Goal: Task Accomplishment & Management: Manage account settings

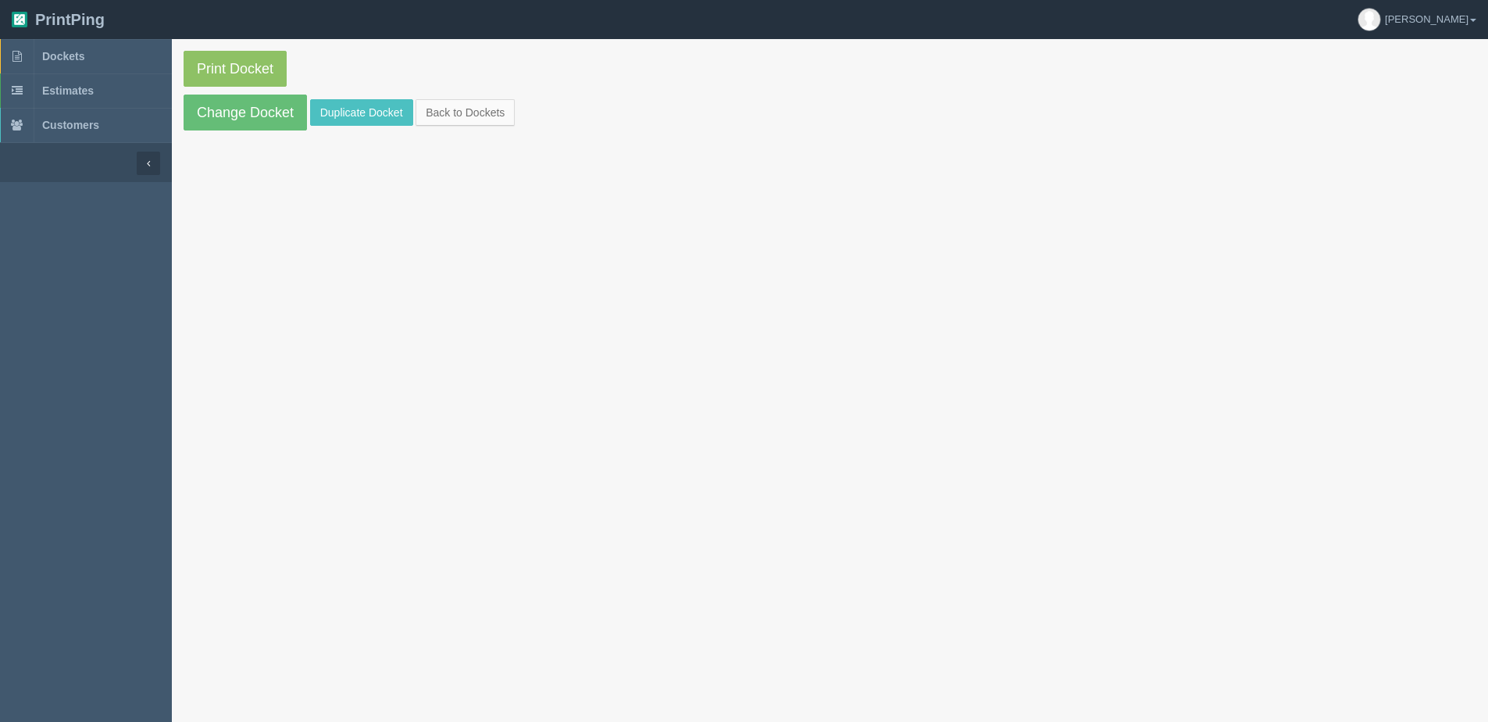
drag, startPoint x: 0, startPoint y: 0, endPoint x: 533, endPoint y: 111, distance: 544.9
click at [533, 111] on section "Print Docket Change Docket Duplicate Docket Back to Dockets" at bounding box center [830, 90] width 1316 height 103
click at [490, 113] on link "Back to Dockets" at bounding box center [465, 112] width 99 height 27
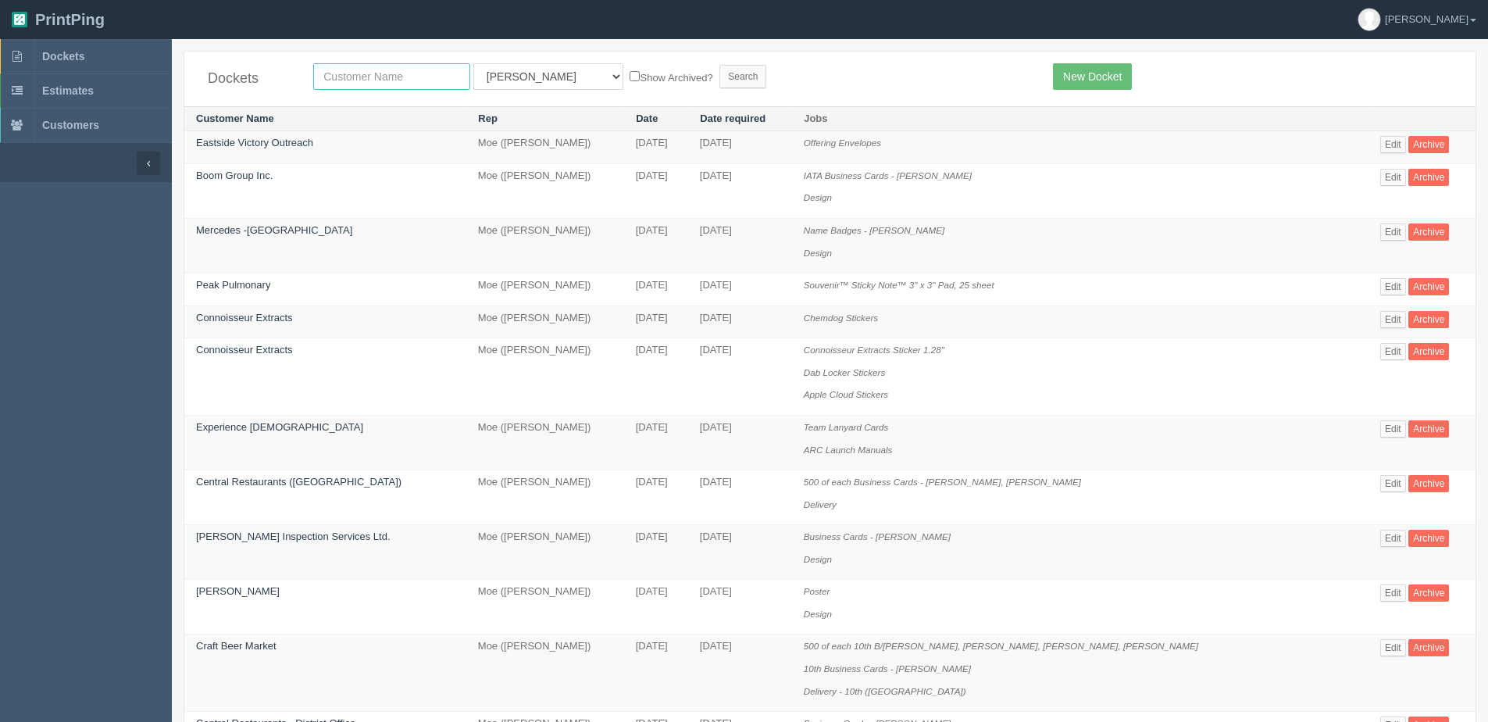
click at [355, 73] on input "text" at bounding box center [391, 76] width 157 height 27
click at [370, 78] on input "kaize" at bounding box center [391, 76] width 157 height 27
type input "Kaizen Automotive Group"
click at [494, 75] on select "All Users [PERSON_NAME] Test 1 [PERSON_NAME] [PERSON_NAME] [PERSON_NAME] France…" at bounding box center [548, 76] width 150 height 27
select select "1"
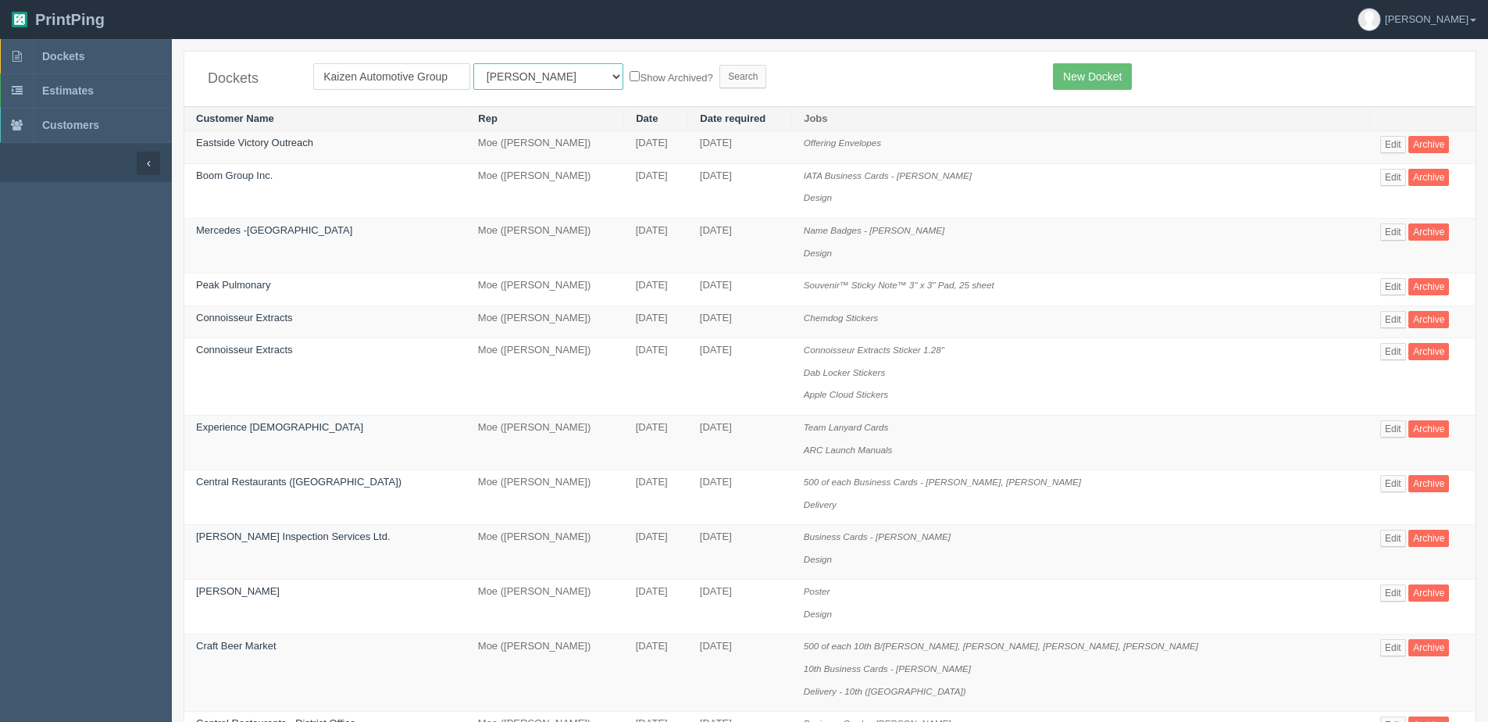
click at [473, 63] on select "All Users [PERSON_NAME] Test 1 [PERSON_NAME] [PERSON_NAME] [PERSON_NAME] France…" at bounding box center [548, 76] width 150 height 27
click at [630, 75] on input "Show Archived?" at bounding box center [635, 76] width 10 height 10
checkbox input "true"
click at [719, 85] on input "Search" at bounding box center [742, 76] width 47 height 23
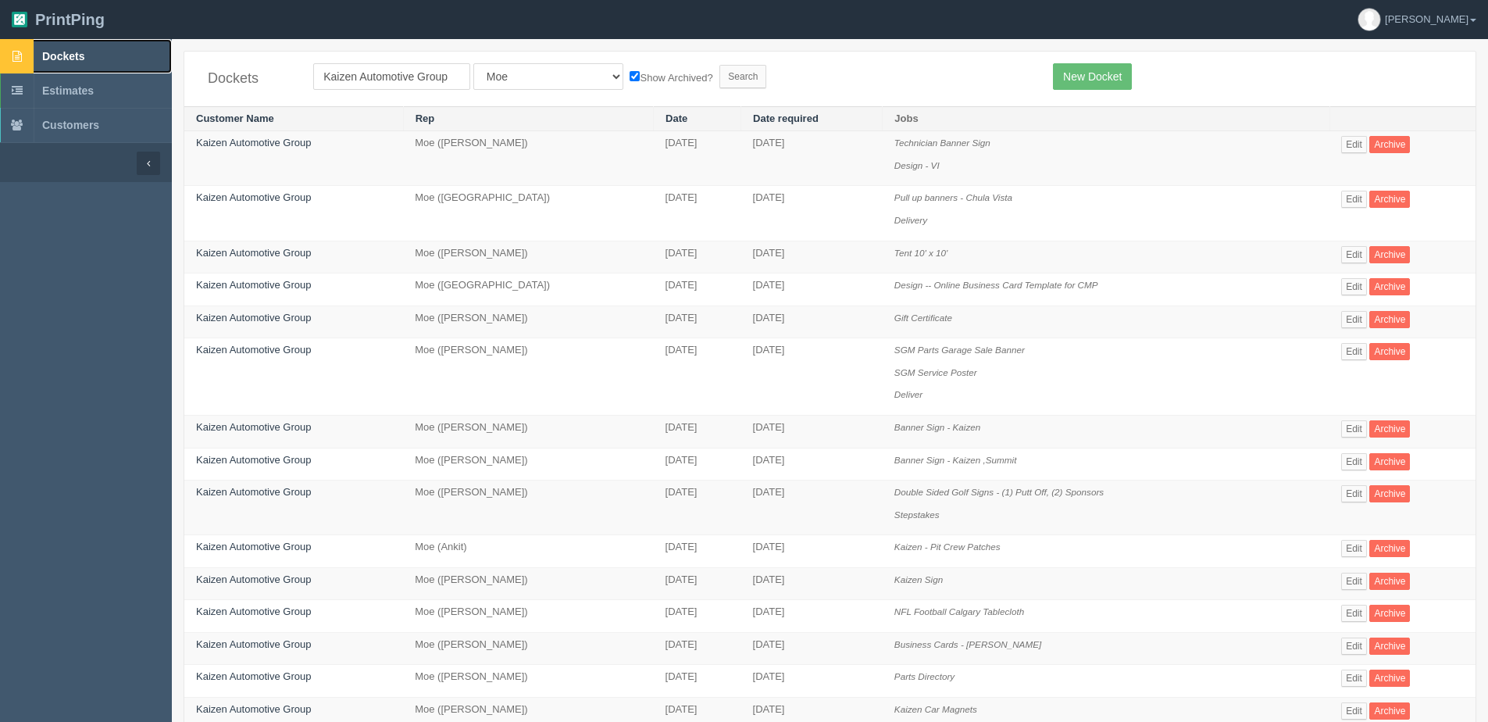
click at [58, 52] on span "Dockets" at bounding box center [63, 56] width 42 height 12
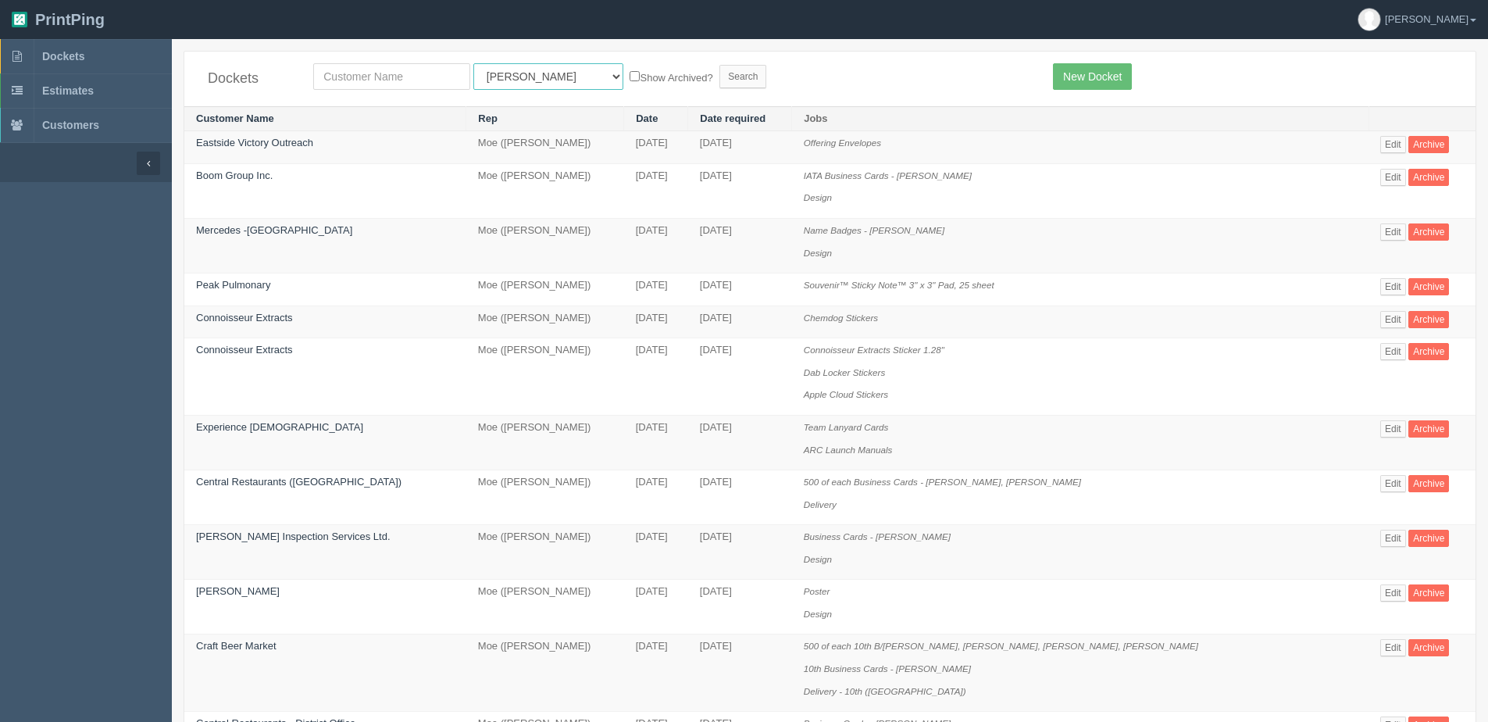
click at [511, 80] on select "All Users [PERSON_NAME] Test 1 [PERSON_NAME] [PERSON_NAME] [PERSON_NAME] France…" at bounding box center [548, 76] width 150 height 27
select select "14"
click at [473, 63] on select "All Users [PERSON_NAME] Test 1 [PERSON_NAME] [PERSON_NAME] [PERSON_NAME] France…" at bounding box center [548, 76] width 150 height 27
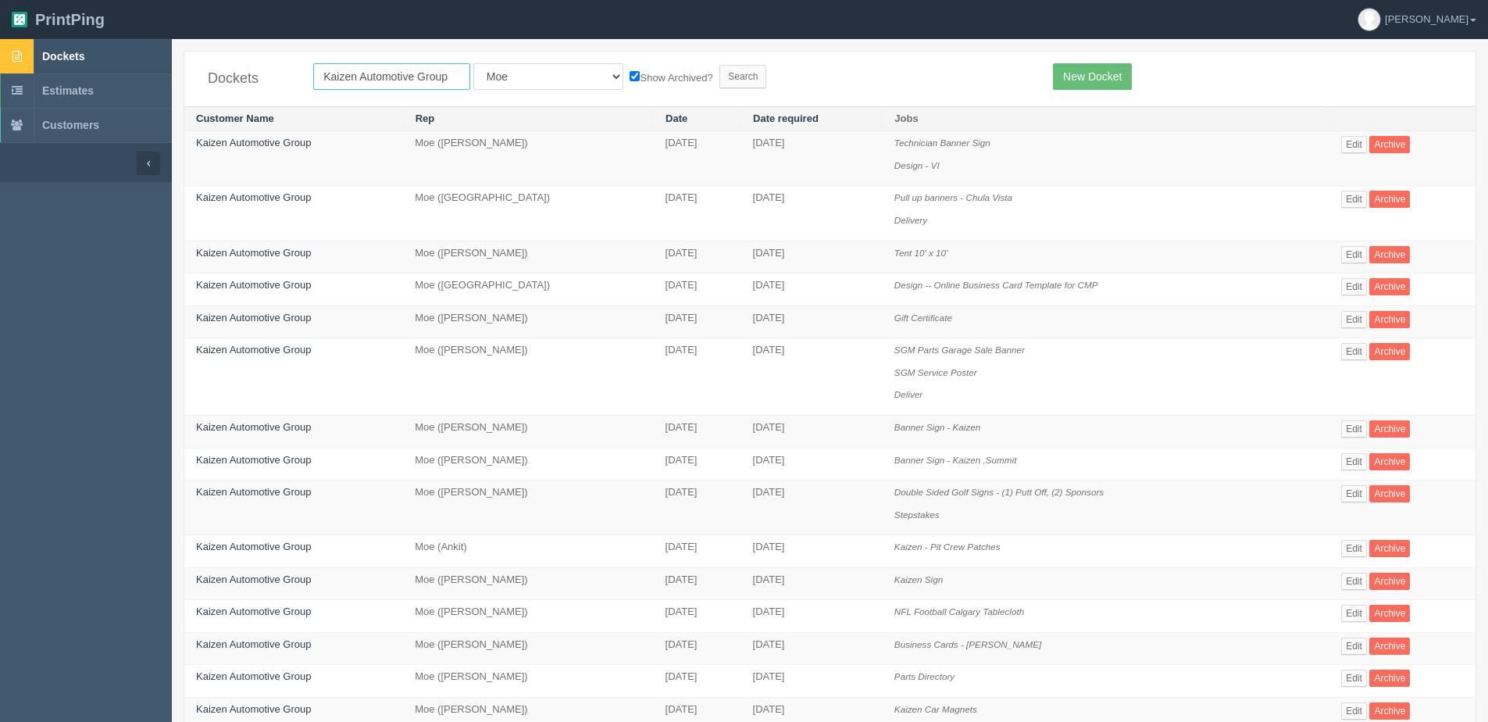
click at [396, 78] on input "Kaizen Automotive Group" at bounding box center [391, 76] width 157 height 27
click at [64, 51] on span "Dockets" at bounding box center [63, 56] width 42 height 12
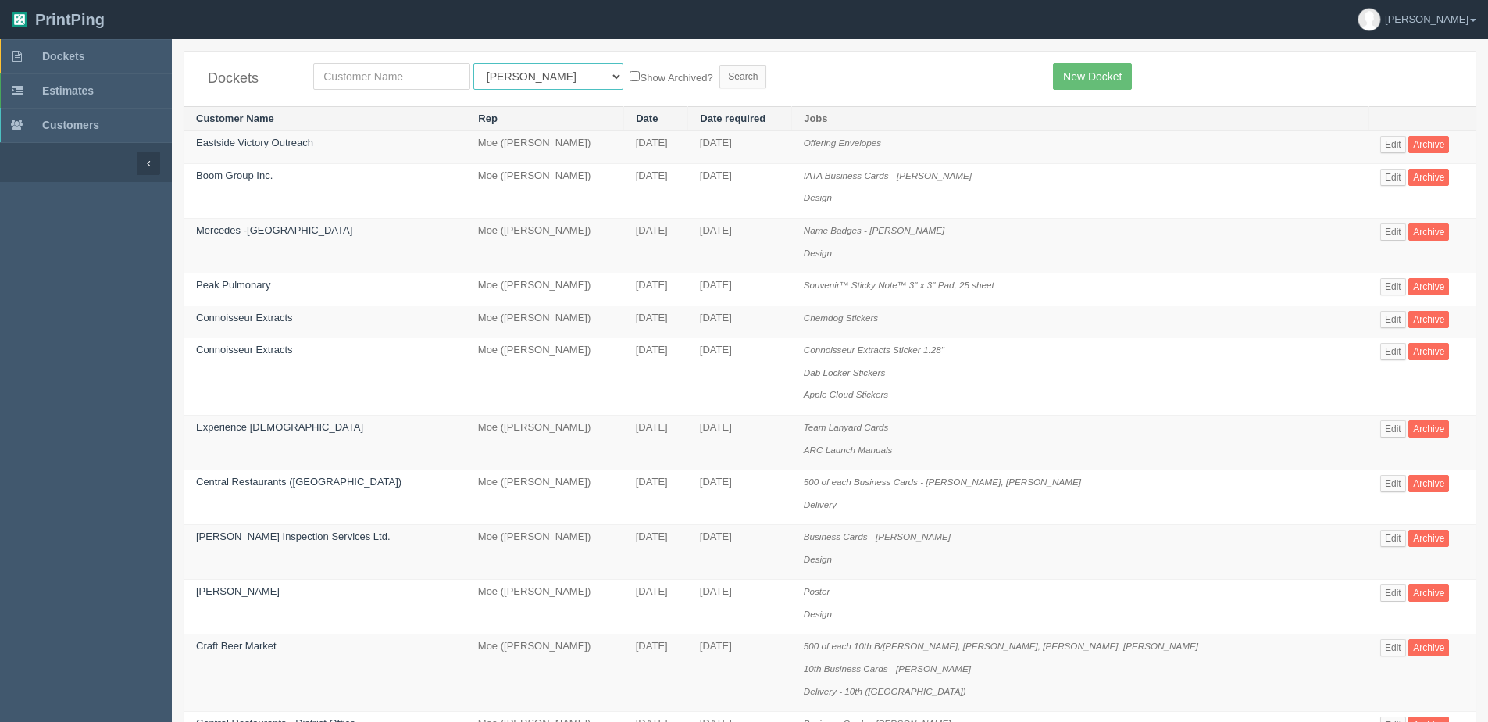
drag, startPoint x: 480, startPoint y: 76, endPoint x: 510, endPoint y: 86, distance: 32.1
click at [487, 80] on select "All Users Ali Ali Test 1 Aly Amy Ankit Arif Brandon Dan France Greg Jim Mark Ma…" at bounding box center [548, 76] width 150 height 27
select select "14"
click at [473, 63] on select "All Users Ali Ali Test 1 Aly Amy Ankit Arif Brandon Dan France Greg Jim Mark Ma…" at bounding box center [548, 76] width 150 height 27
click at [596, 65] on form "All Users Ali Ali Test 1 Aly Amy Ankit Arif Brandon Dan France Greg Jim Mark Ma…" at bounding box center [671, 76] width 716 height 27
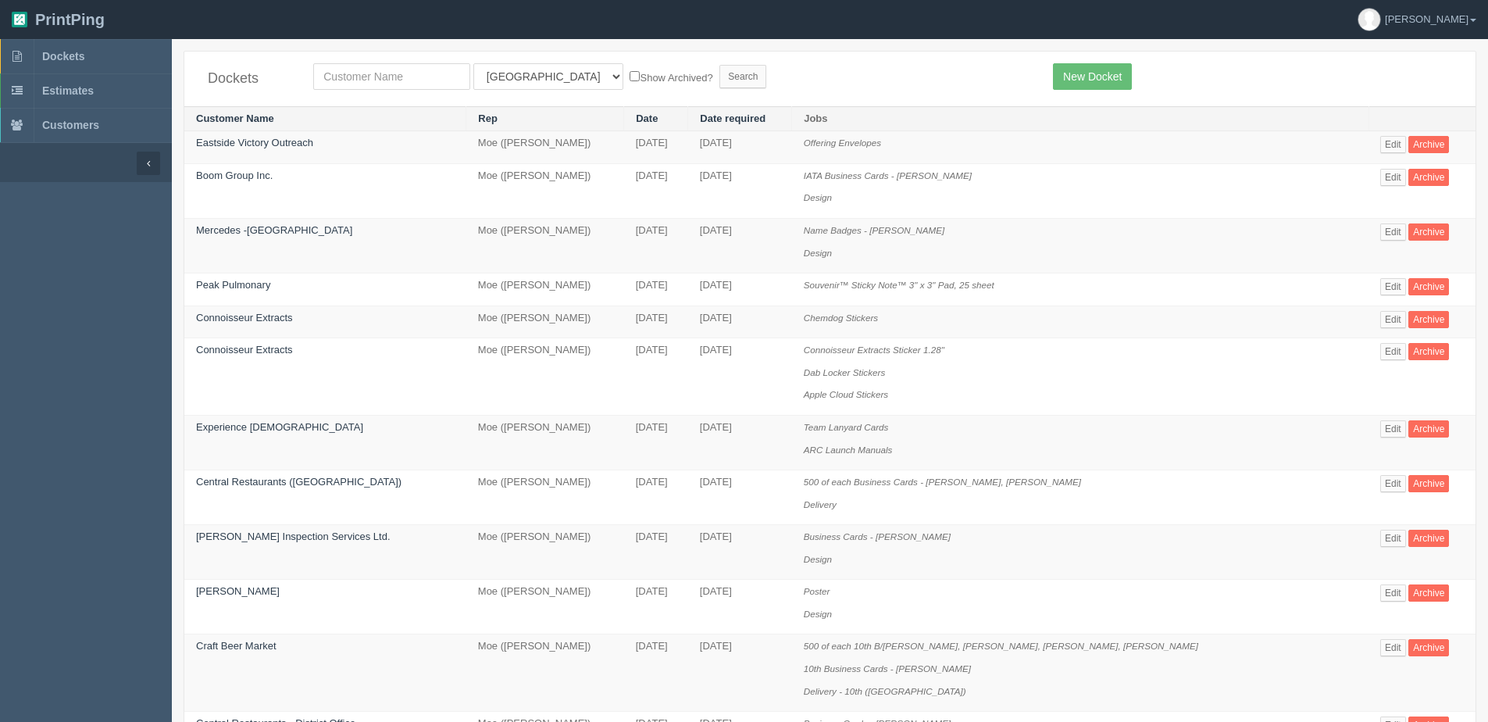
click at [630, 74] on label "Show Archived?" at bounding box center [671, 77] width 83 height 18
click at [630, 74] on input "Show Archived?" at bounding box center [635, 76] width 10 height 10
checkbox input "true"
click at [719, 81] on input "Search" at bounding box center [742, 76] width 47 height 23
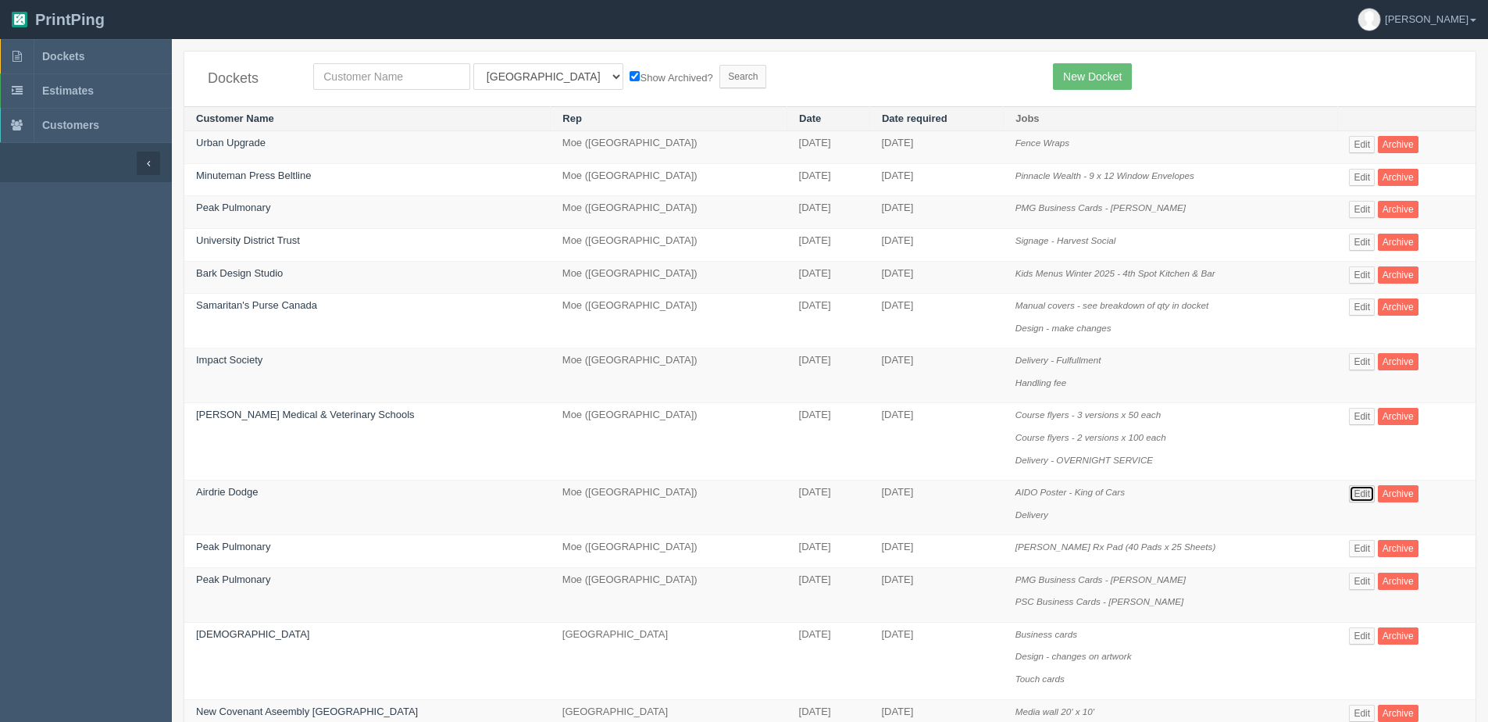
click at [1350, 493] on link "Edit" at bounding box center [1362, 493] width 26 height 17
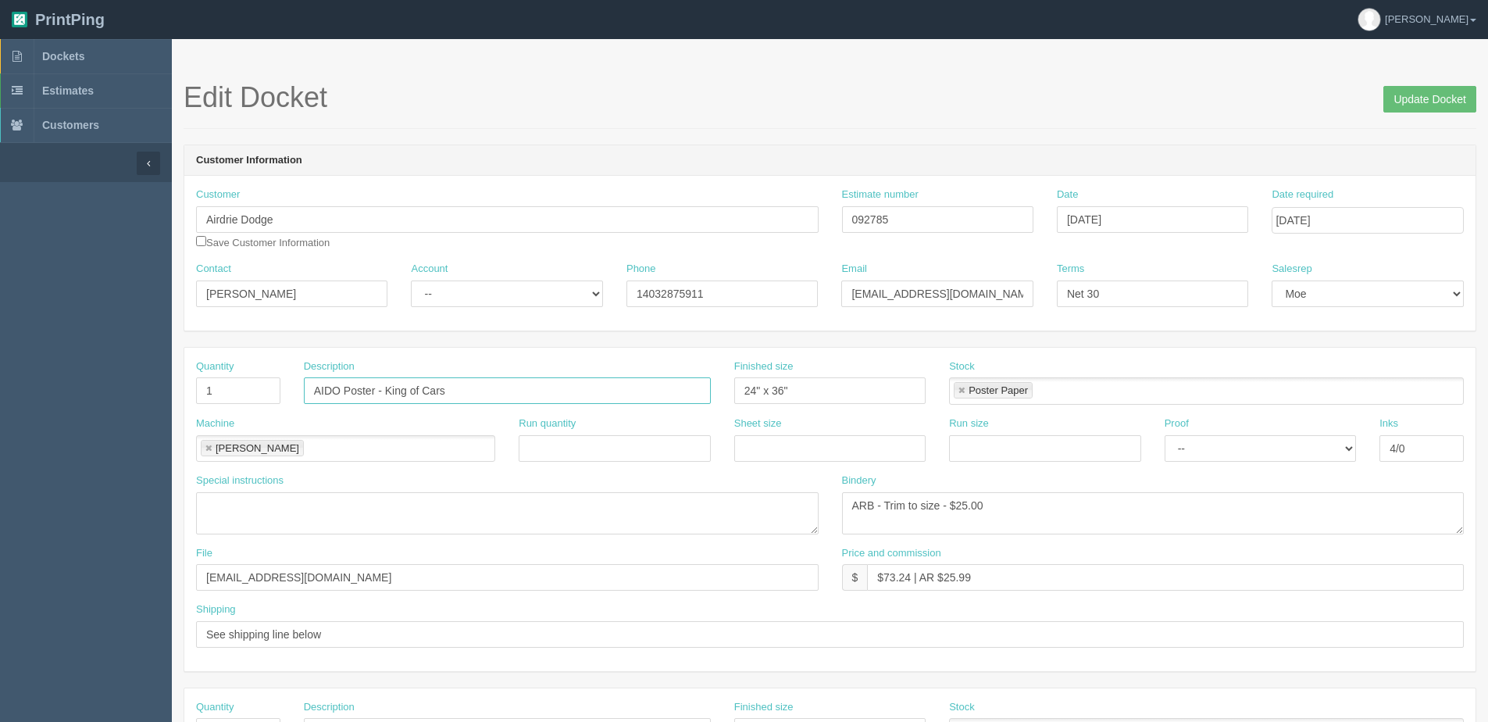
drag, startPoint x: 454, startPoint y: 380, endPoint x: 475, endPoint y: 382, distance: 21.2
click at [453, 380] on input "AIDO Poster - King of Cars" at bounding box center [507, 390] width 407 height 27
drag, startPoint x: 252, startPoint y: 382, endPoint x: -191, endPoint y: 384, distance: 442.9
click at [0, 384] on html "PrintPing Dan Edit account ( dan@allrush.ca ) Logout Dockets Estimates Customers" at bounding box center [744, 709] width 1488 height 1418
click at [43, 48] on link "Dockets" at bounding box center [86, 56] width 172 height 34
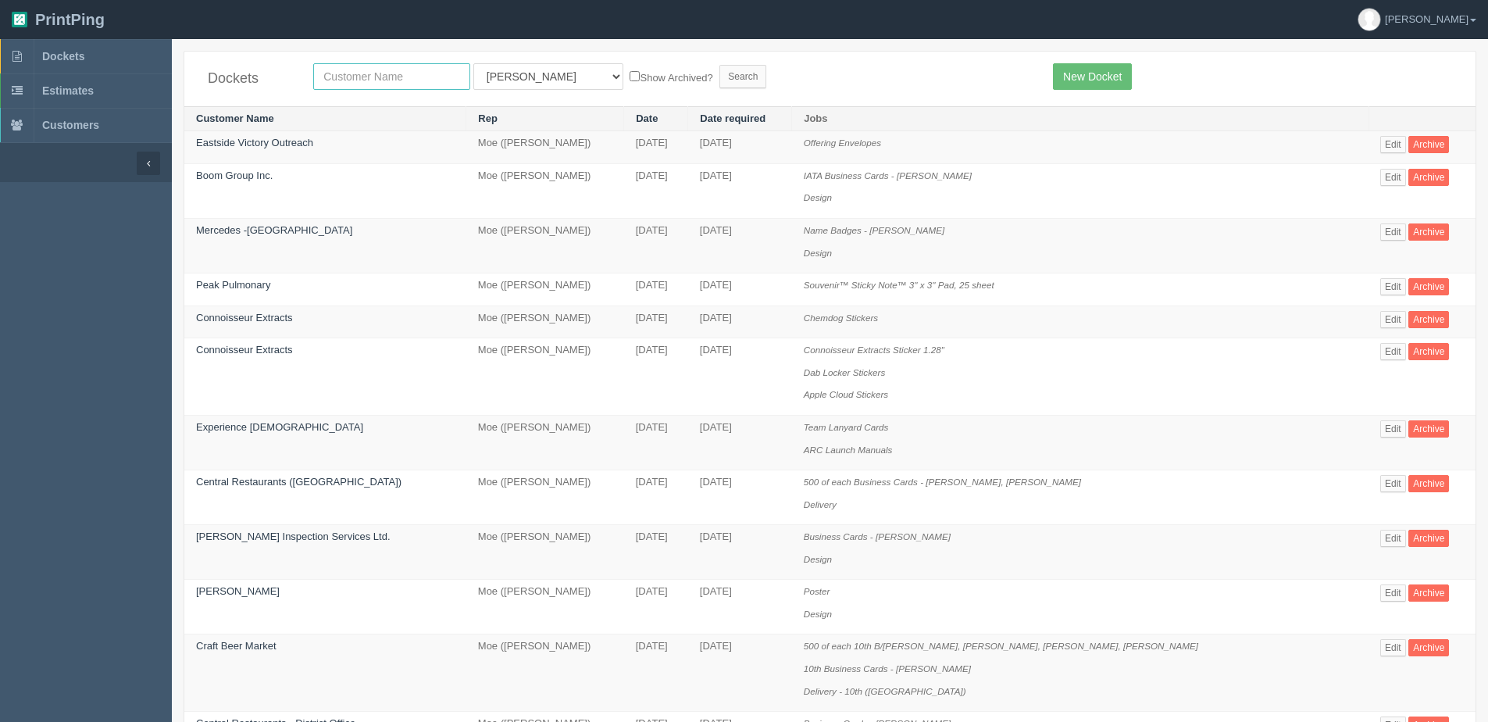
click at [366, 77] on input "text" at bounding box center [391, 76] width 157 height 27
click at [392, 72] on input "text" at bounding box center [391, 76] width 157 height 27
type input "airdire"
click at [719, 65] on input "Search" at bounding box center [742, 76] width 47 height 23
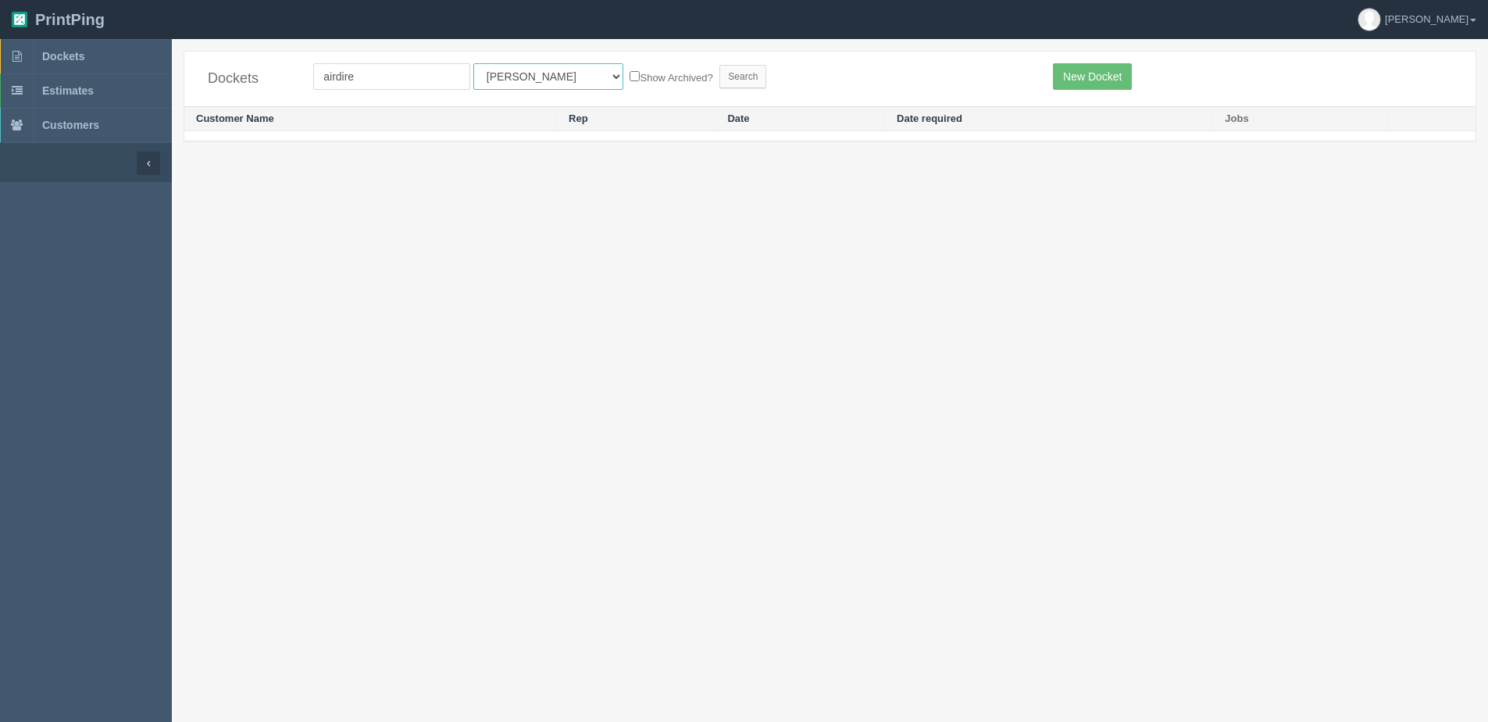
click at [497, 83] on select "All Users [PERSON_NAME] Test 1 [PERSON_NAME] [PERSON_NAME] [PERSON_NAME] France…" at bounding box center [548, 76] width 150 height 27
select select "1"
click at [473, 63] on select "All Users Ali Ali Test 1 Aly Amy Ankit Arif Brandon Dan France Greg Jim Mark Ma…" at bounding box center [548, 76] width 150 height 27
click at [630, 73] on label "Show Archived?" at bounding box center [671, 77] width 83 height 18
click at [630, 73] on input "Show Archived?" at bounding box center [635, 76] width 10 height 10
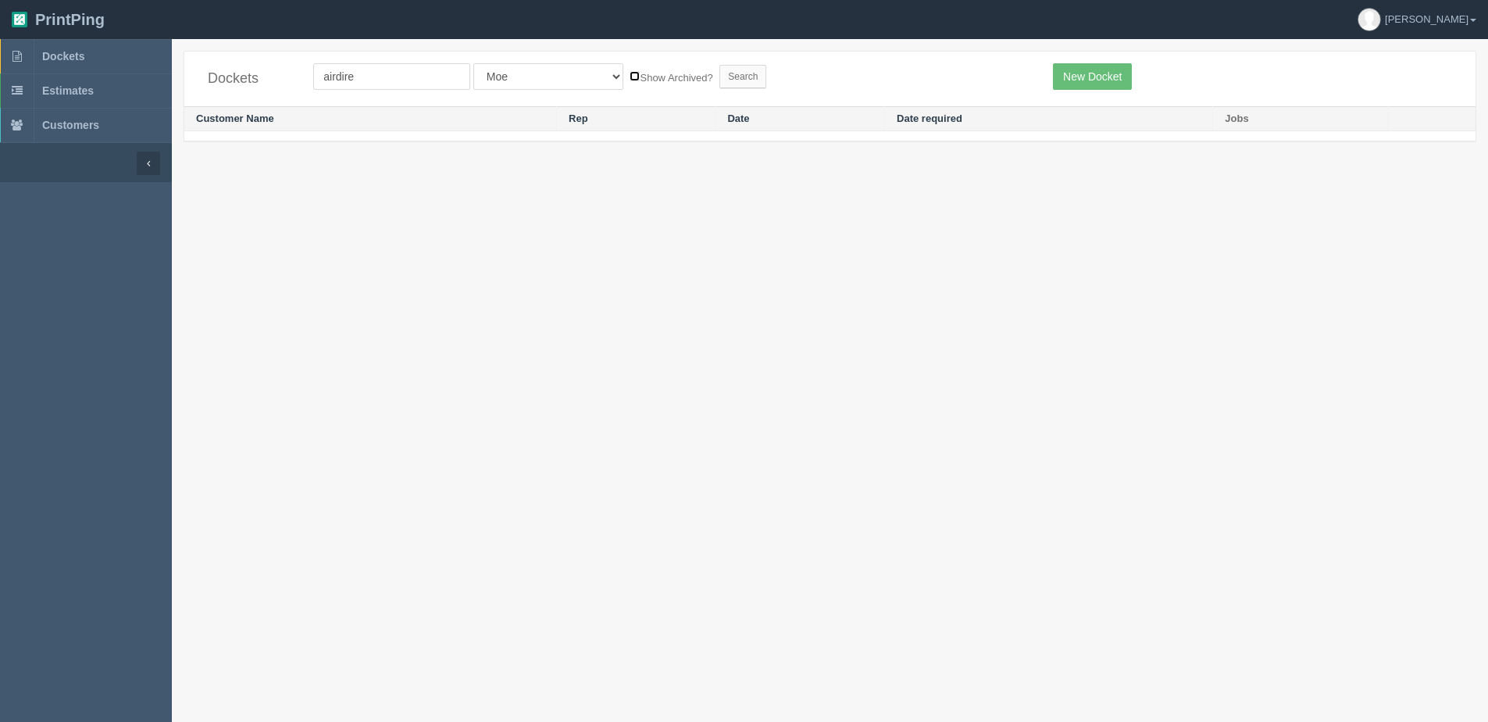
checkbox input "true"
click at [719, 84] on input "Search" at bounding box center [742, 76] width 47 height 23
click at [630, 81] on label "Show Archived?" at bounding box center [671, 77] width 83 height 18
click at [630, 81] on input "Show Archived?" at bounding box center [635, 76] width 10 height 10
click at [630, 78] on label "Show Archived?" at bounding box center [671, 77] width 83 height 18
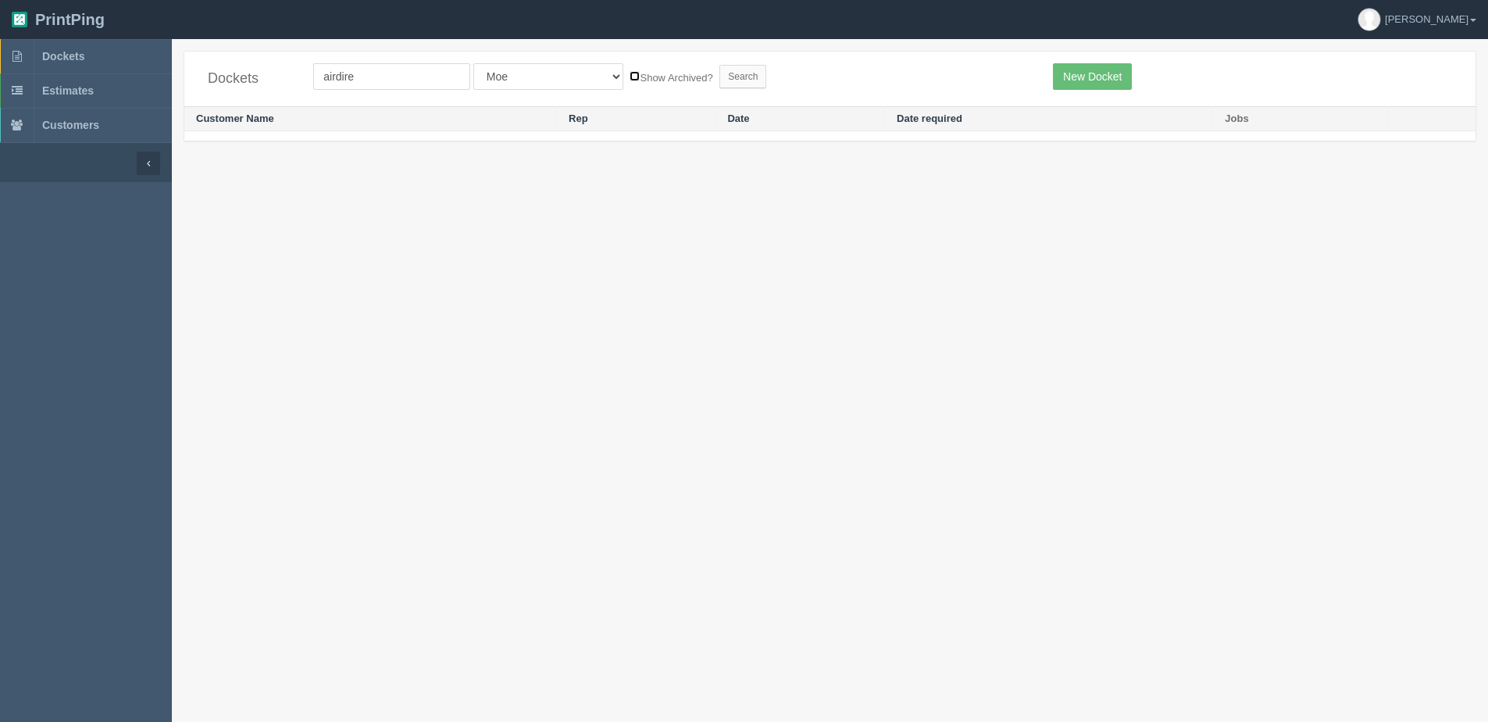
click at [630, 78] on input "Show Archived?" at bounding box center [635, 76] width 10 height 10
checkbox input "true"
click at [719, 86] on input "Search" at bounding box center [742, 76] width 47 height 23
drag, startPoint x: 514, startPoint y: 84, endPoint x: 515, endPoint y: 91, distance: 7.8
click at [514, 84] on select "All Users [PERSON_NAME] Test 1 [PERSON_NAME] [PERSON_NAME] [PERSON_NAME] France…" at bounding box center [548, 76] width 150 height 27
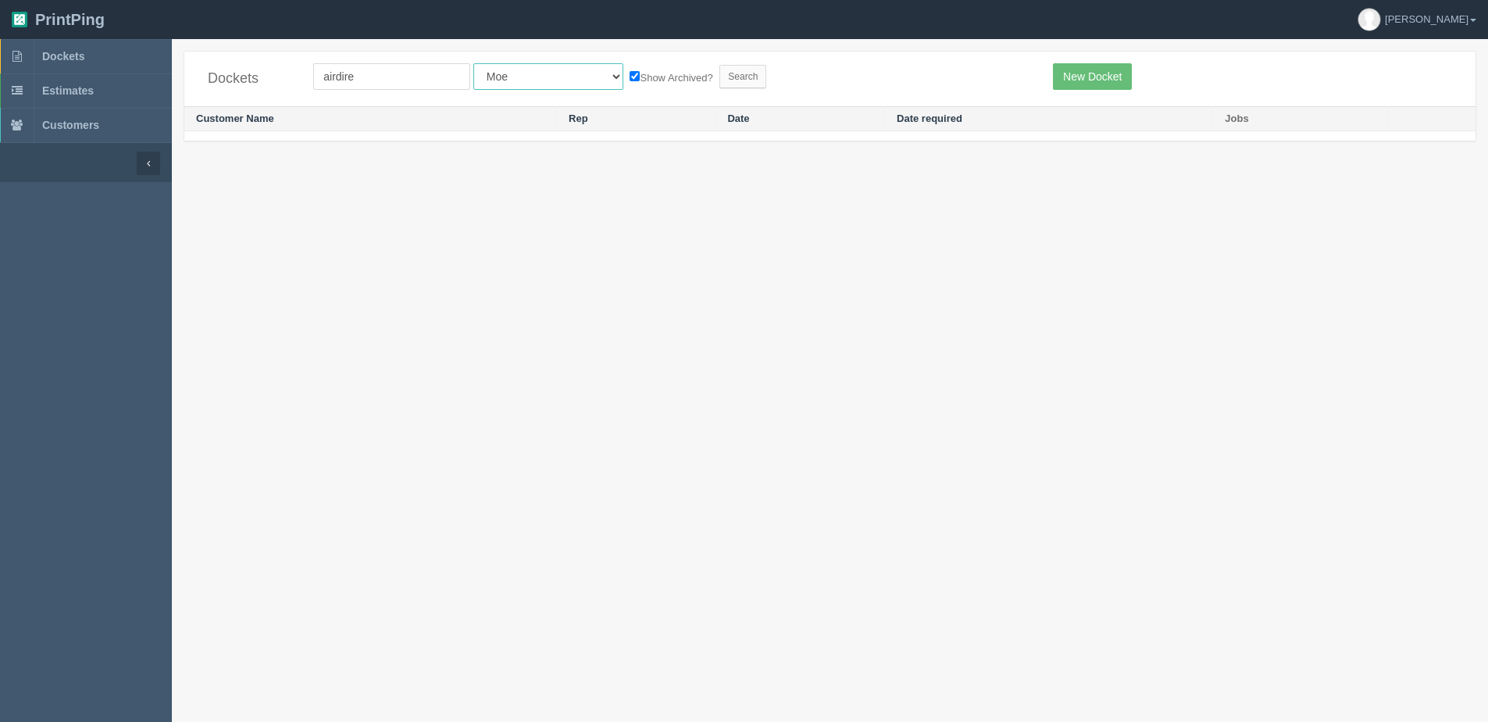
click at [473, 63] on select "All Users [PERSON_NAME] Test 1 [PERSON_NAME] [PERSON_NAME] [PERSON_NAME] France…" at bounding box center [548, 76] width 150 height 27
click at [719, 74] on input "Search" at bounding box center [742, 76] width 47 height 23
click at [369, 78] on input "airdire" at bounding box center [391, 76] width 157 height 27
click at [60, 61] on span "Dockets" at bounding box center [63, 56] width 42 height 12
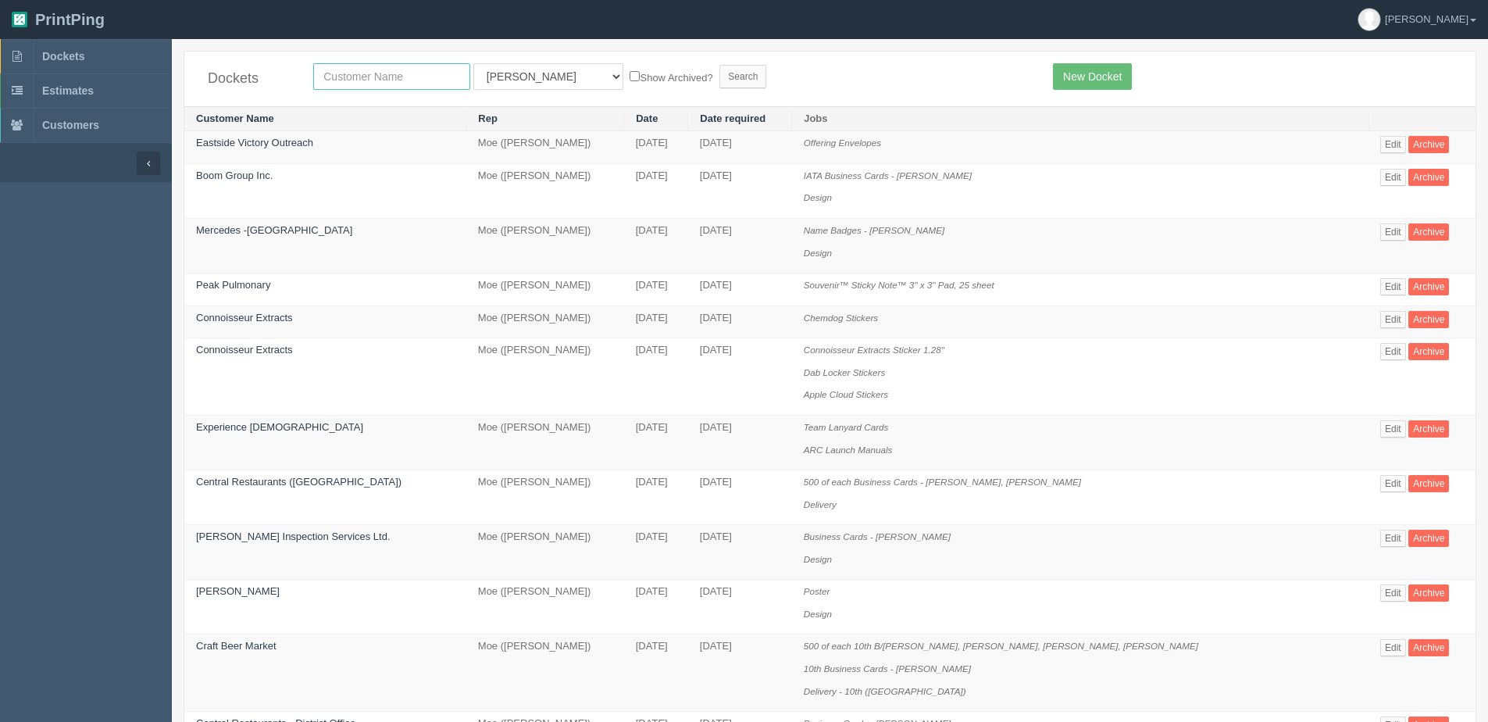
click at [377, 78] on input "text" at bounding box center [391, 76] width 157 height 27
type input "airdire"
click at [537, 87] on select "All Users Ali Ali Test 1 Aly Amy Ankit Arif Brandon Dan France Greg Jim Mark Ma…" at bounding box center [548, 76] width 150 height 27
click at [508, 70] on select "All Users Ali Ali Test 1 Aly Amy Ankit Arif Brandon Dan France Greg Jim Mark Ma…" at bounding box center [548, 76] width 150 height 27
drag, startPoint x: 492, startPoint y: 77, endPoint x: 491, endPoint y: 88, distance: 11.8
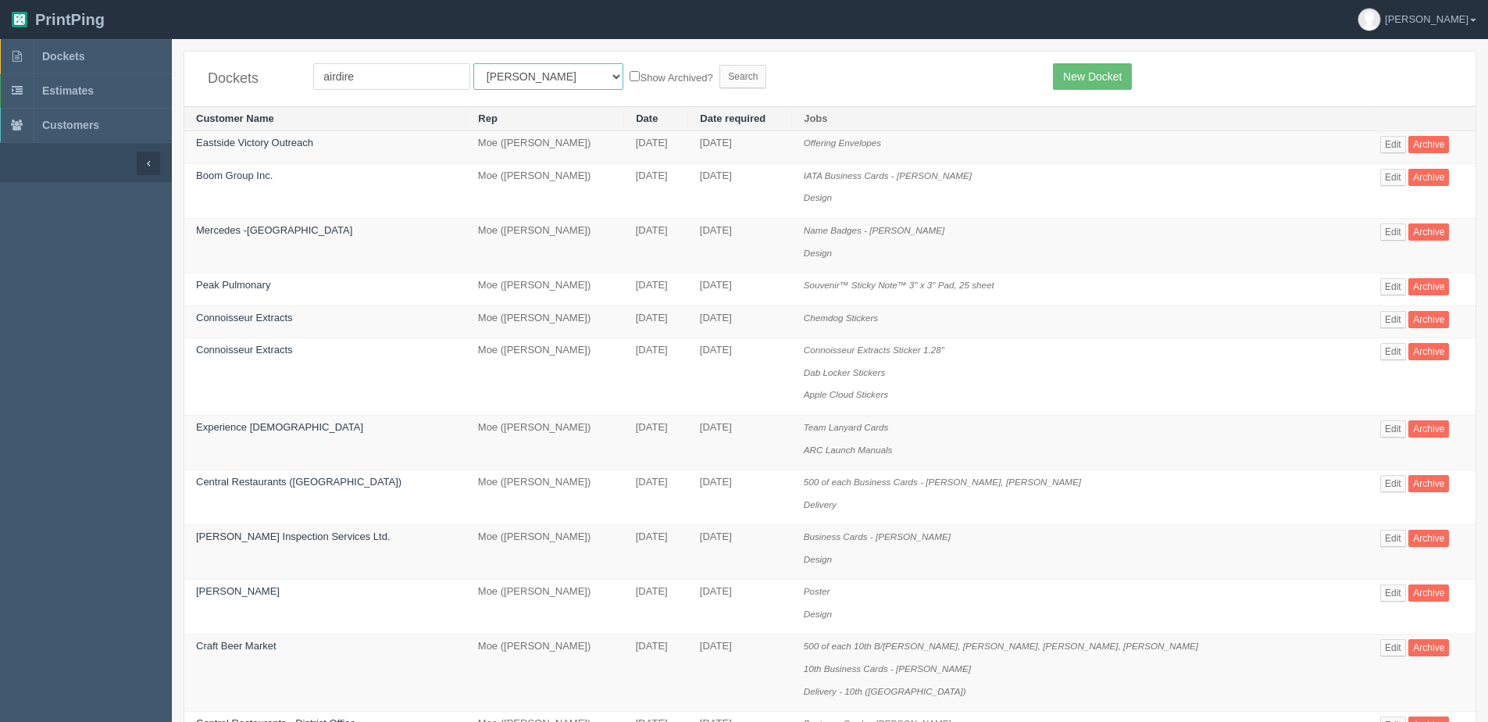
click at [492, 77] on select "All Users Ali Ali Test 1 Aly Amy Ankit Arif Brandon Dan France Greg Jim Mark Ma…" at bounding box center [548, 76] width 150 height 27
select select "1"
click at [473, 63] on select "All Users Ali Ali Test 1 Aly Amy Ankit Arif Brandon Dan France Greg Jim Mark Ma…" at bounding box center [548, 76] width 150 height 27
click at [630, 73] on label "Show Archived?" at bounding box center [671, 77] width 83 height 18
click at [630, 73] on input "Show Archived?" at bounding box center [635, 76] width 10 height 10
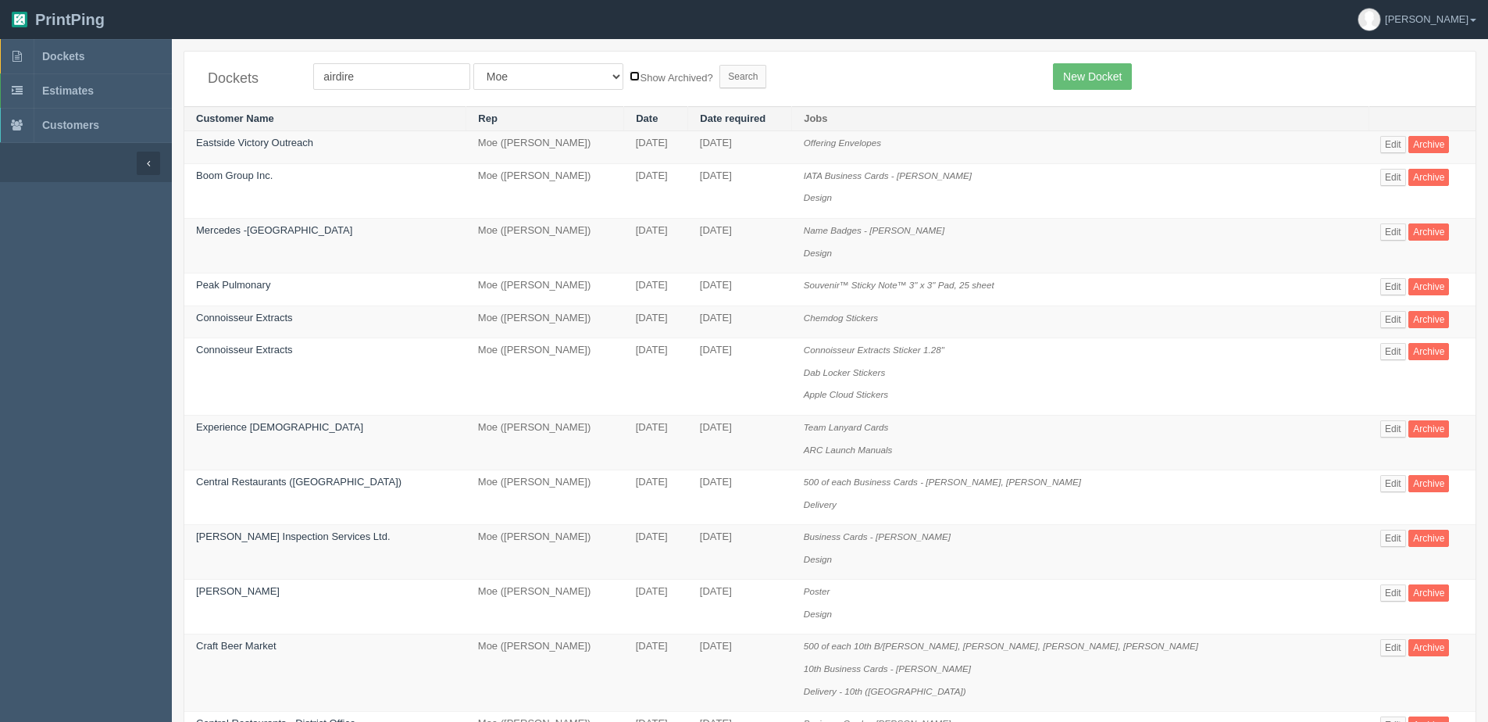
checkbox input "true"
click at [719, 80] on input "Search" at bounding box center [742, 76] width 47 height 23
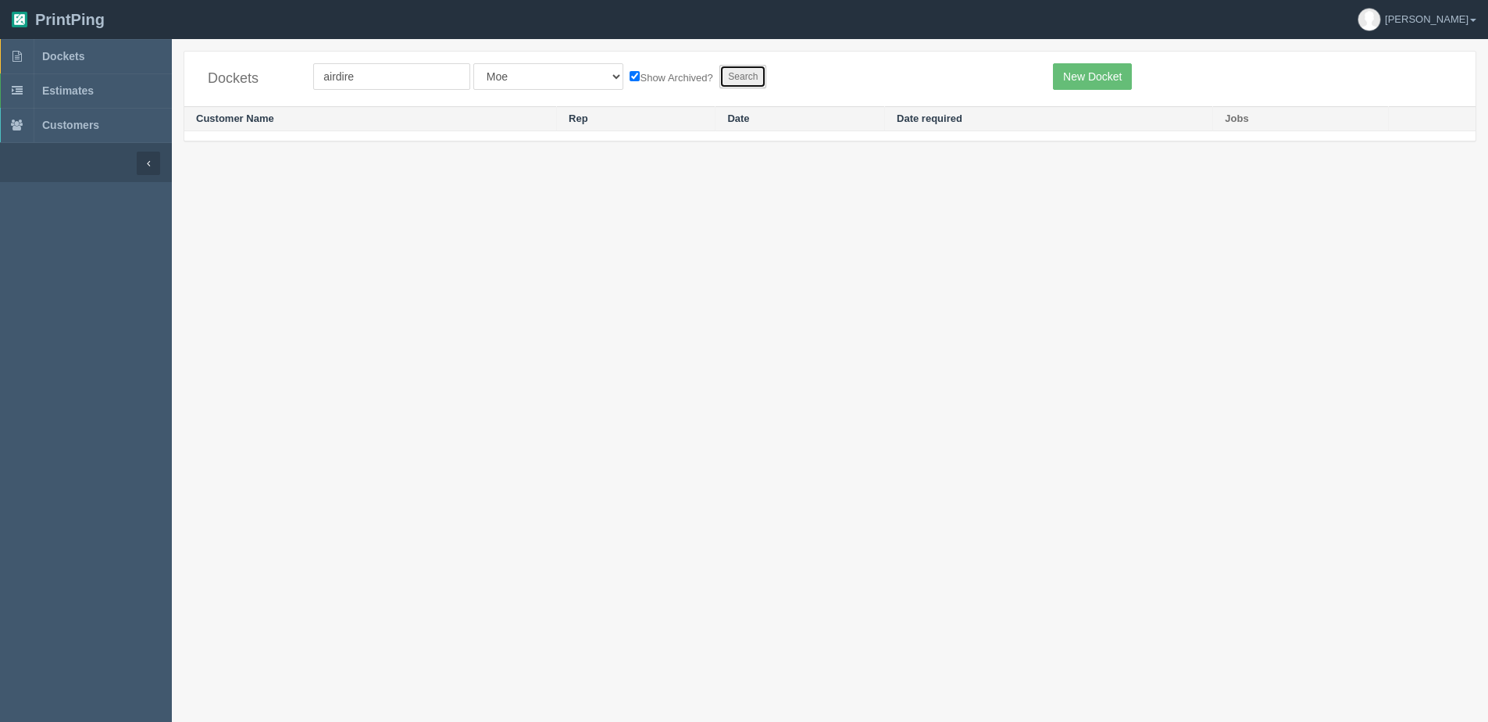
click at [719, 77] on input "Search" at bounding box center [742, 76] width 47 height 23
drag, startPoint x: 344, startPoint y: 81, endPoint x: 358, endPoint y: 71, distance: 16.7
click at [345, 80] on input "airdire" at bounding box center [391, 76] width 157 height 27
type input "airdrie"
click at [719, 65] on input "Search" at bounding box center [742, 76] width 47 height 23
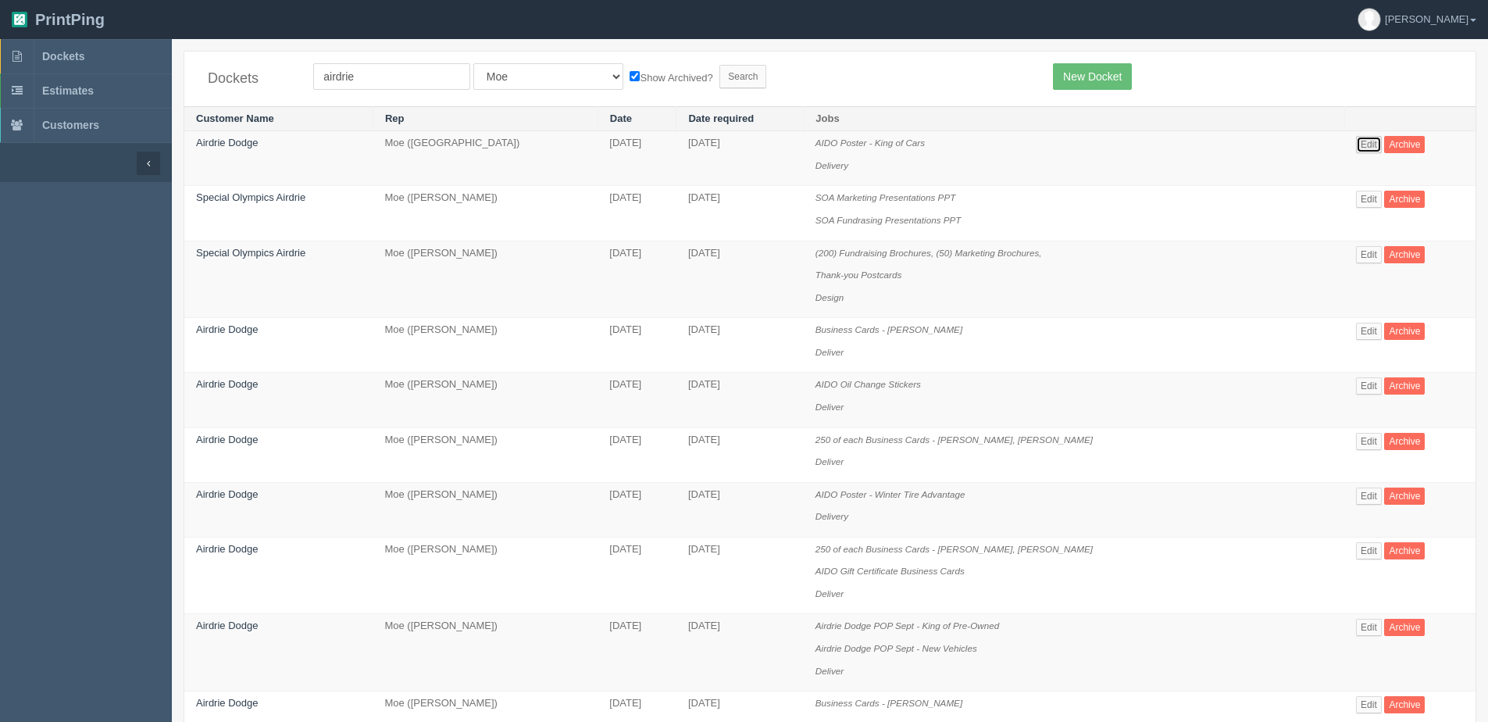
click at [1361, 141] on link "Edit" at bounding box center [1369, 144] width 26 height 17
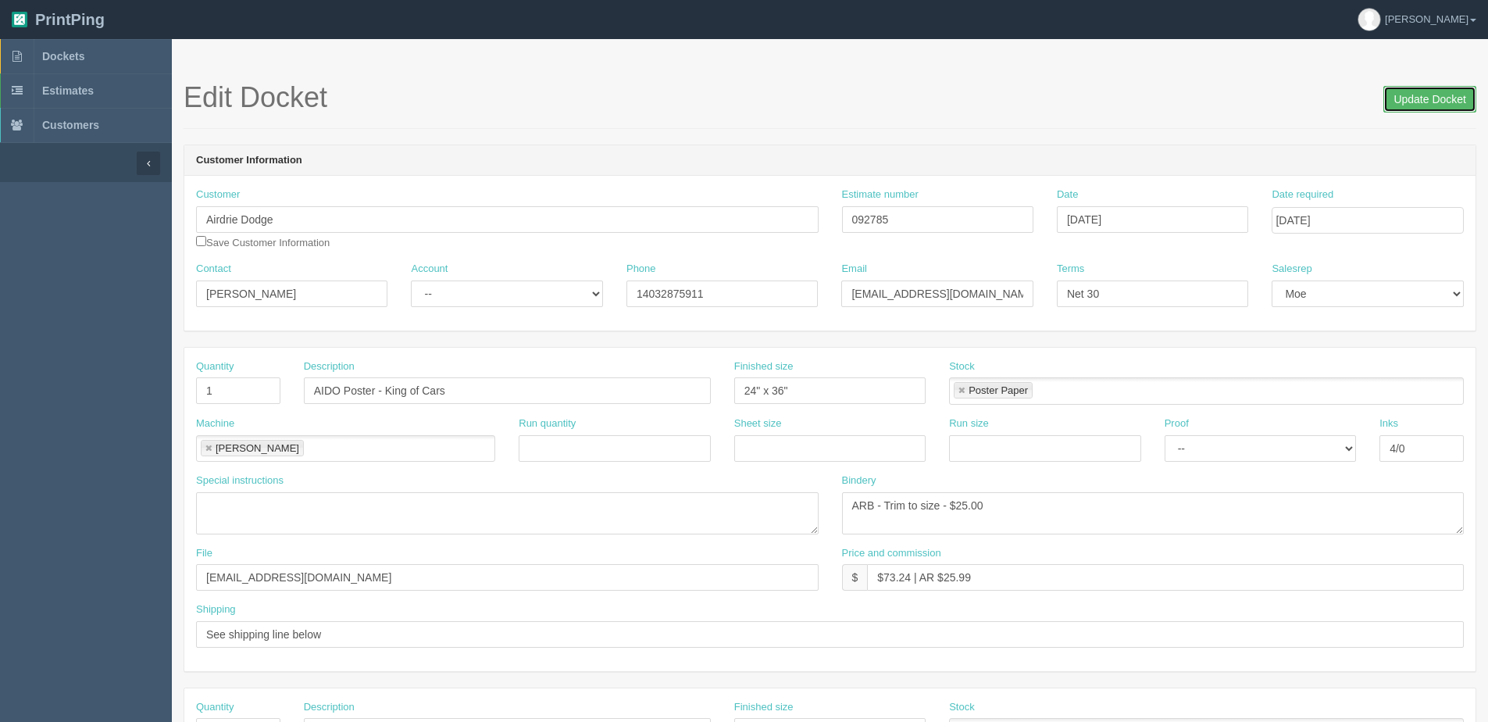
drag, startPoint x: 1425, startPoint y: 94, endPoint x: 1413, endPoint y: 94, distance: 11.7
click at [1420, 94] on input "Update Docket" at bounding box center [1429, 99] width 93 height 27
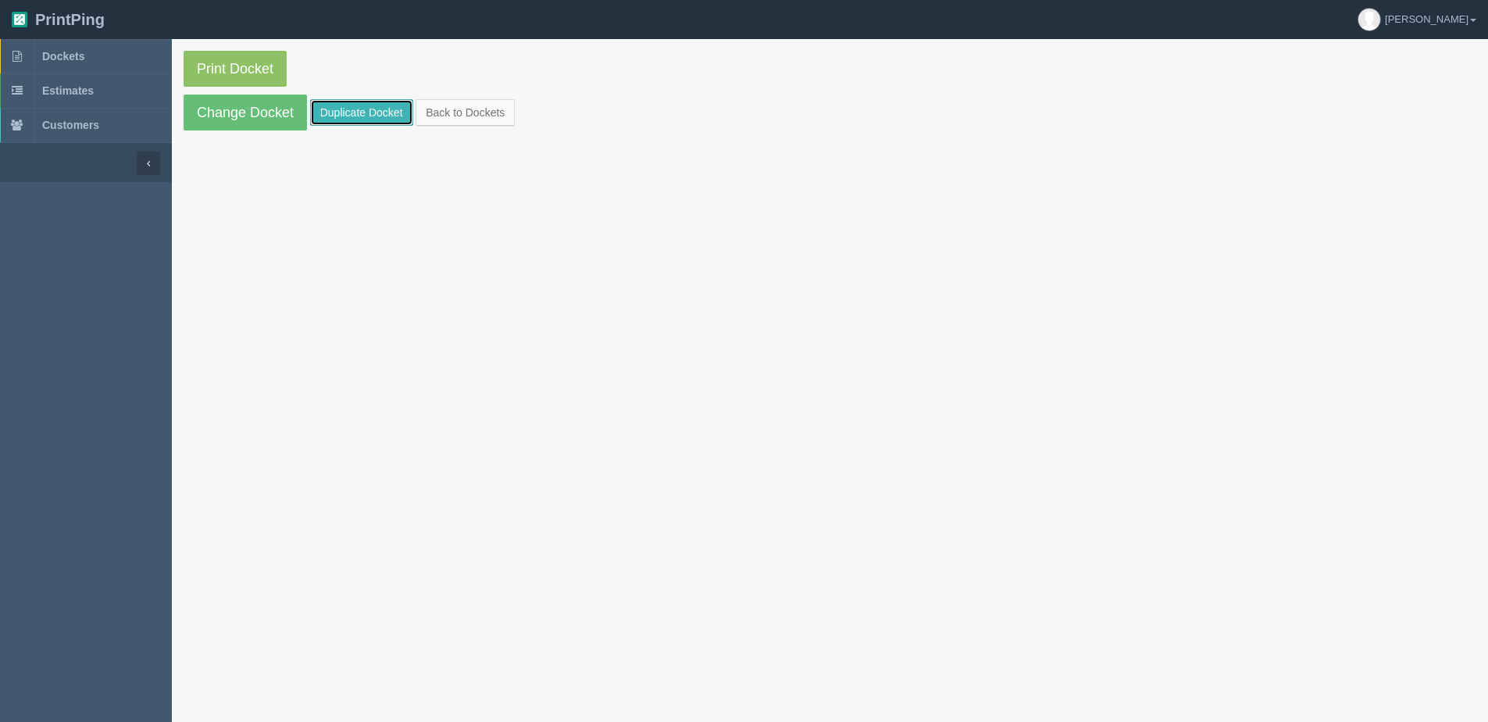
click at [355, 102] on link "Duplicate Docket" at bounding box center [361, 112] width 103 height 27
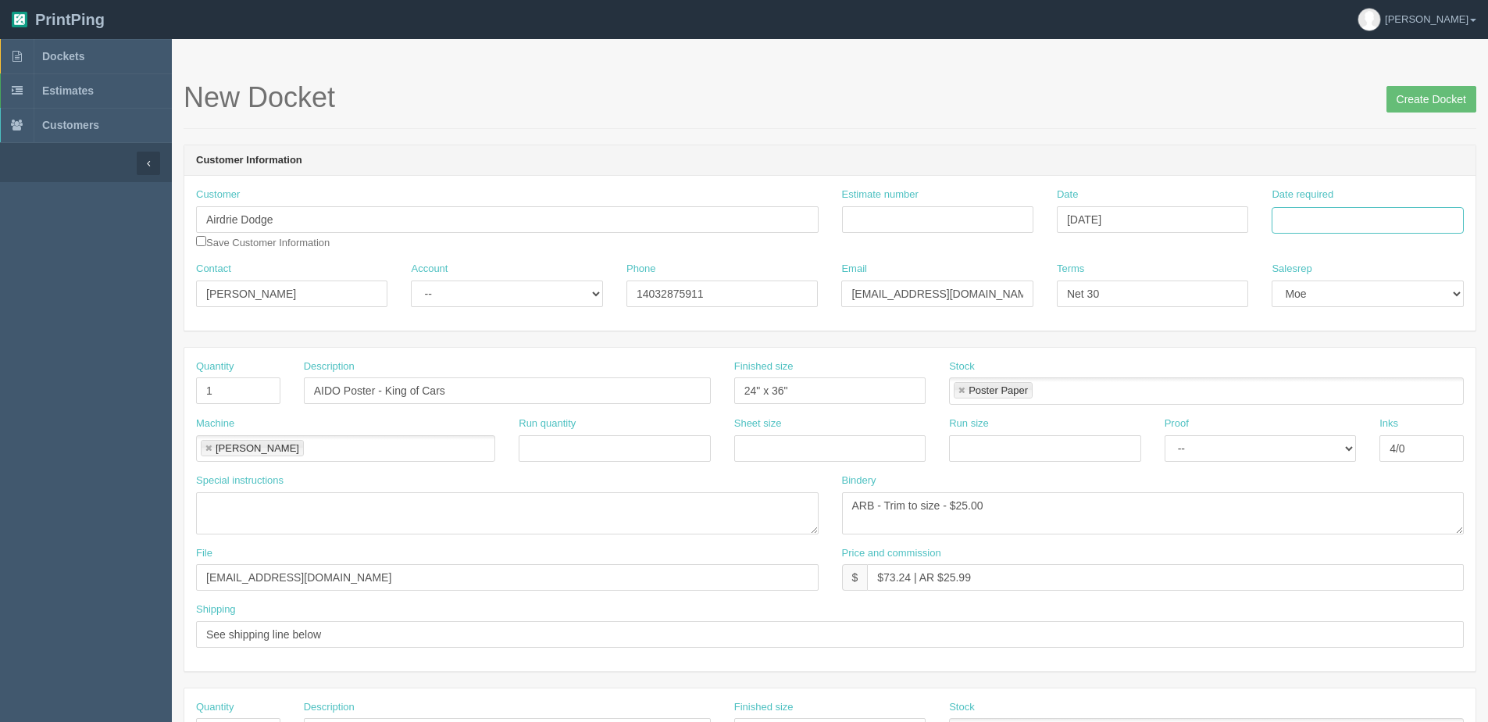
click at [1328, 218] on input "Date required" at bounding box center [1367, 220] width 191 height 27
click at [1312, 445] on th "Today" at bounding box center [1347, 437] width 145 height 23
click at [1350, 346] on td "15" at bounding box center [1350, 347] width 23 height 23
type input "[DATE]"
drag, startPoint x: 387, startPoint y: 385, endPoint x: 788, endPoint y: 336, distance: 403.7
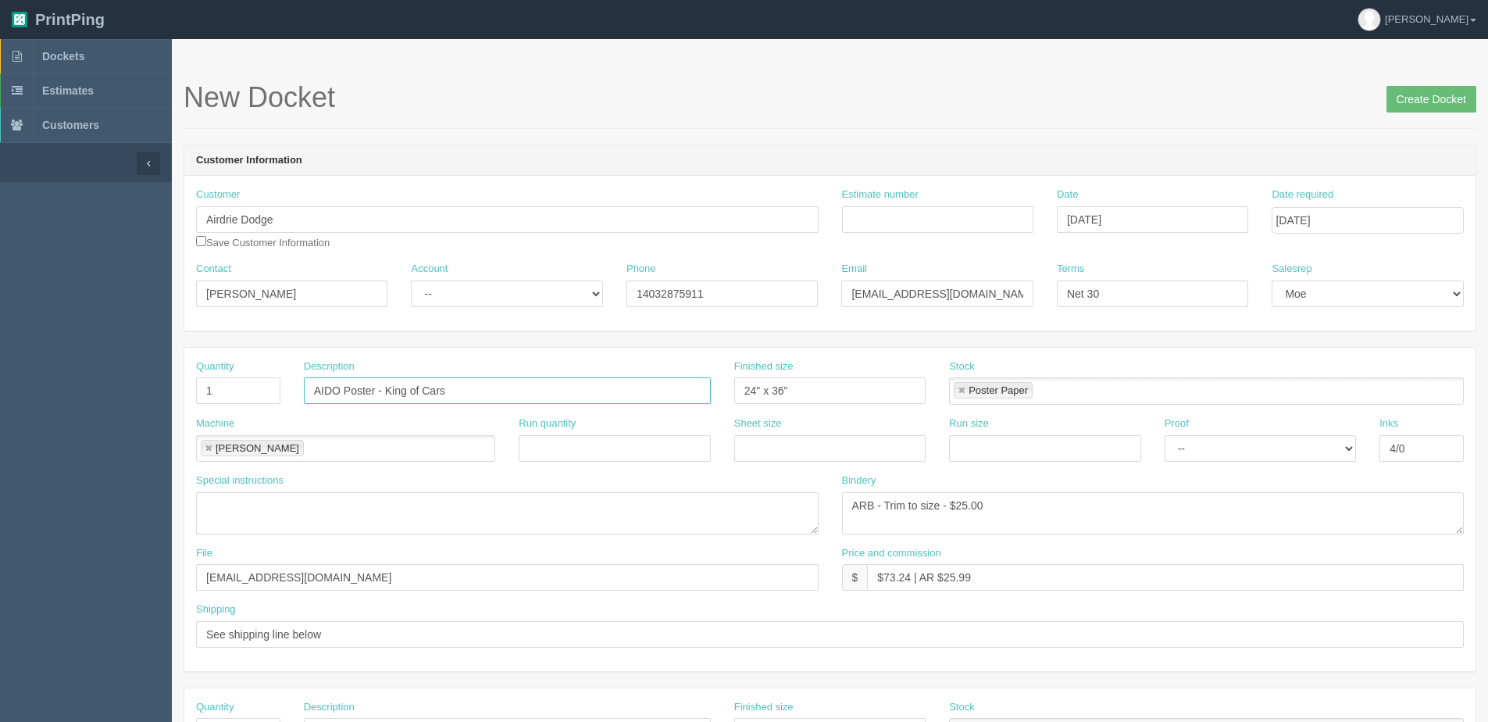
type input "AIDO Poster - New Cars"
click at [1425, 91] on input "Create Docket" at bounding box center [1431, 99] width 90 height 27
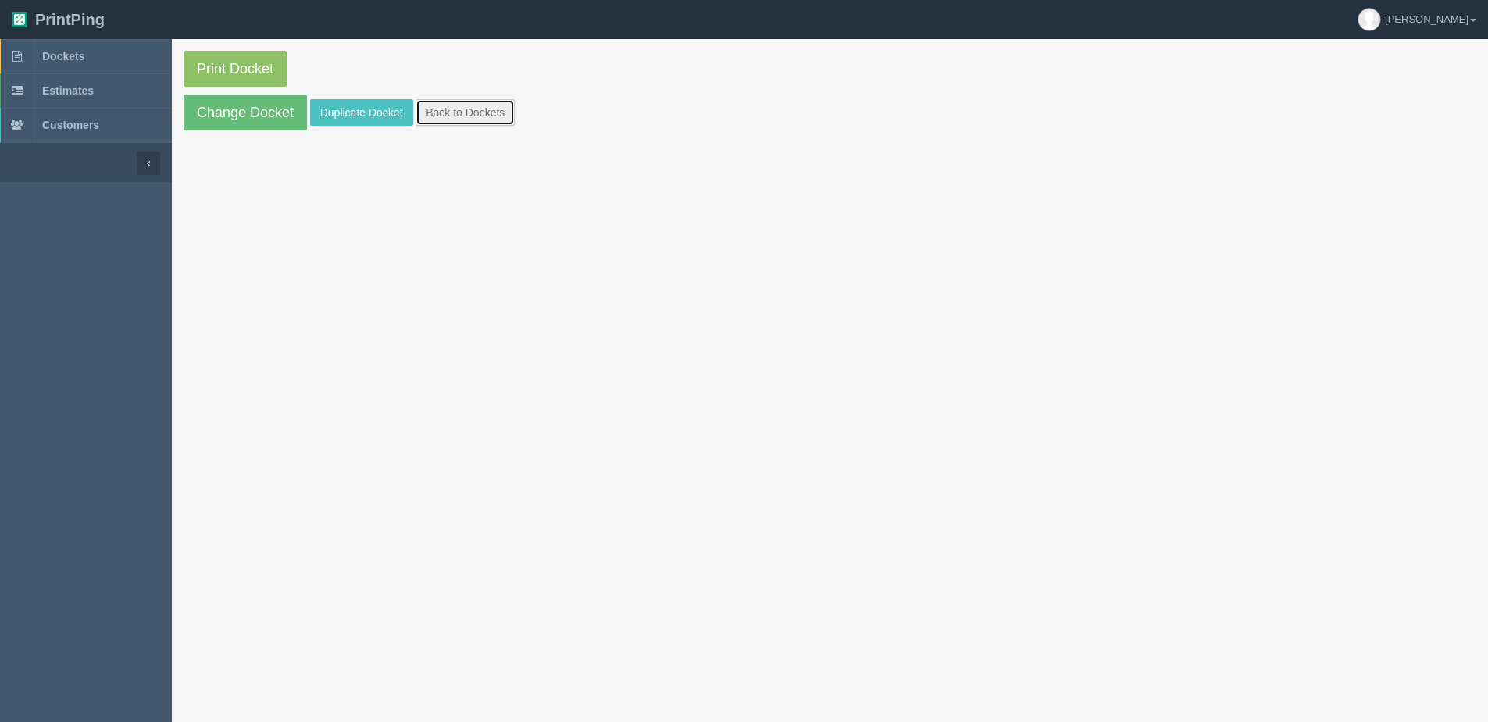
click at [491, 104] on link "Back to Dockets" at bounding box center [465, 112] width 99 height 27
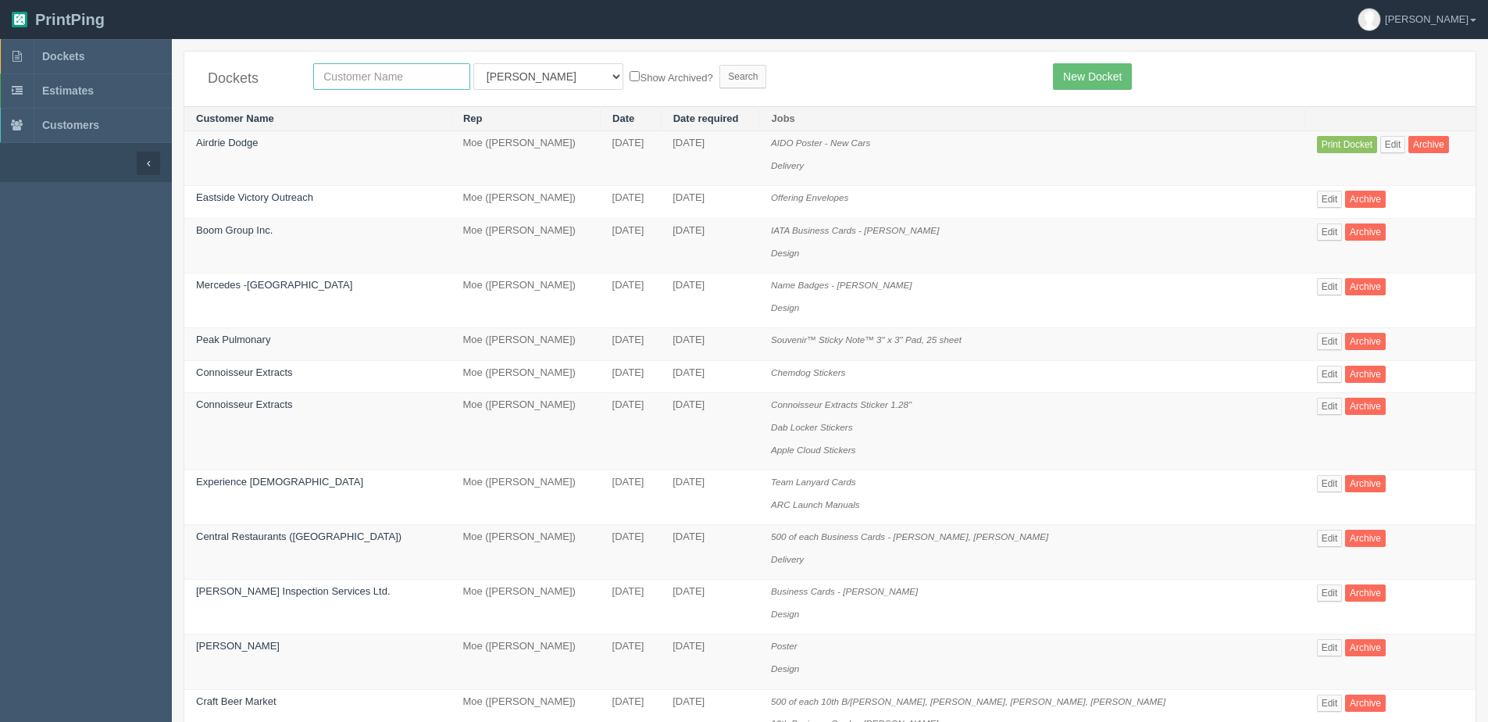
click at [331, 84] on input "text" at bounding box center [391, 76] width 157 height 27
type input "summit"
click at [719, 65] on input "Search" at bounding box center [742, 76] width 47 height 23
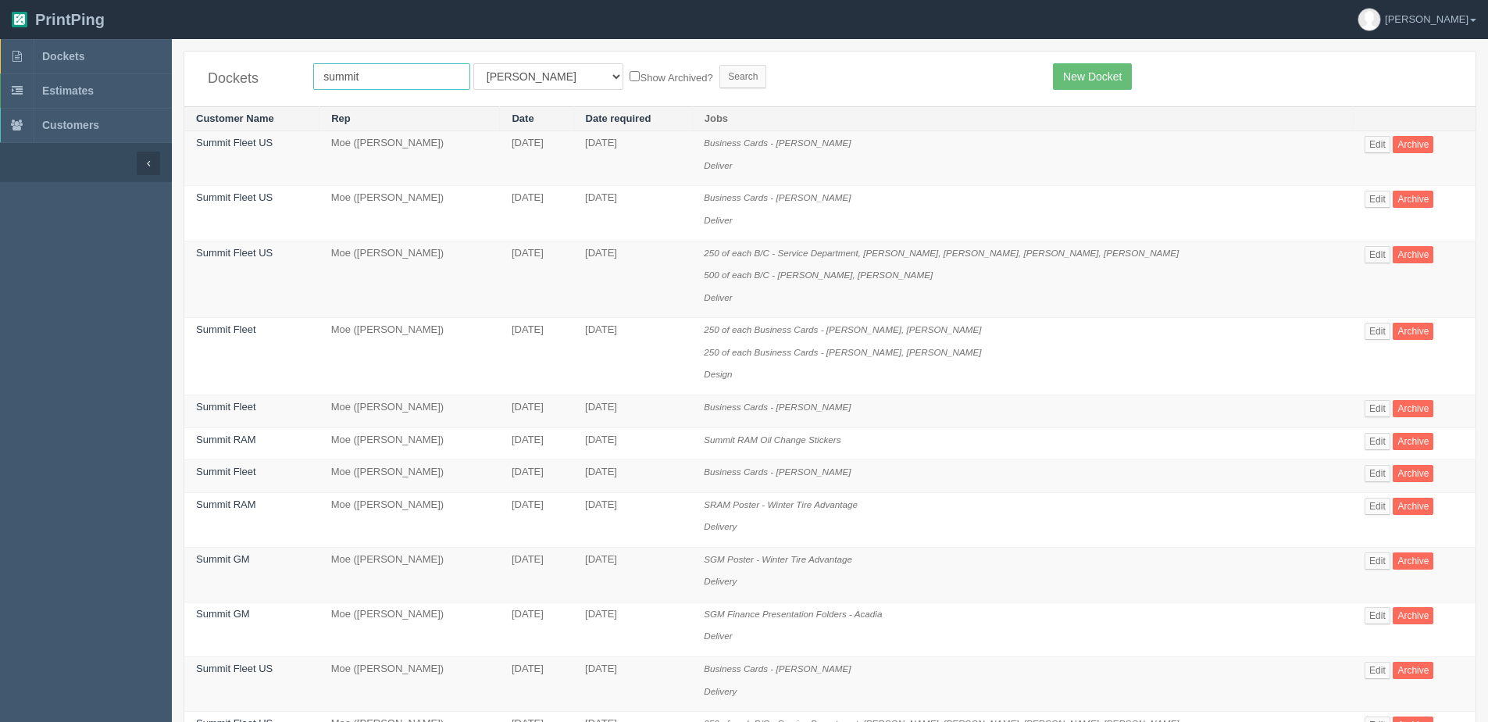
click at [390, 71] on input "summit" at bounding box center [391, 76] width 157 height 27
type input "summit gm"
click at [719, 65] on input "Search" at bounding box center [742, 76] width 47 height 23
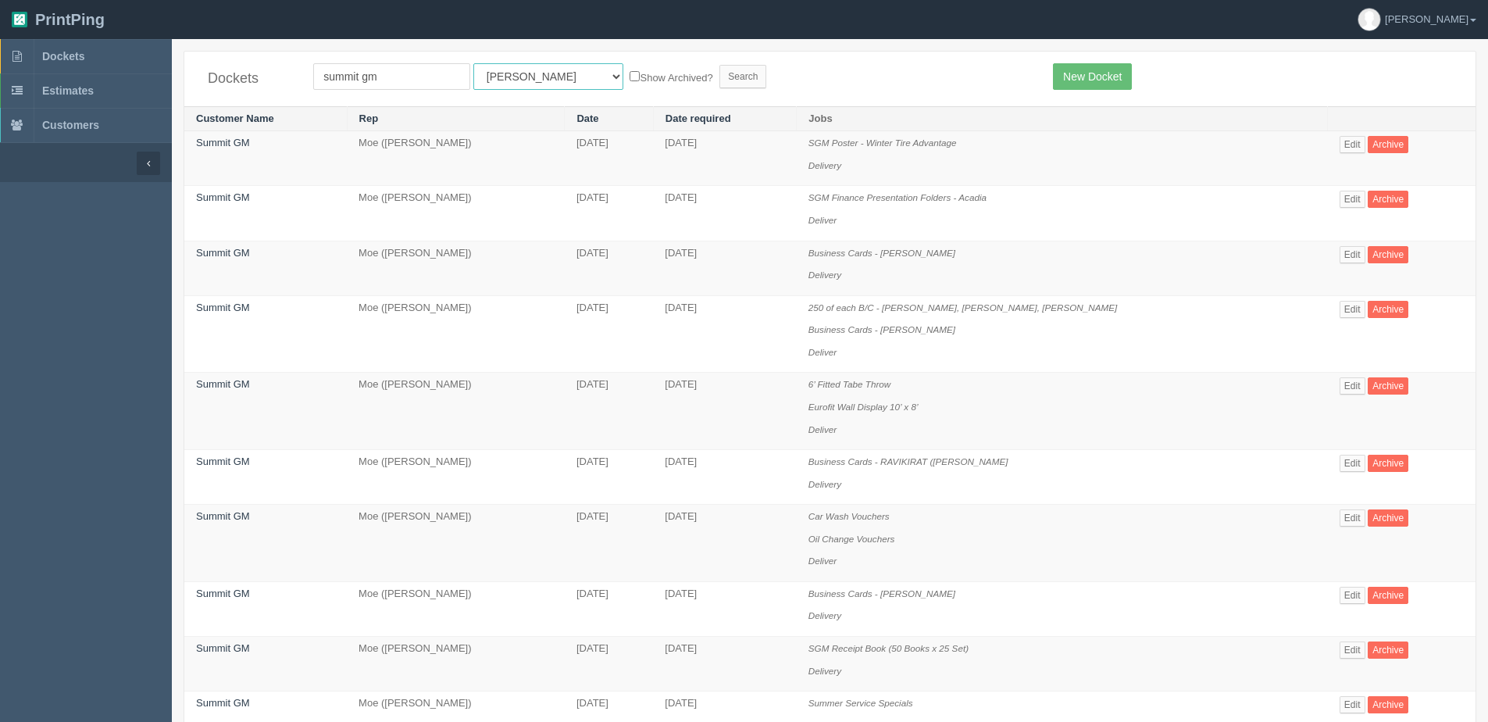
click at [498, 73] on select "All Users Ali Ali Test 1 Aly Amy Ankit Arif Brandon Dan France Greg Jim Mark Ma…" at bounding box center [548, 76] width 150 height 27
select select "1"
click at [473, 63] on select "All Users Ali Ali Test 1 Aly Amy Ankit Arif Brandon Dan France Greg Jim Mark Ma…" at bounding box center [548, 76] width 150 height 27
click at [630, 74] on label "Show Archived?" at bounding box center [671, 77] width 83 height 18
click at [630, 74] on input "Show Archived?" at bounding box center [635, 76] width 10 height 10
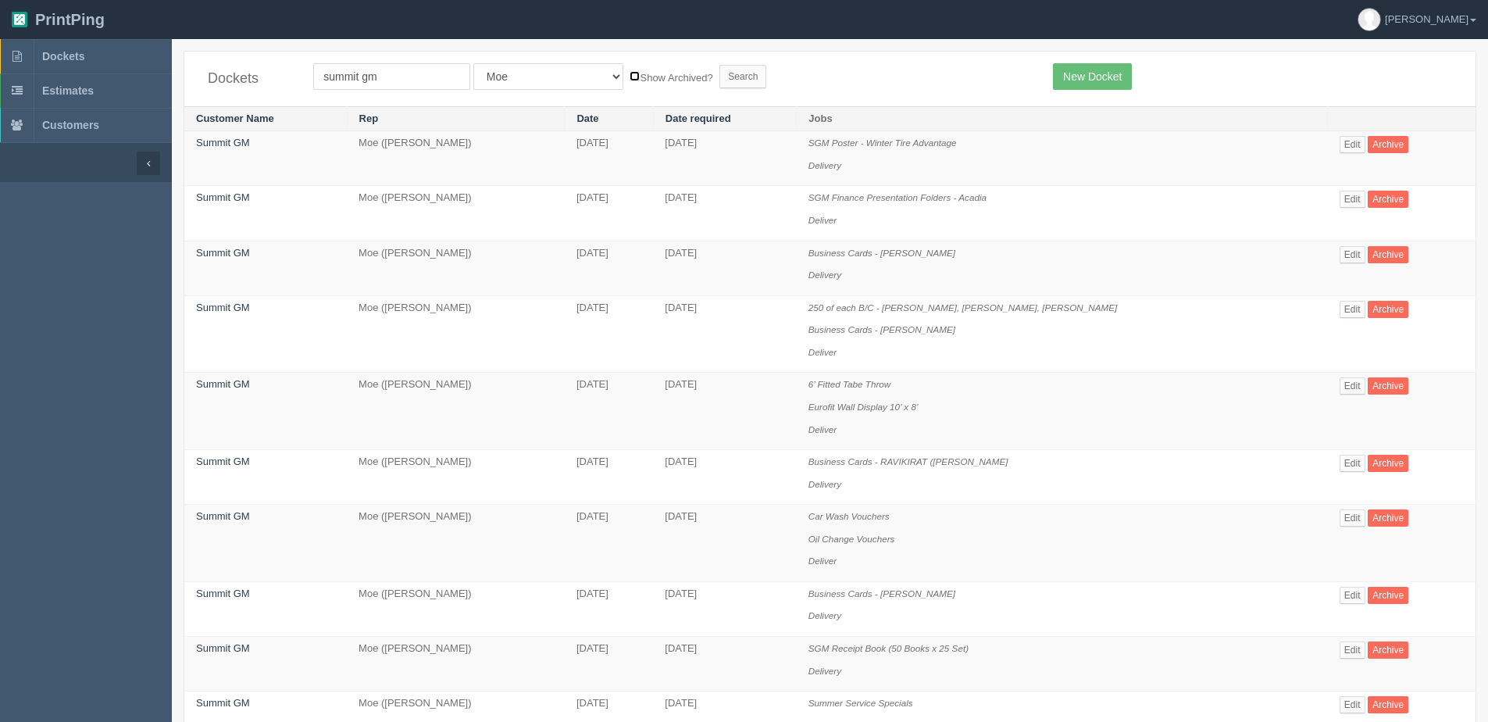
checkbox input "true"
click at [719, 76] on input "Search" at bounding box center [742, 76] width 47 height 23
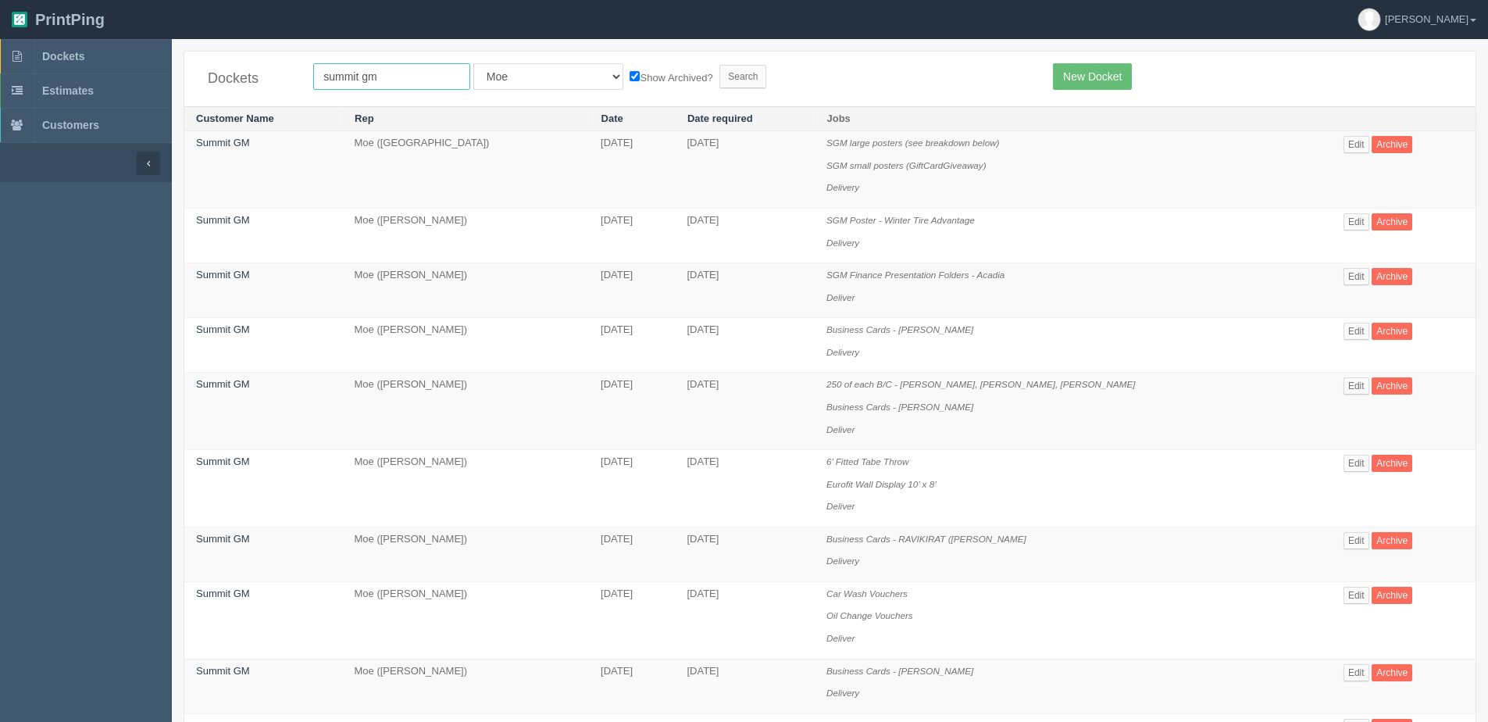
drag, startPoint x: 363, startPoint y: 76, endPoint x: 496, endPoint y: 57, distance: 134.1
click at [482, 59] on div "Dockets [GEOGRAPHIC_DATA] All Users [PERSON_NAME] Test 1 [PERSON_NAME] [PERSON_…" at bounding box center [829, 79] width 1291 height 55
type input "summit ram"
click at [719, 65] on input "Search" at bounding box center [742, 76] width 47 height 23
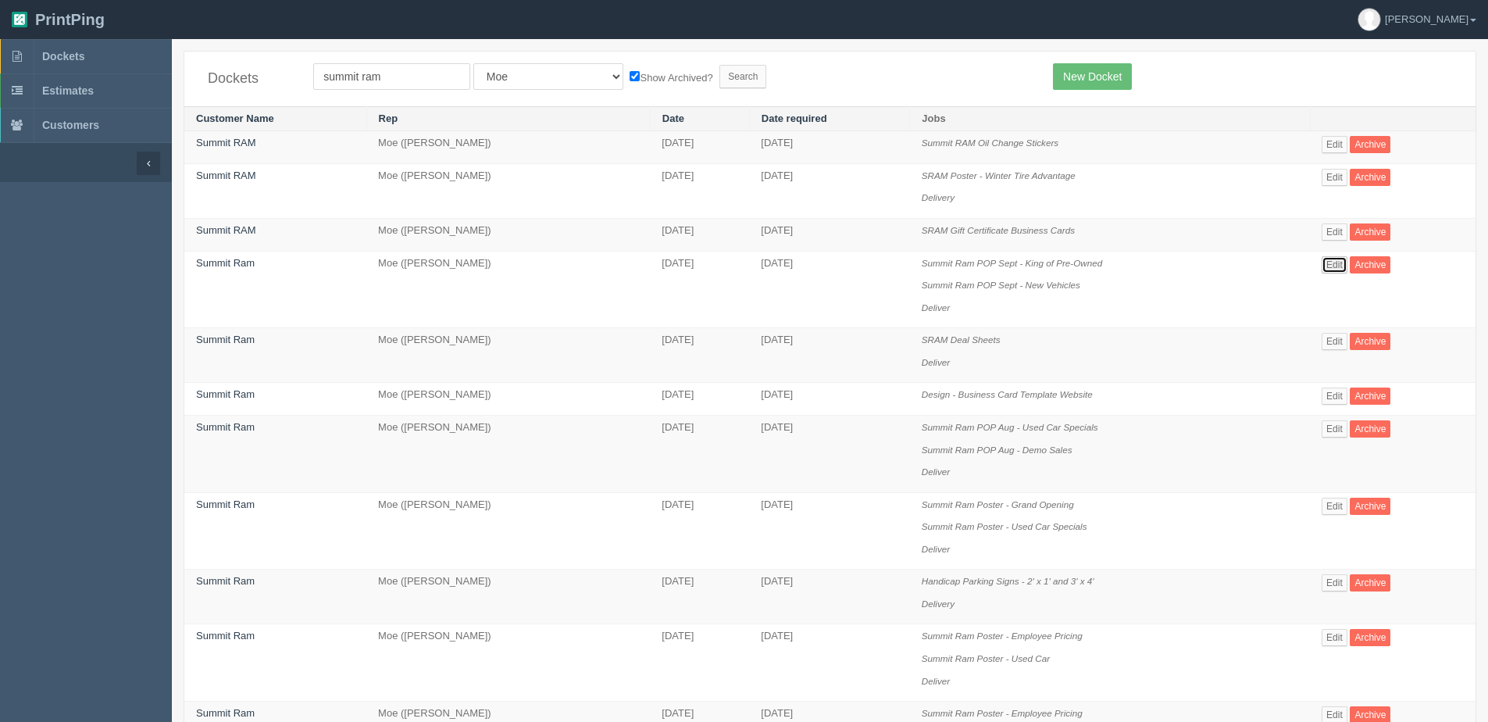
click at [1329, 266] on link "Edit" at bounding box center [1335, 264] width 26 height 17
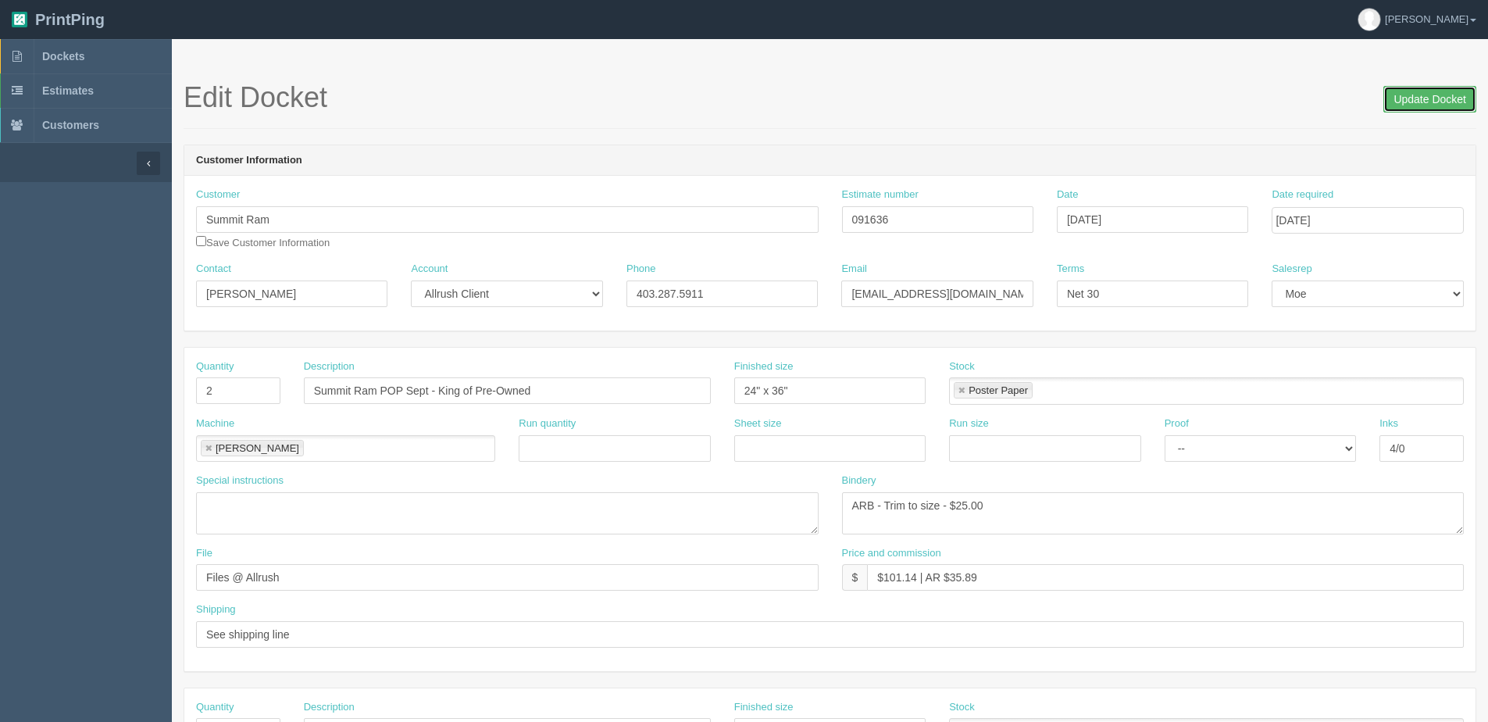
click at [1382, 99] on h1 "Edit Docket Update Docket" at bounding box center [830, 97] width 1293 height 31
click at [1434, 105] on input "Update Docket" at bounding box center [1429, 99] width 93 height 27
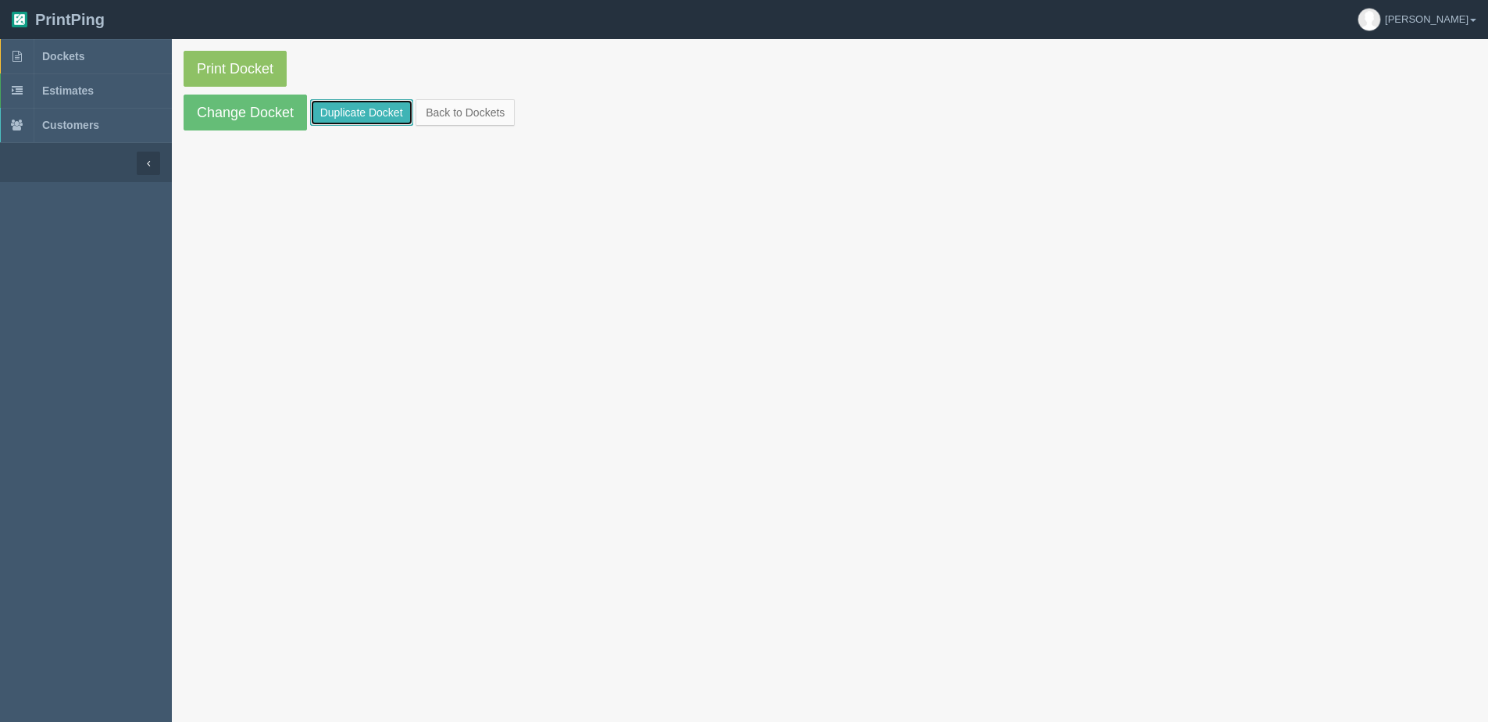
click at [366, 113] on link "Duplicate Docket" at bounding box center [361, 112] width 103 height 27
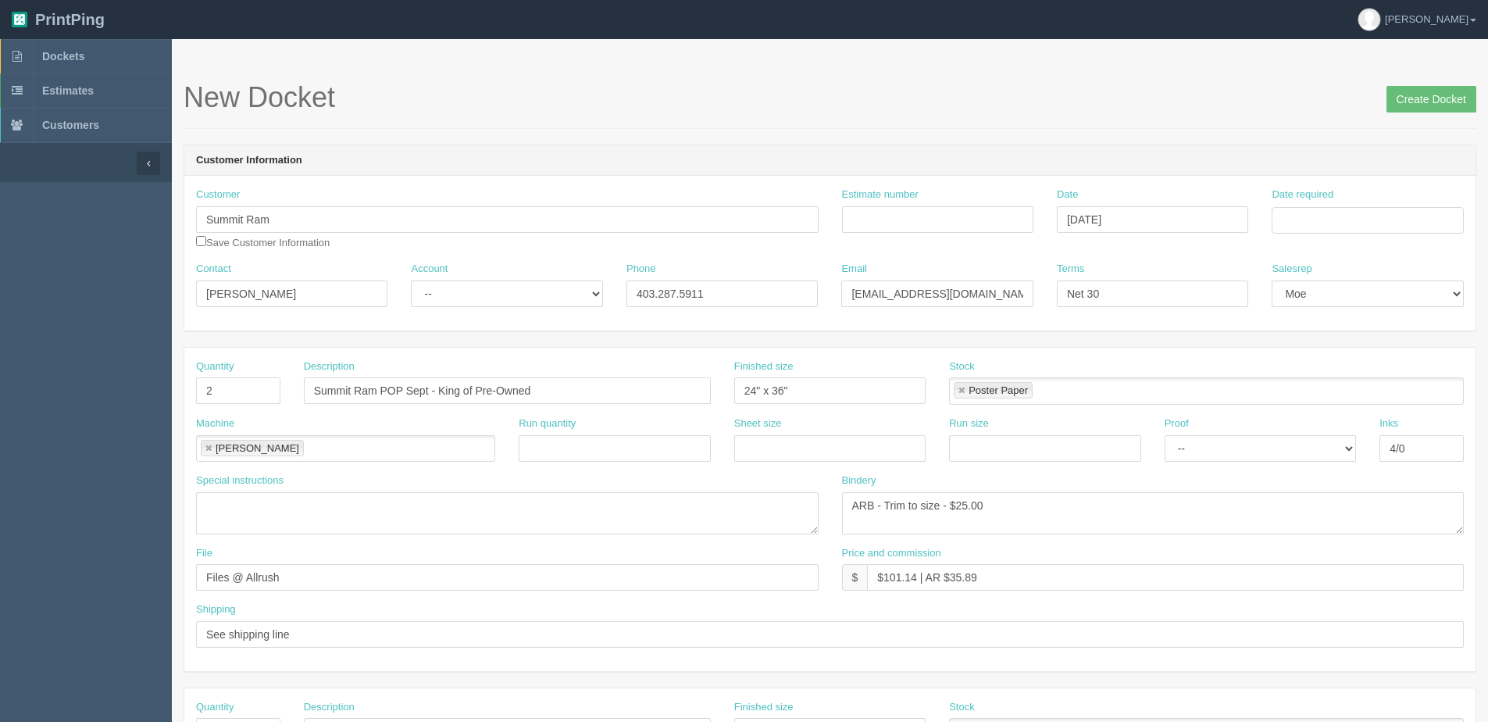
click at [1321, 234] on div "Date required" at bounding box center [1367, 216] width 215 height 58
click at [1316, 223] on input "Date required" at bounding box center [1367, 220] width 191 height 27
click at [1304, 450] on div "« October 2025 » Su Mo Tu We Th Fr Sa 28 29 30 1 2 3 4 5 6 7 8 9 10 11 12 13 14…" at bounding box center [1348, 343] width 153 height 218
click at [1345, 347] on td "15" at bounding box center [1350, 347] width 23 height 23
type input "[DATE]"
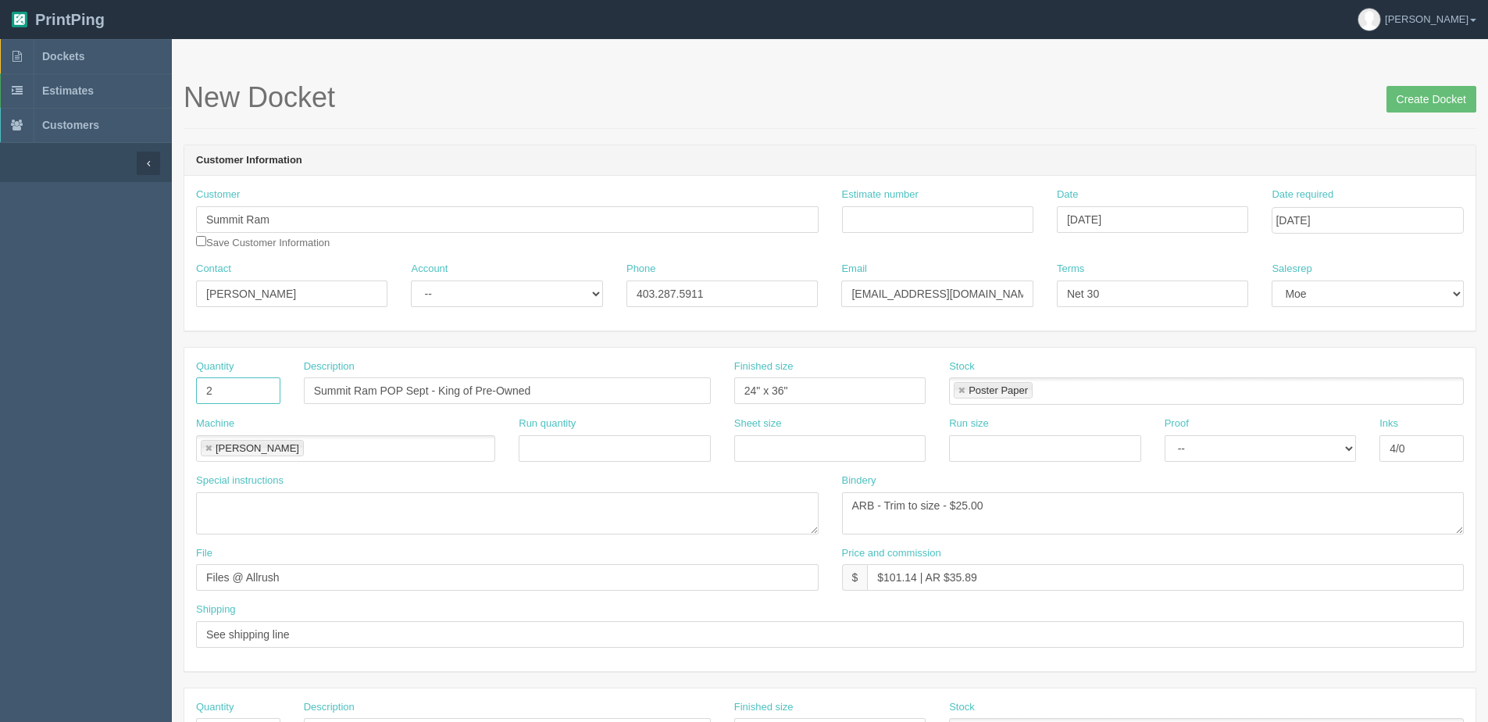
drag, startPoint x: 234, startPoint y: 398, endPoint x: 125, endPoint y: 394, distance: 109.4
click at [131, 394] on section "Dockets Estimates Customers" at bounding box center [744, 728] width 1488 height 1379
type input "1"
click at [405, 387] on input "Summit Ram POP Sept - King of Pre-Owned" at bounding box center [507, 390] width 407 height 27
drag, startPoint x: 473, startPoint y: 390, endPoint x: 747, endPoint y: 377, distance: 275.2
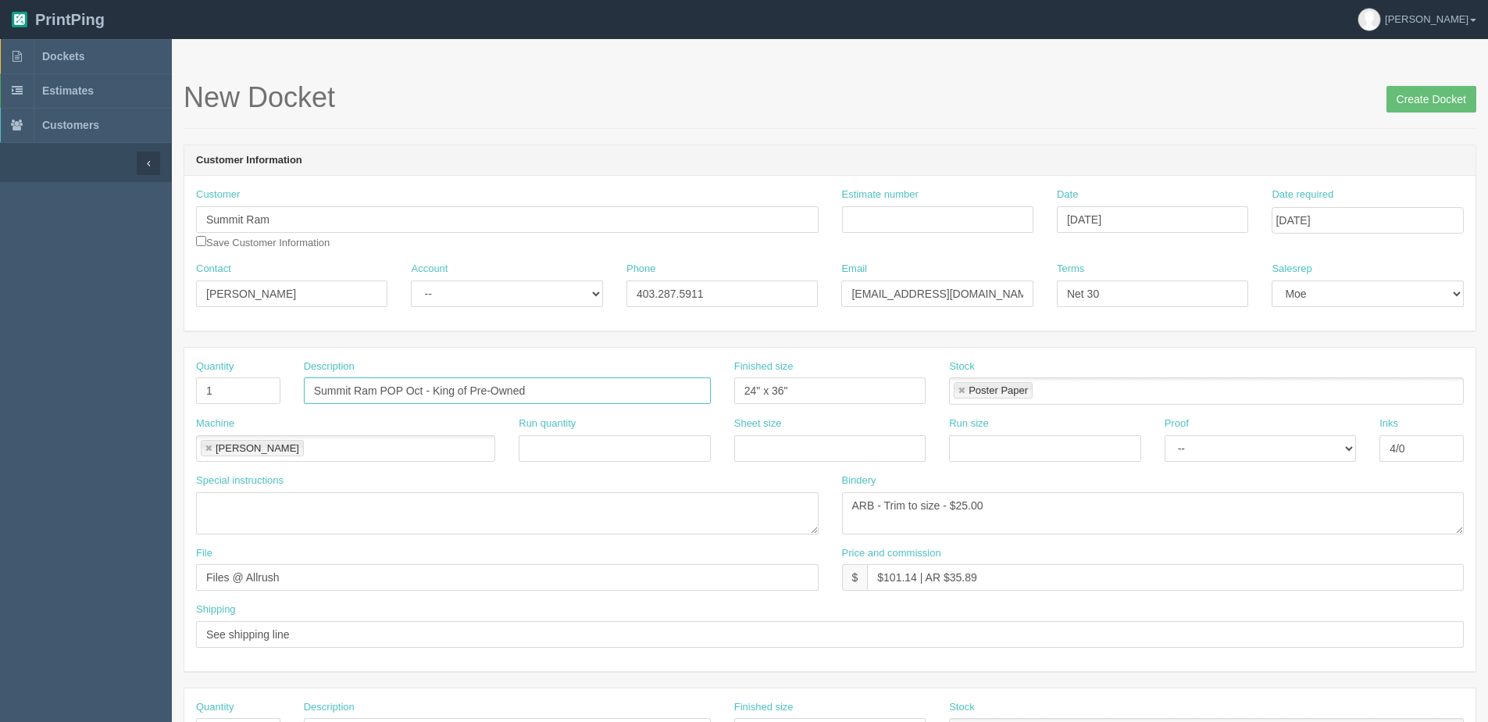
click at [774, 374] on div "Quantity 1 Description Summit Ram POP Oct - King of Pre-Owned Finished size 24"…" at bounding box center [829, 387] width 1291 height 57
type input "Summit Ram POP Oct - King of Cars"
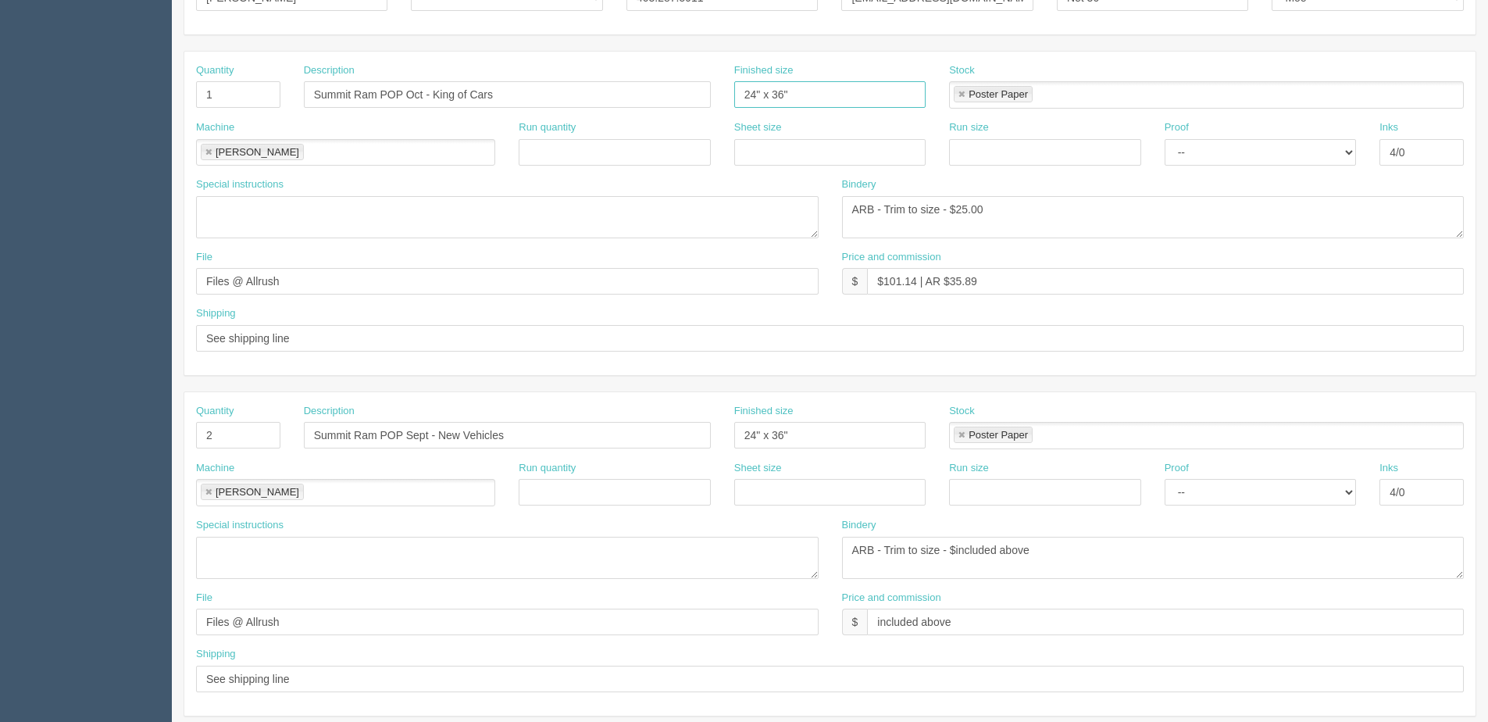
scroll to position [312, 0]
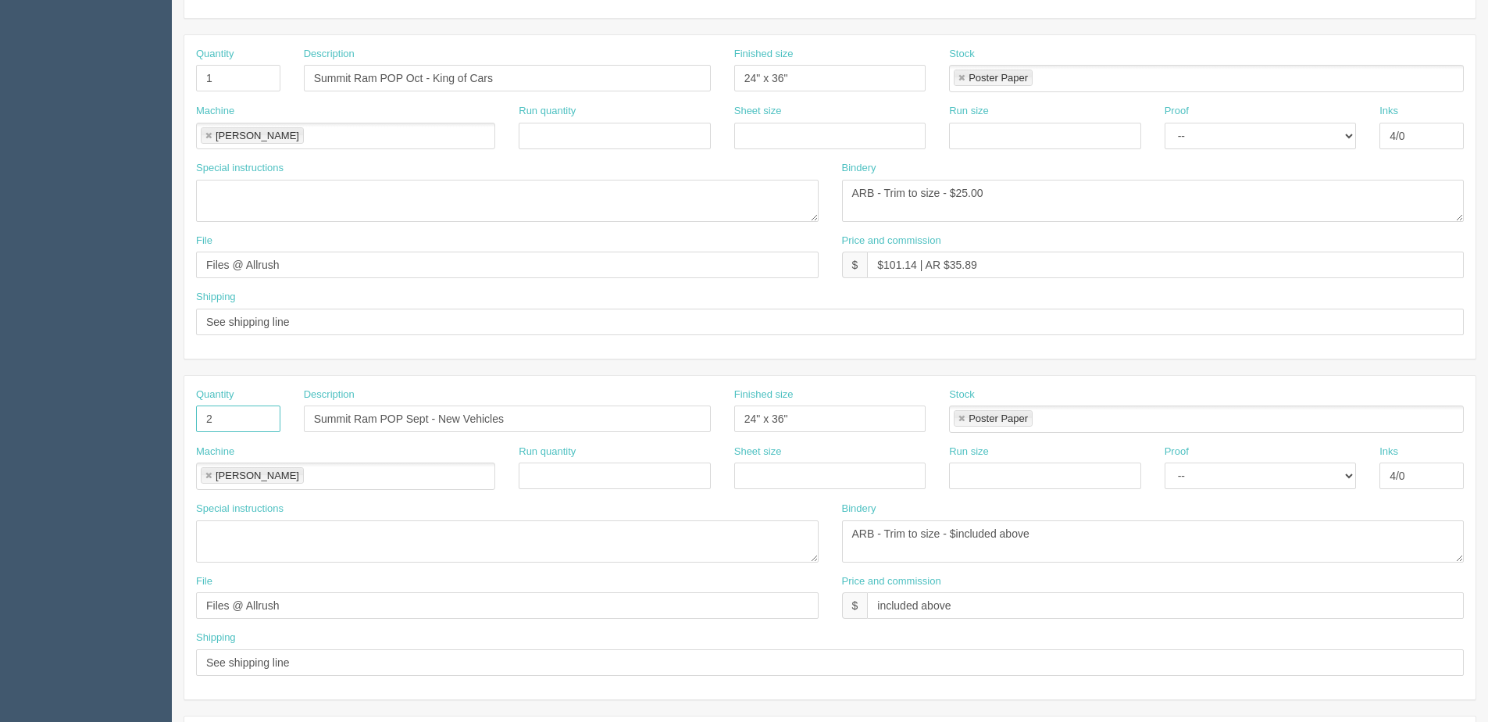
drag, startPoint x: 229, startPoint y: 428, endPoint x: 33, endPoint y: 433, distance: 196.1
click at [98, 424] on section "Dockets Estimates Customers" at bounding box center [744, 416] width 1488 height 1379
type input "1"
click at [478, 443] on div "Description Summit Ram POP Sept - New Vehicles" at bounding box center [507, 415] width 430 height 57
drag, startPoint x: 565, startPoint y: 419, endPoint x: 800, endPoint y: 398, distance: 236.1
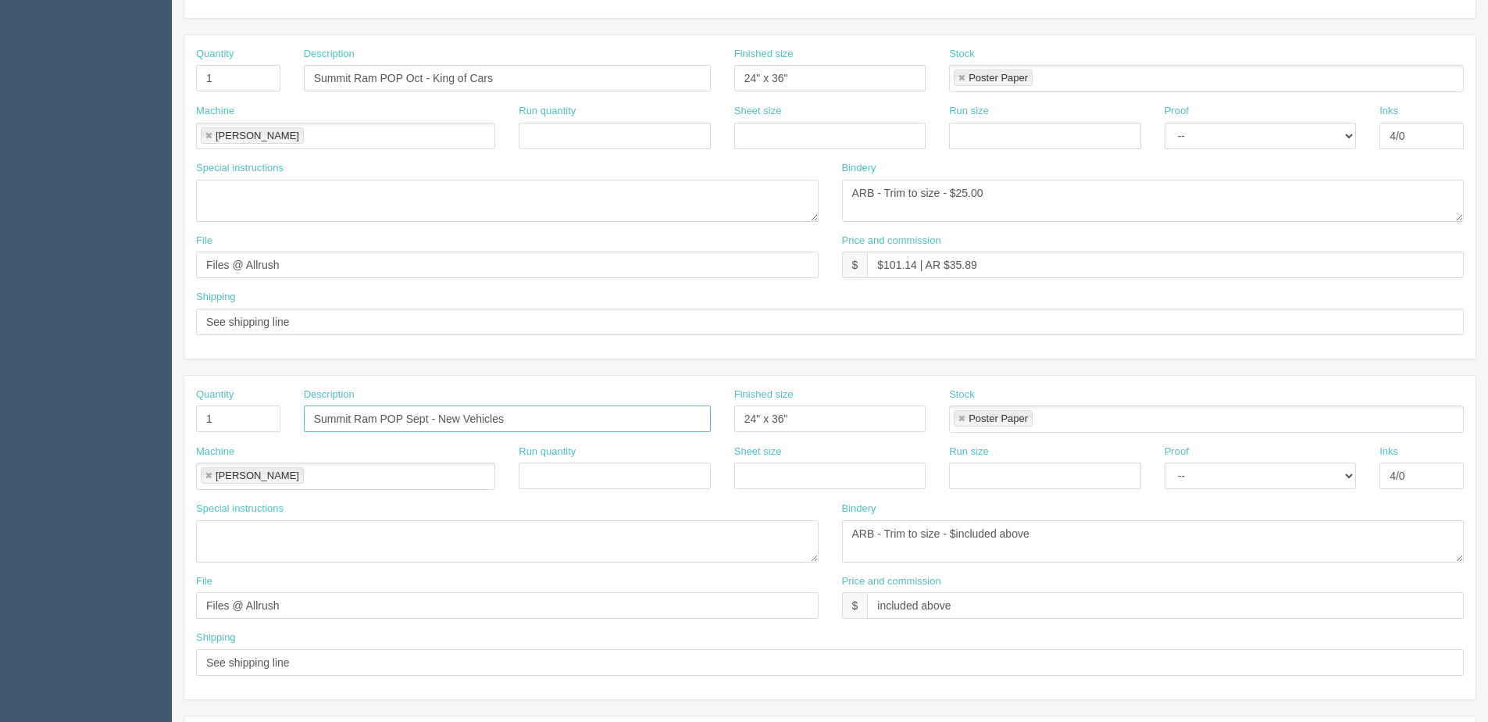
click at [747, 401] on div "Quantity 1 Description Summit Ram POP Sept - New Vehicles Finished size 24" x 3…" at bounding box center [829, 415] width 1291 height 57
type input "Summit Ram POP Sept - New Cars"
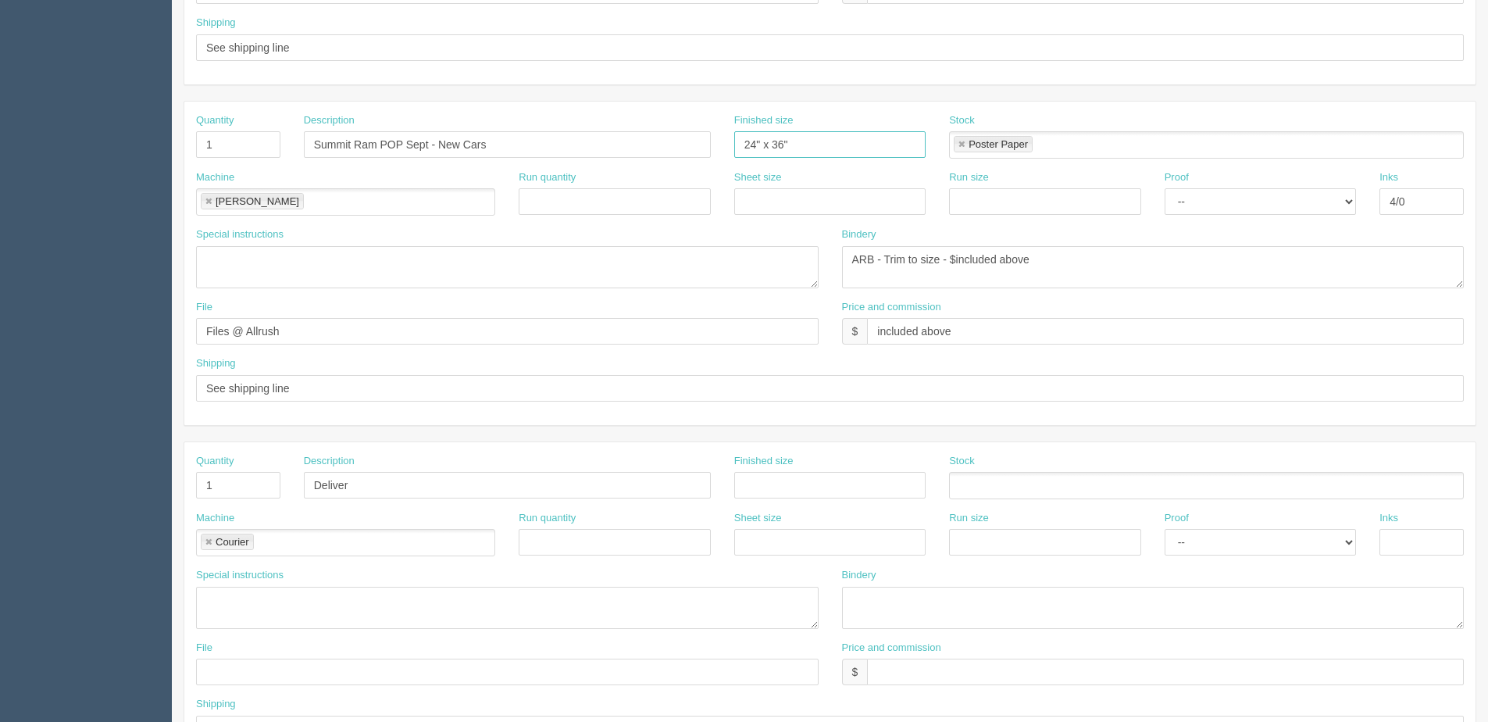
scroll to position [697, 0]
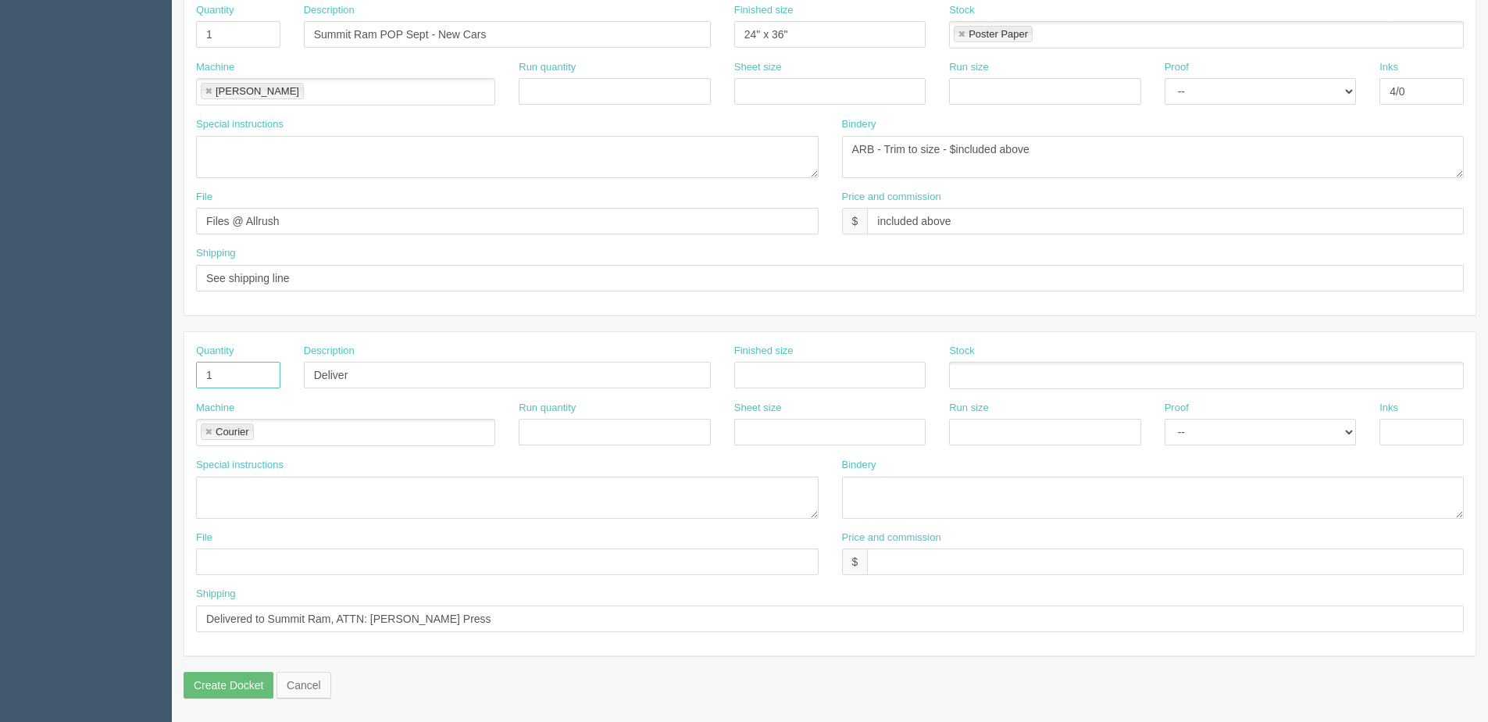
drag, startPoint x: 232, startPoint y: 375, endPoint x: 77, endPoint y: 376, distance: 155.4
click at [77, 376] on section "Dockets Estimates Customers" at bounding box center [744, 31] width 1488 height 1379
drag, startPoint x: 375, startPoint y: 385, endPoint x: 330, endPoint y: 430, distance: 63.5
click at [109, 387] on section "Dockets Estimates Customers" at bounding box center [744, 31] width 1488 height 1379
click at [207, 432] on link at bounding box center [208, 432] width 9 height 10
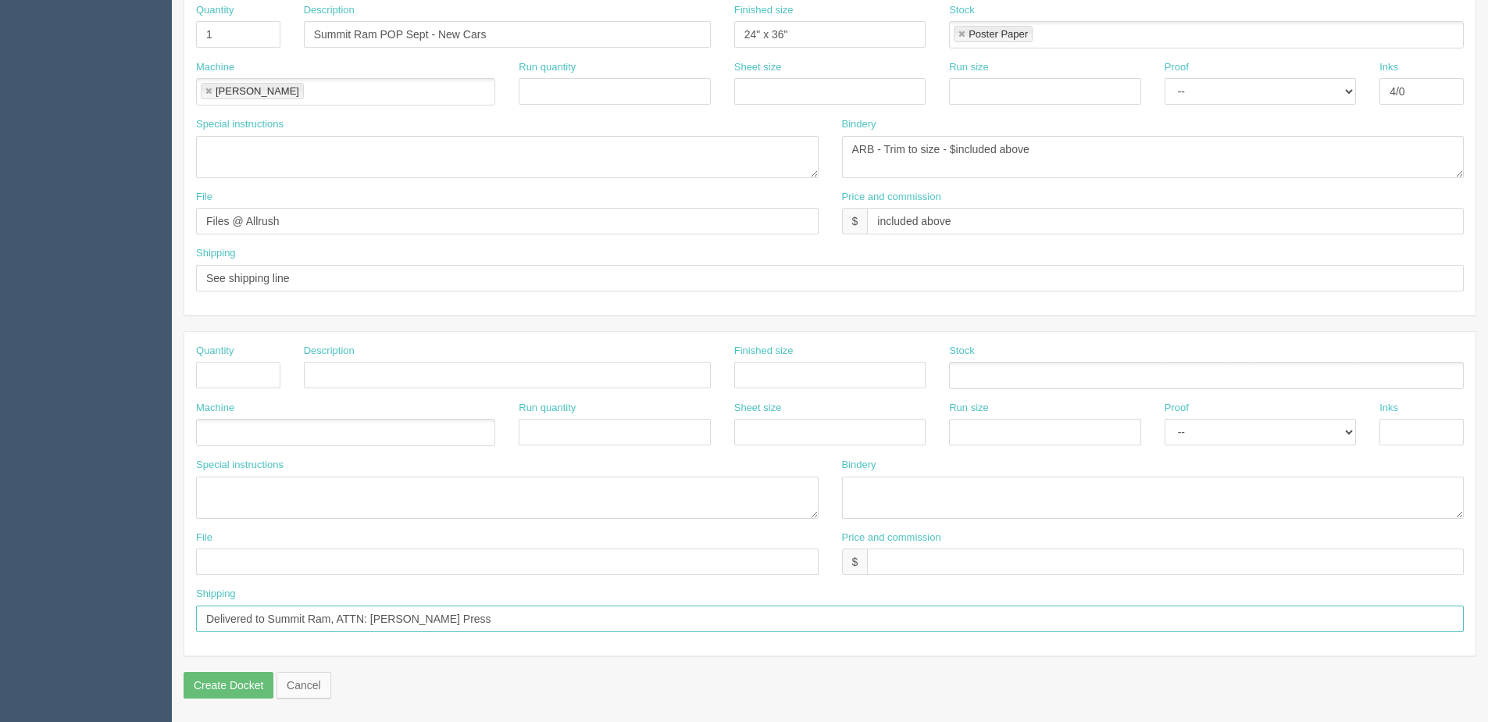
drag, startPoint x: 452, startPoint y: 619, endPoint x: -97, endPoint y: 615, distance: 549.1
click at [0, 615] on html "PrintPing Dan Edit account ( dan@allrush.ca ) Logout Dockets Estimates Customers" at bounding box center [744, 12] width 1488 height 1418
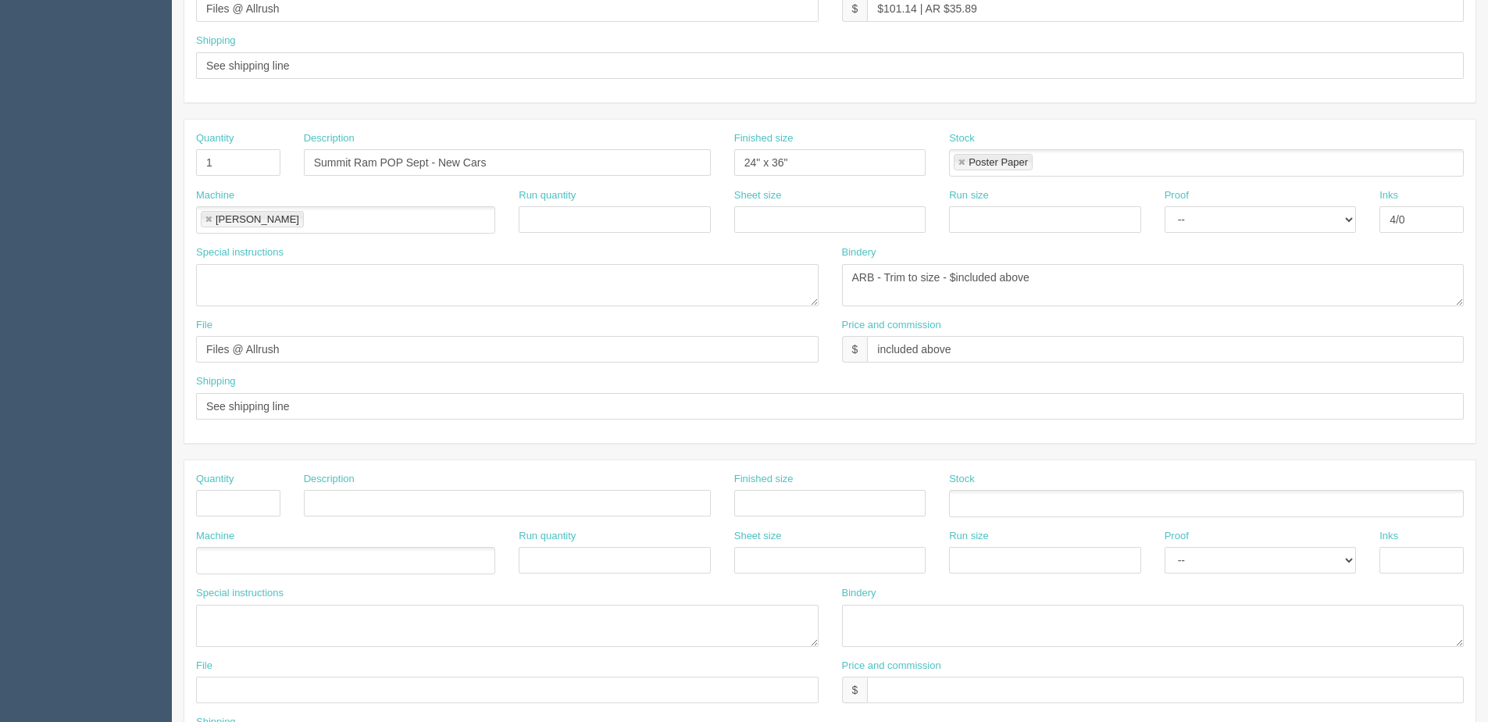
scroll to position [540, 0]
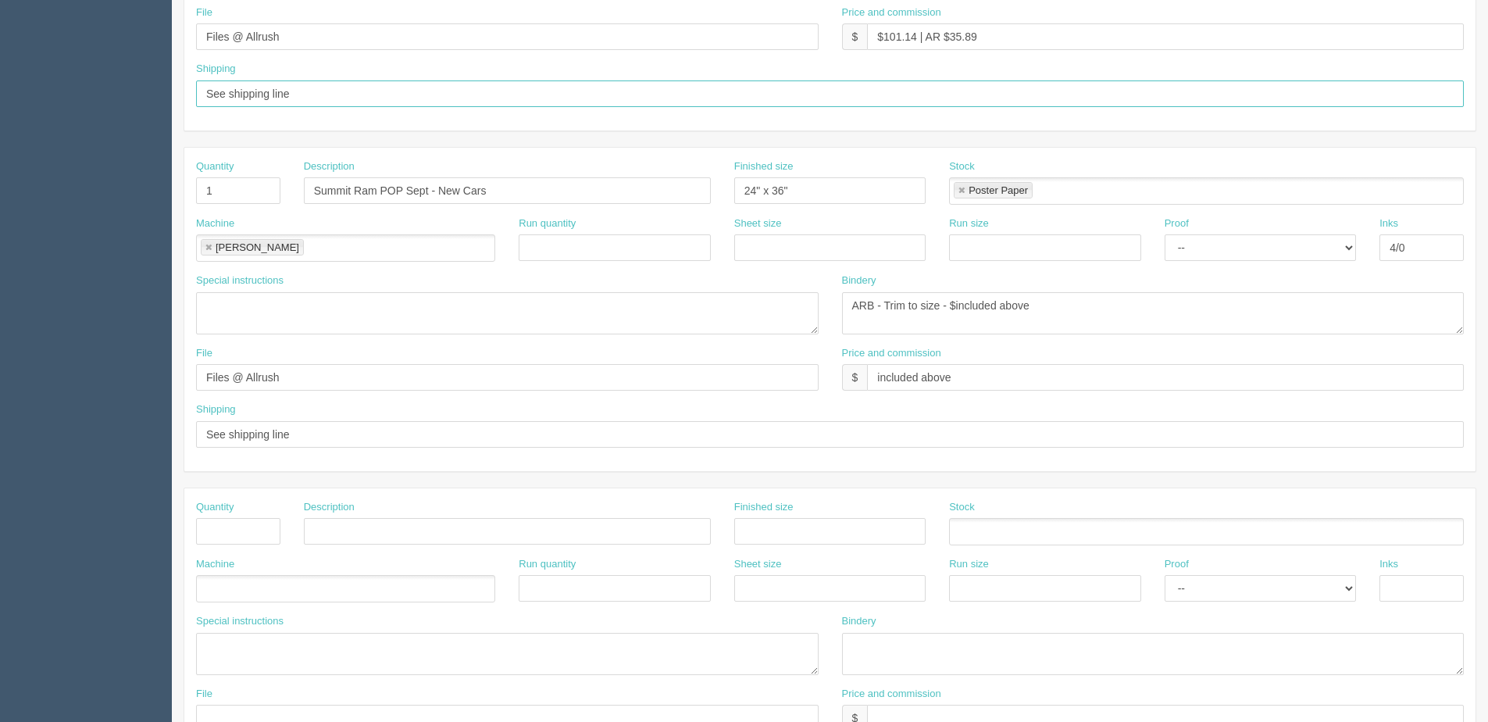
click at [311, 93] on input "See shipping line" at bounding box center [830, 93] width 1268 height 27
drag, startPoint x: 423, startPoint y: 94, endPoint x: 1226, endPoint y: 187, distance: 809.1
click at [1225, 172] on div "Quantity 1 Description Summit Ram POP Oct - King of Cars Finished size 24" x 36…" at bounding box center [830, 309] width 1293 height 1006
type input "See shipping line for Airdrie Dodge, ATTN: [PERSON_NAME]"
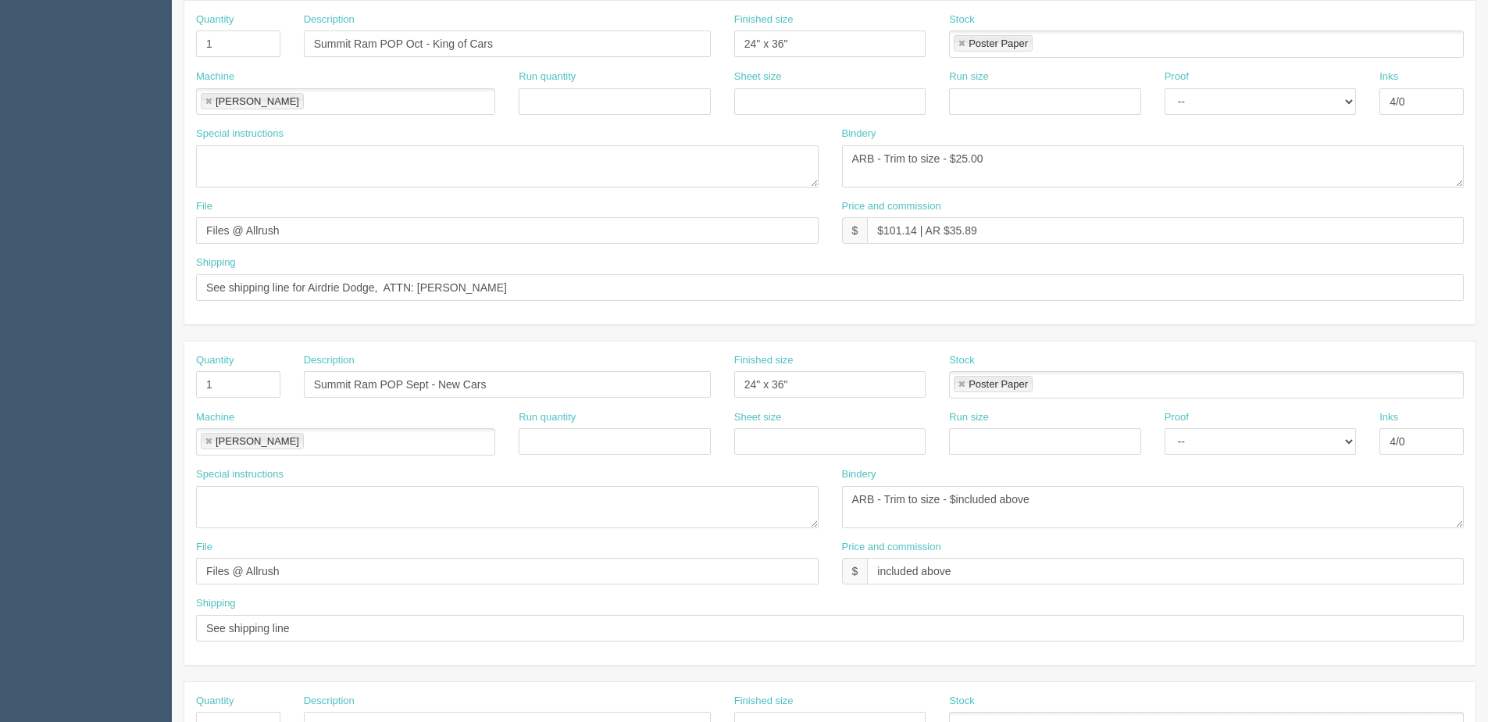
scroll to position [306, 0]
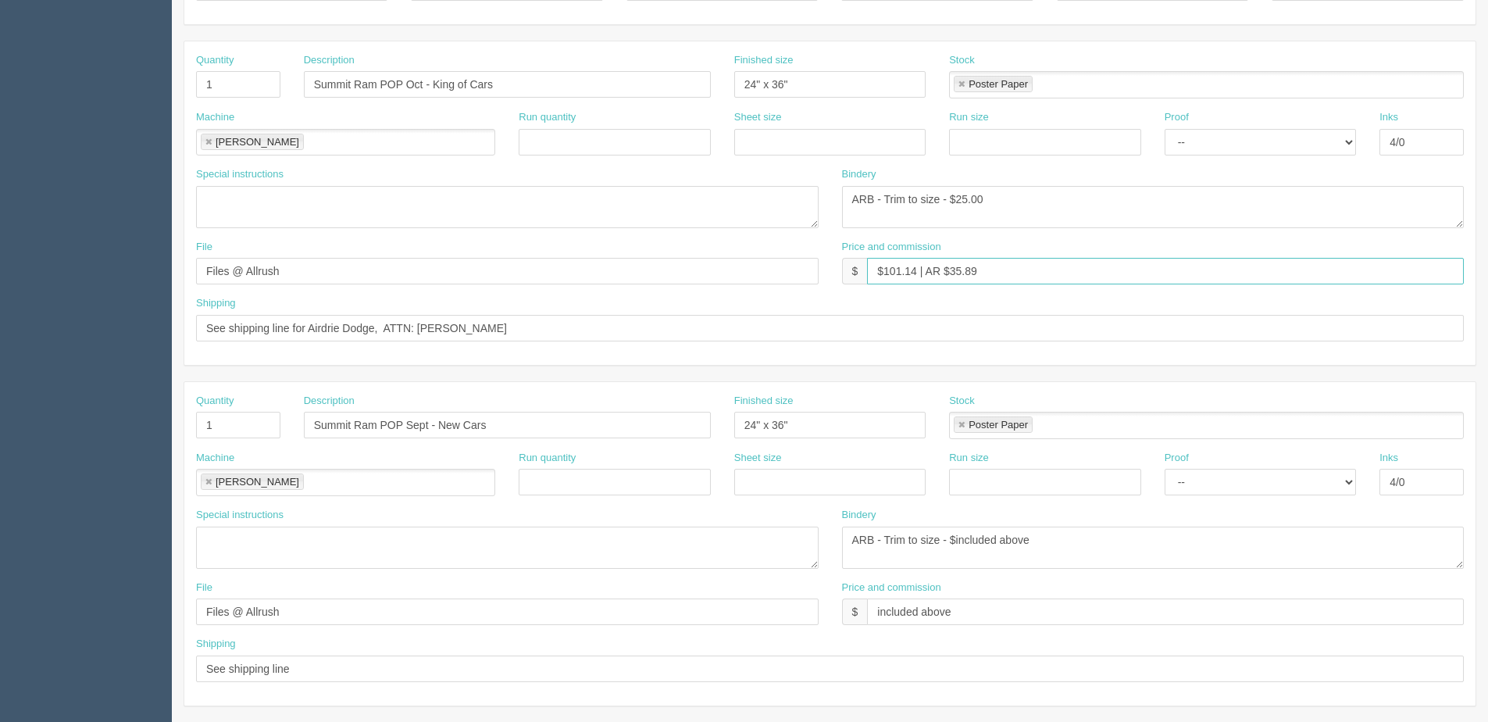
drag, startPoint x: 882, startPoint y: 276, endPoint x: 911, endPoint y: 290, distance: 32.1
click at [917, 285] on div "Price and commission $ $101.14 | AR $35.89" at bounding box center [1153, 268] width 646 height 57
drag, startPoint x: 946, startPoint y: 273, endPoint x: 1071, endPoint y: 236, distance: 130.5
click at [1071, 236] on div "Quantity 1 Description Summit Ram POP Oct - King of Cars Finished size 24" x 36…" at bounding box center [829, 202] width 1291 height 323
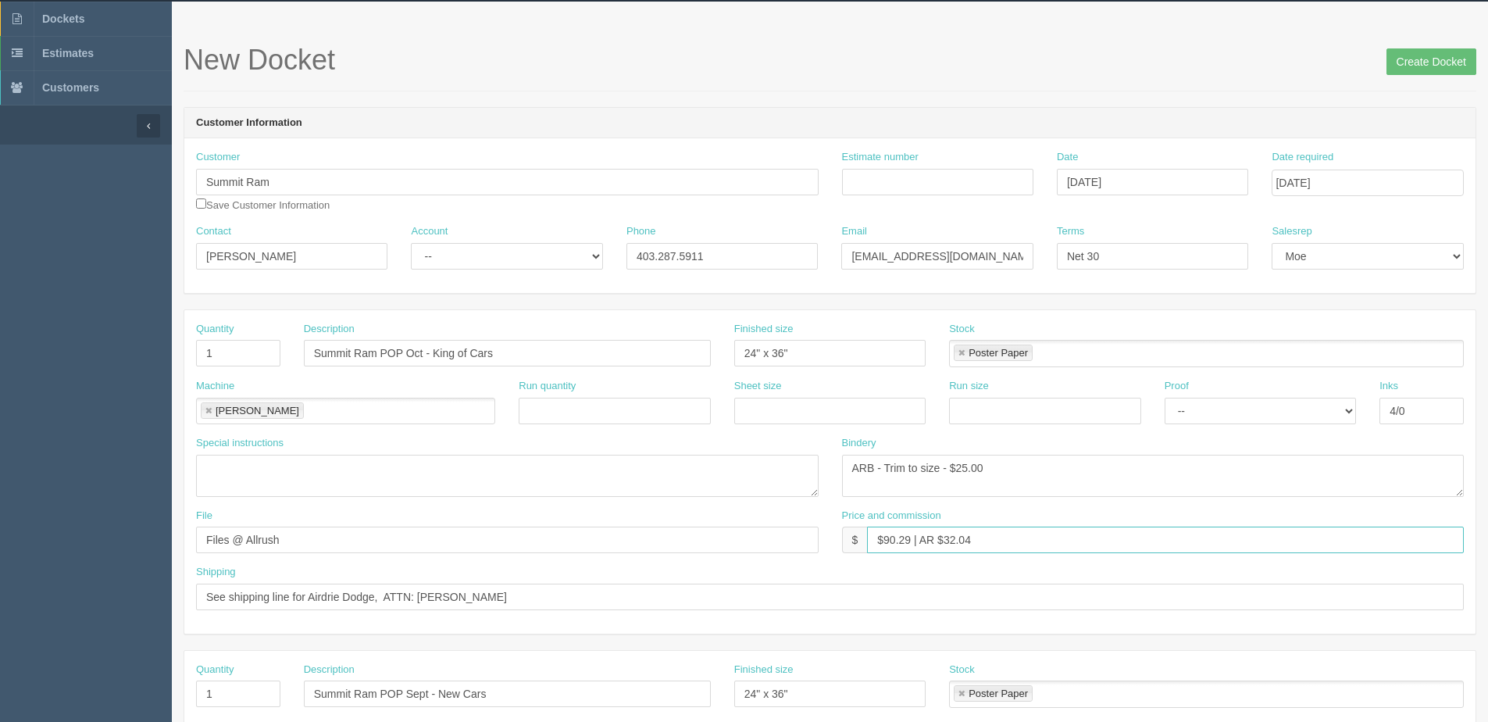
scroll to position [0, 0]
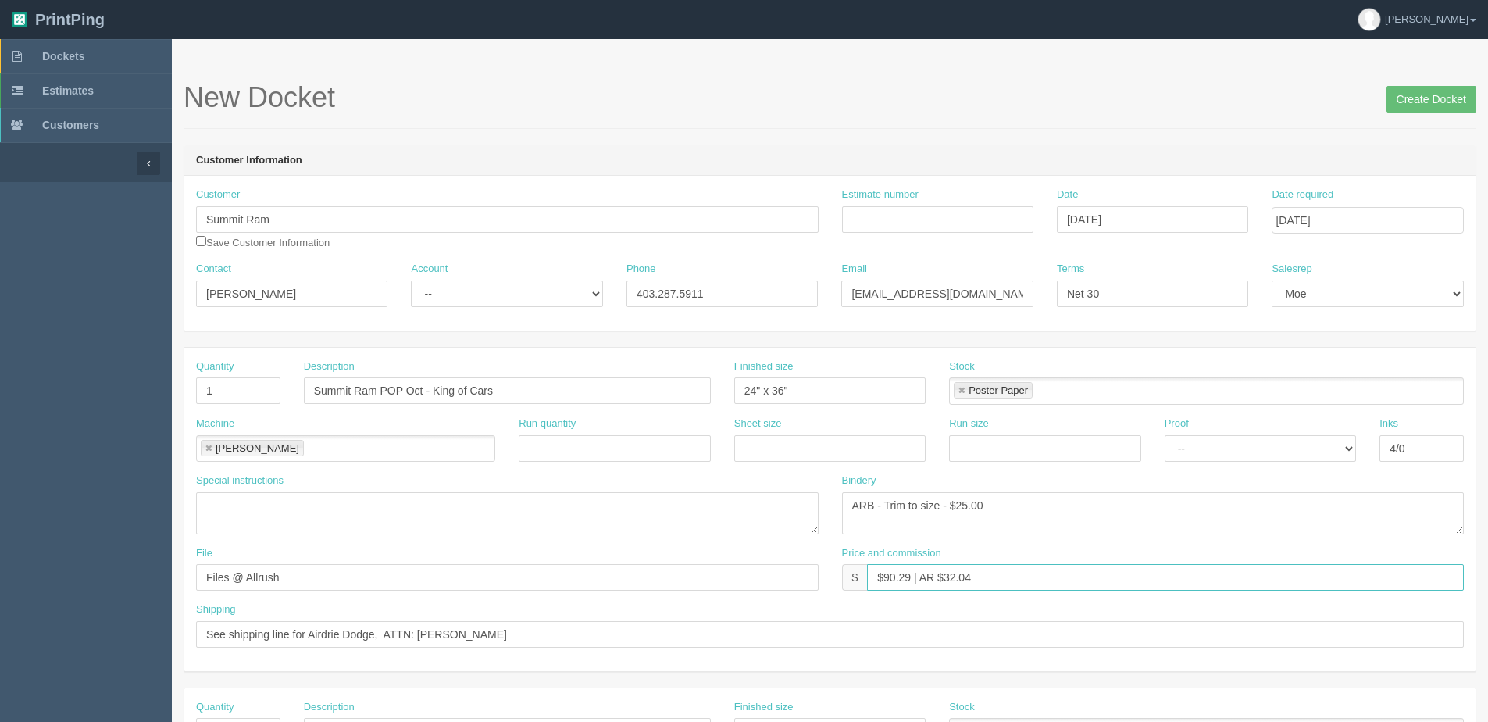
type input "$90.29 | AR $32.04"
click at [935, 223] on input "Estimate number" at bounding box center [937, 219] width 191 height 27
type input "092836"
drag, startPoint x: 1446, startPoint y: 96, endPoint x: 1429, endPoint y: 92, distance: 16.9
click at [1446, 95] on input "Create Docket" at bounding box center [1431, 99] width 90 height 27
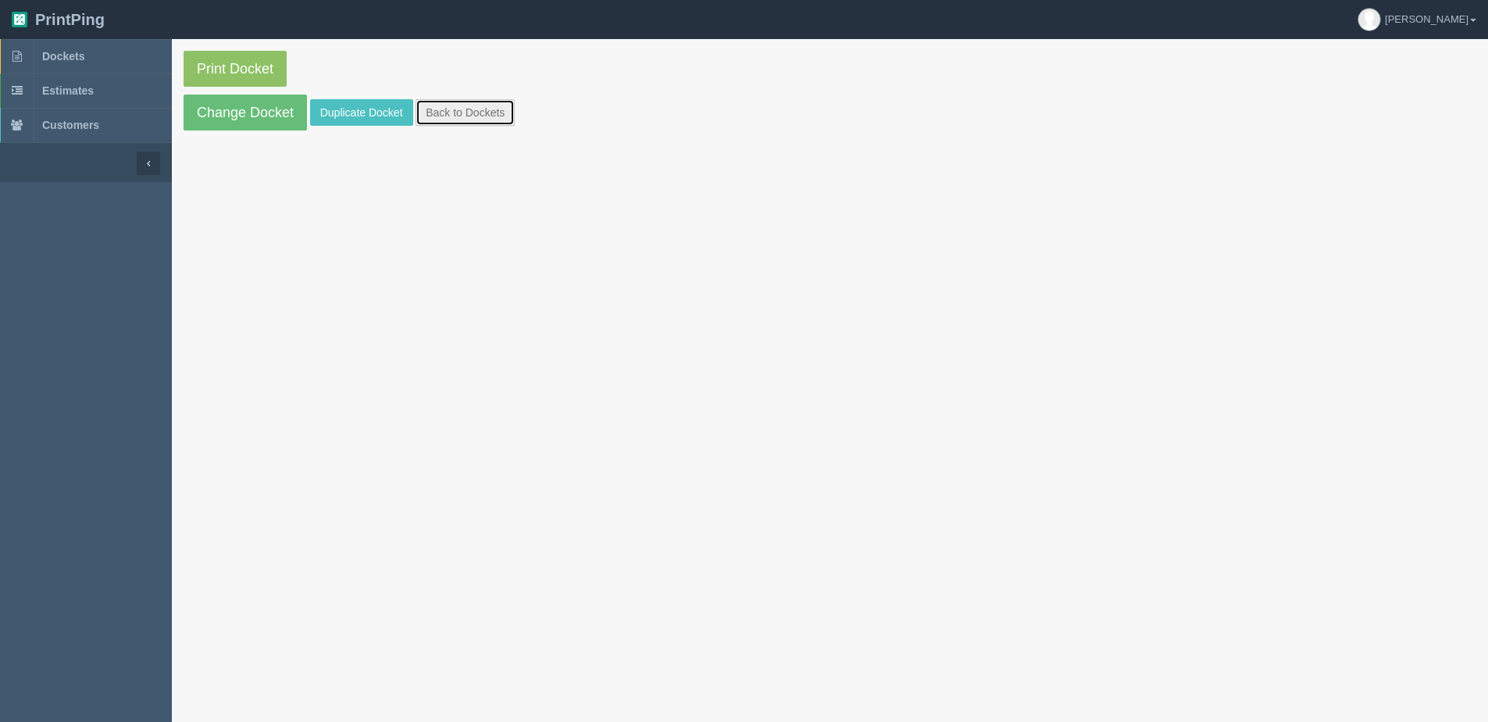
click at [458, 112] on link "Back to Dockets" at bounding box center [465, 112] width 99 height 27
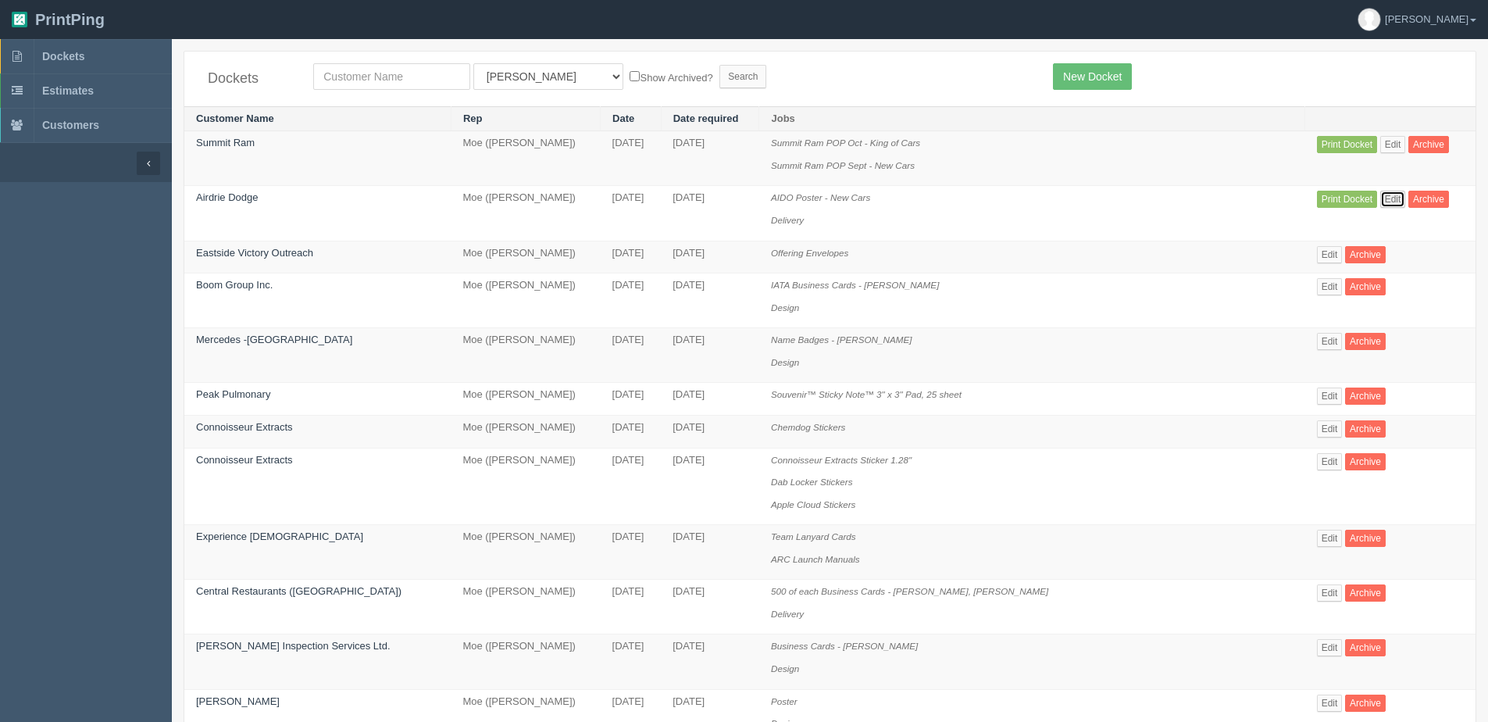
click at [1380, 205] on link "Edit" at bounding box center [1393, 199] width 26 height 17
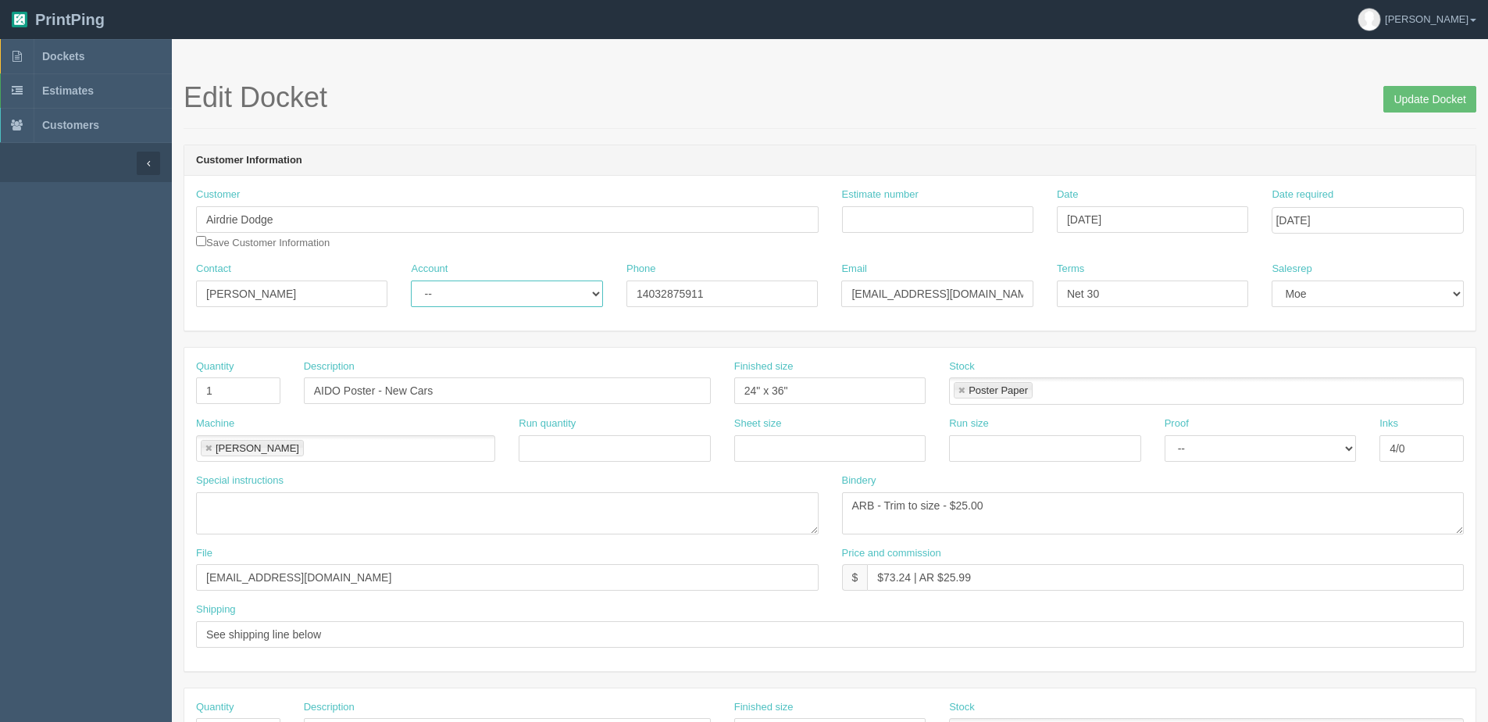
drag, startPoint x: 498, startPoint y: 283, endPoint x: 494, endPoint y: 295, distance: 13.1
click at [498, 283] on select "-- Existing Client Allrush Client Rep Client" at bounding box center [506, 293] width 191 height 27
select select "Allrush Client"
click at [411, 280] on select "-- Existing Client Allrush Client Rep Client" at bounding box center [506, 293] width 191 height 27
click at [919, 209] on input "Estimate number" at bounding box center [937, 219] width 191 height 27
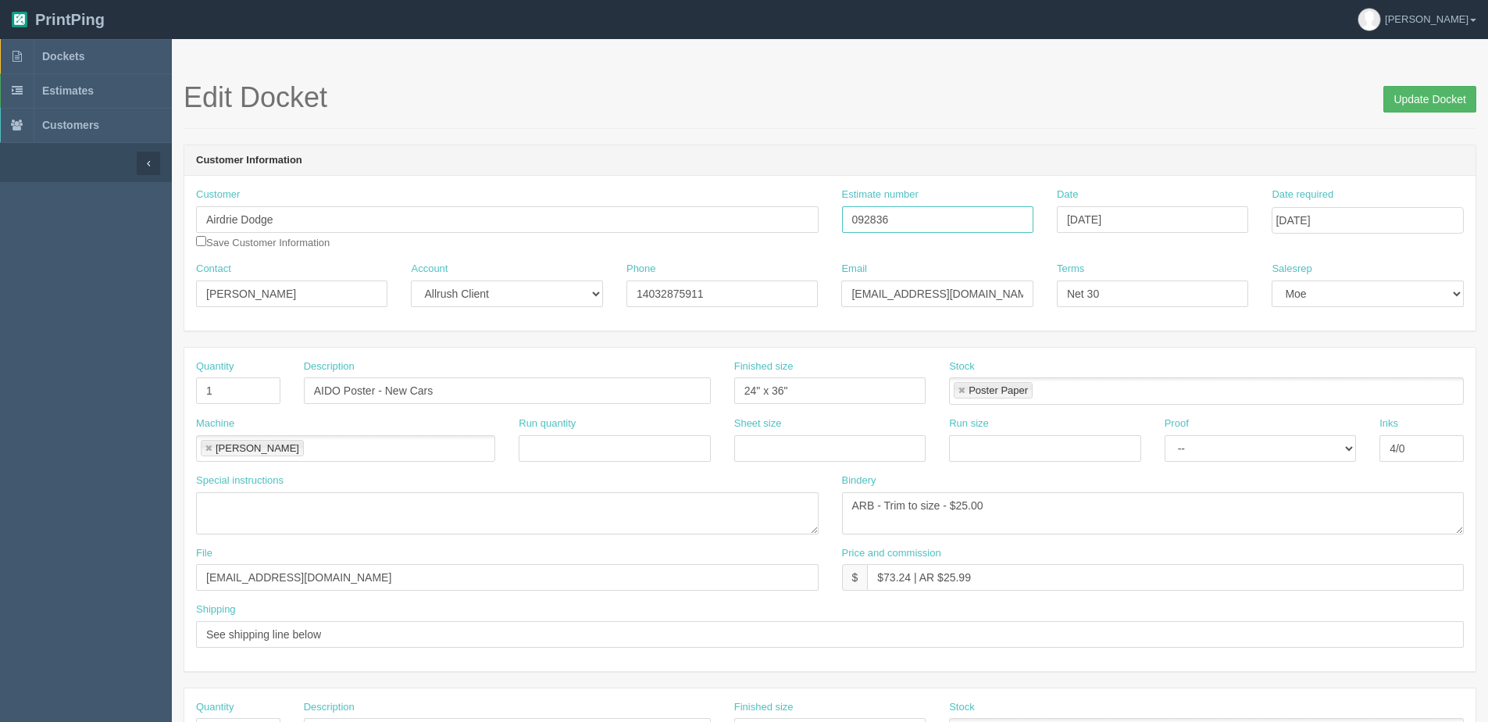
type input "092836"
click at [1425, 109] on input "Update Docket" at bounding box center [1429, 99] width 93 height 27
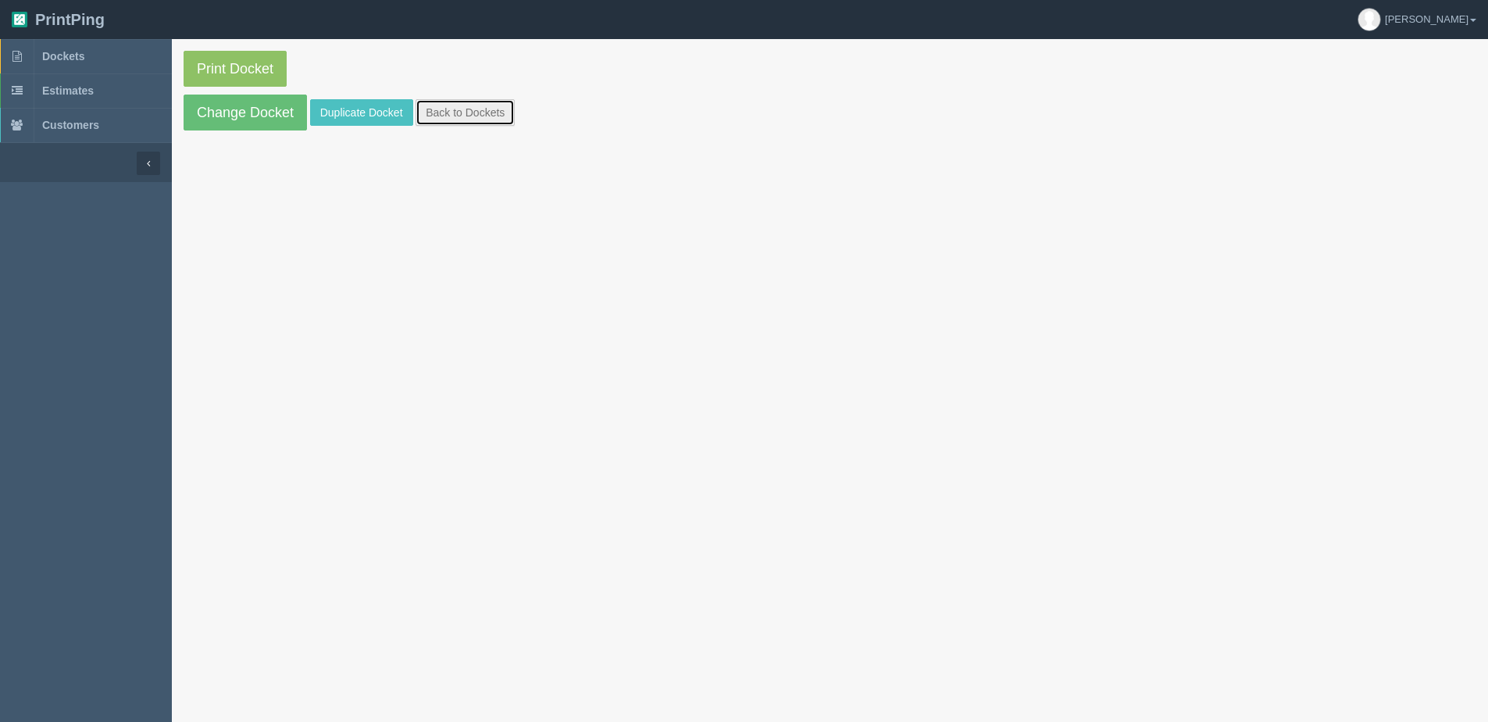
click at [487, 102] on link "Back to Dockets" at bounding box center [465, 112] width 99 height 27
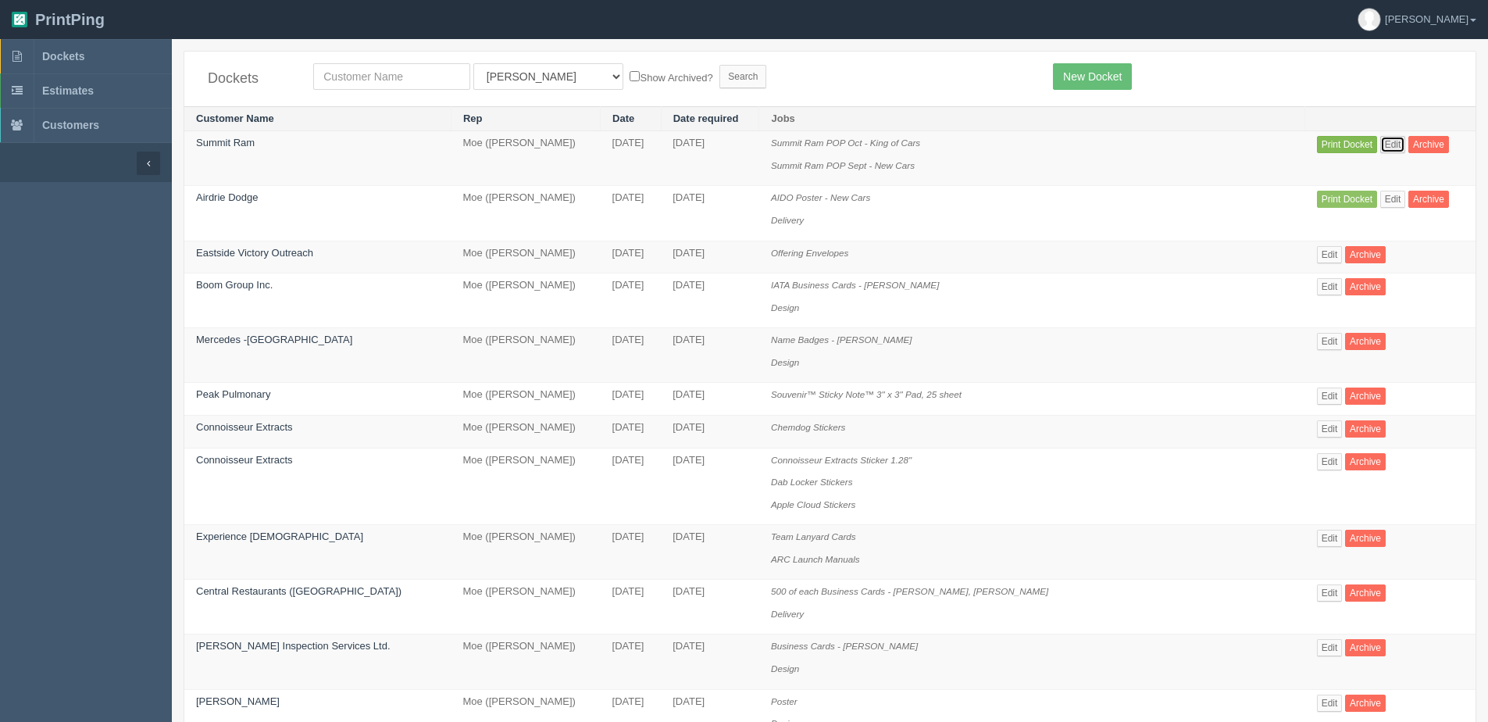
drag, startPoint x: 1375, startPoint y: 142, endPoint x: 1343, endPoint y: 137, distance: 32.5
click at [1380, 142] on link "Edit" at bounding box center [1393, 144] width 26 height 17
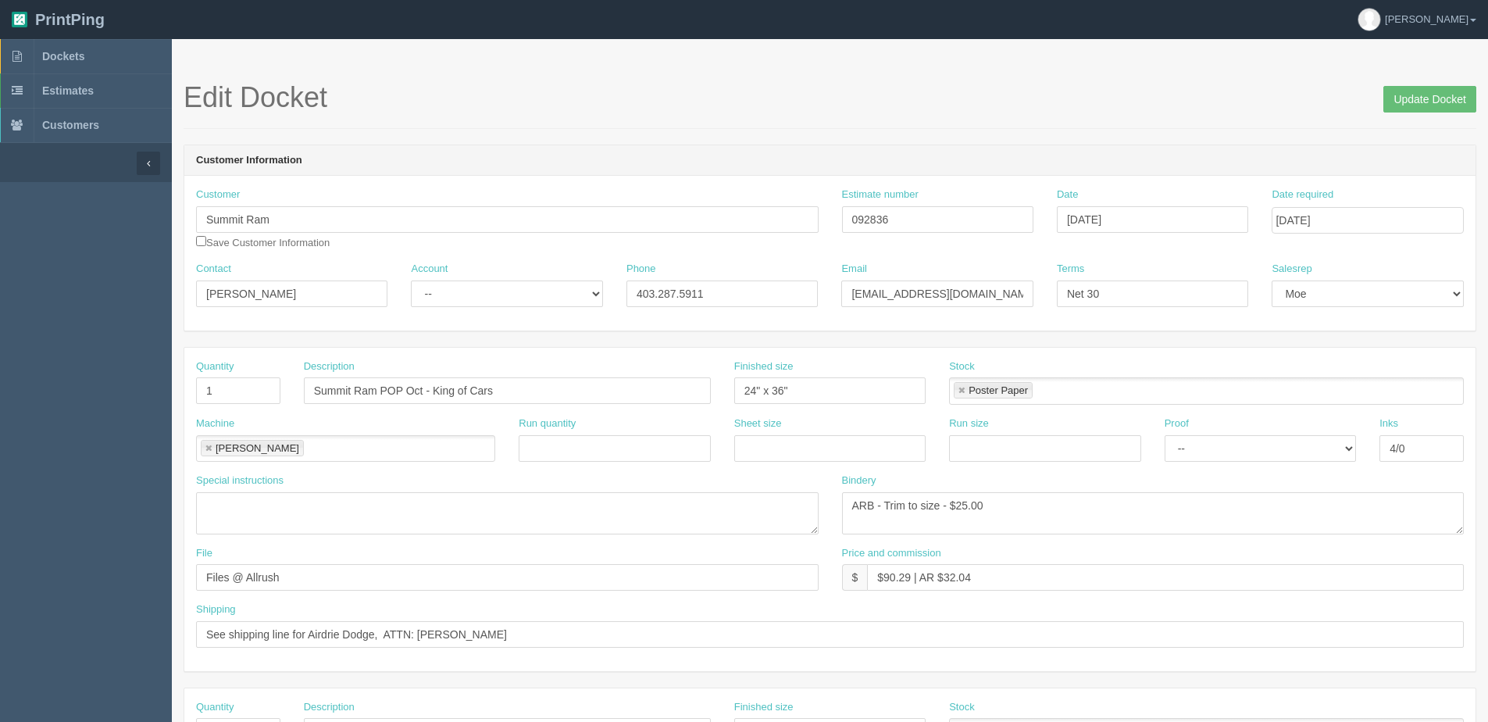
drag, startPoint x: 498, startPoint y: 405, endPoint x: 323, endPoint y: 407, distance: 175.8
click at [323, 407] on div "Description Summit Ram POP Oct - King of Cars" at bounding box center [507, 387] width 430 height 57
drag, startPoint x: 423, startPoint y: 388, endPoint x: 214, endPoint y: 385, distance: 209.3
click at [214, 385] on div "Quantity 1 Description Summit Ram POP Oct - King of Cars Finished size 24" x 36…" at bounding box center [829, 387] width 1291 height 57
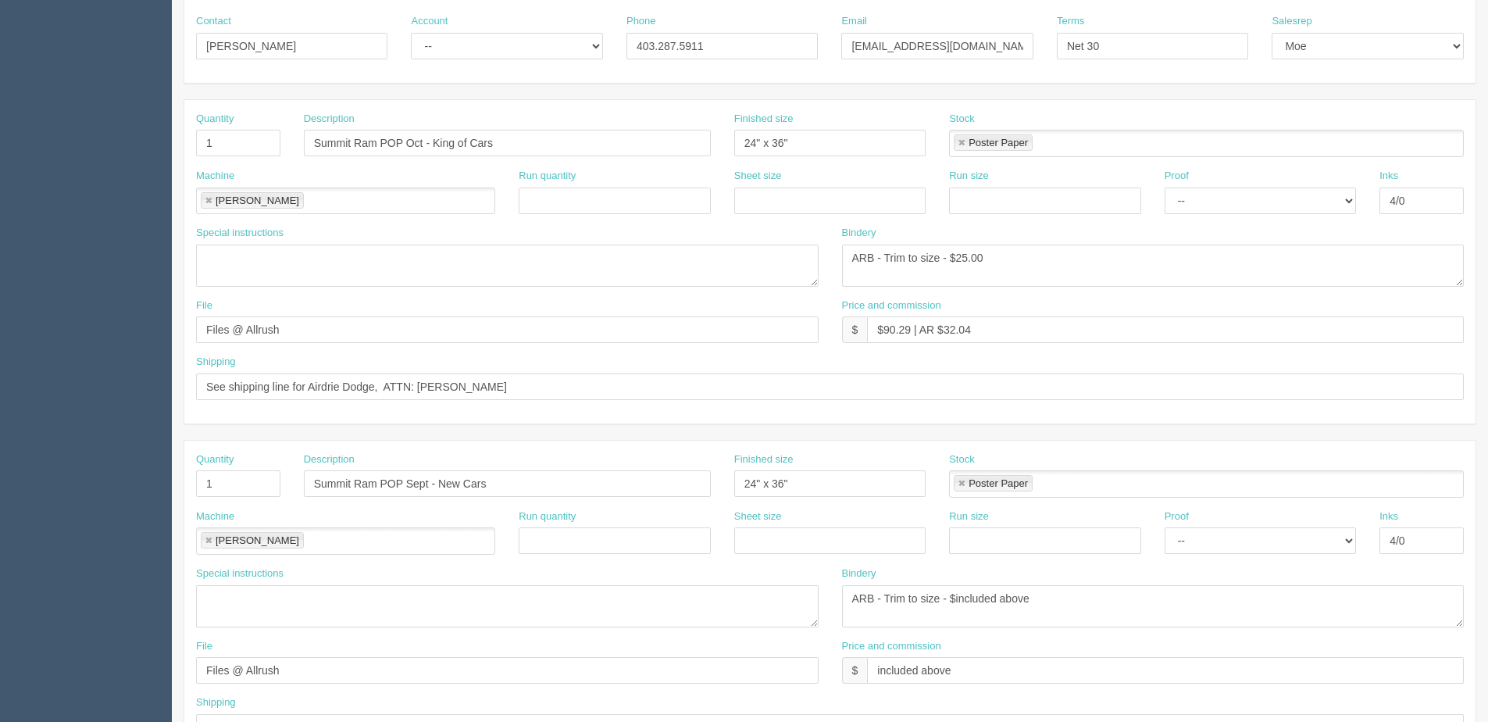
scroll to position [391, 0]
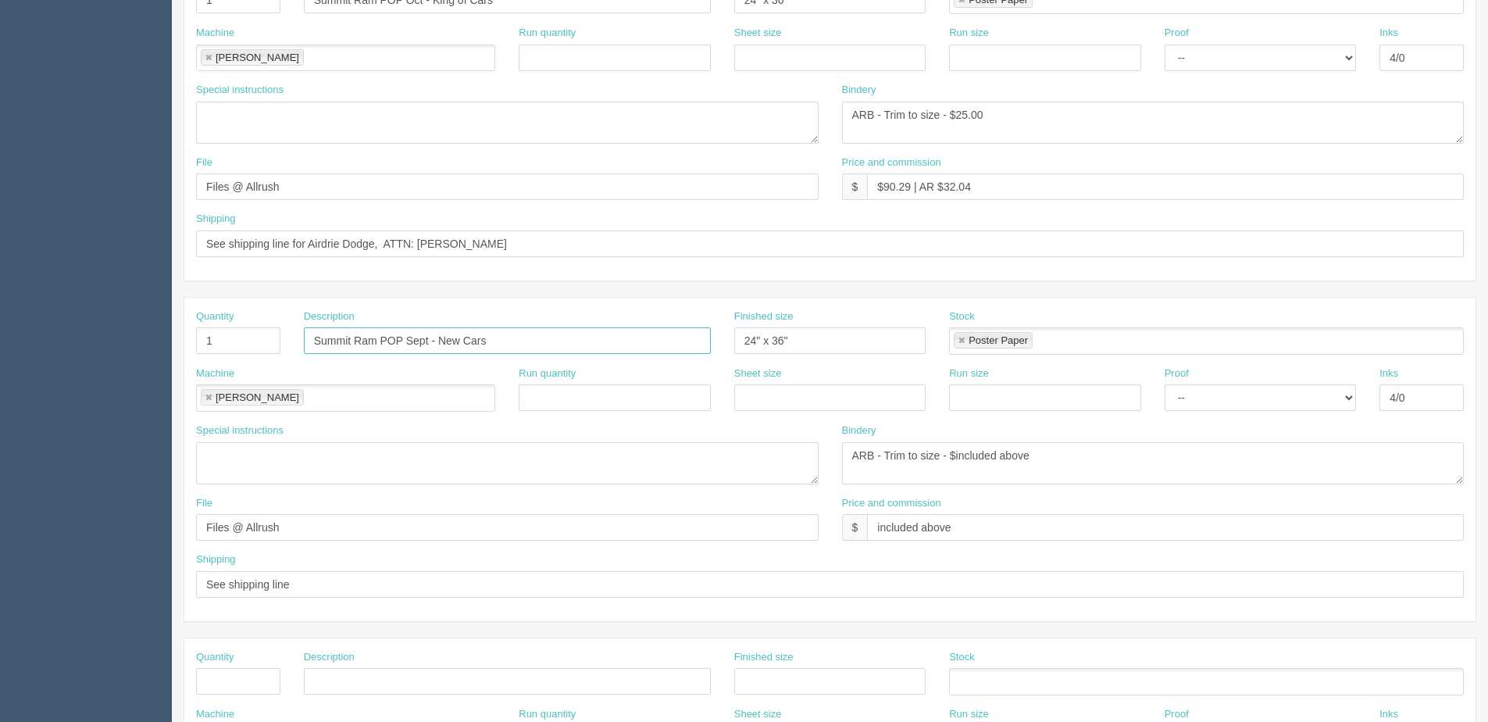
drag, startPoint x: 501, startPoint y: 343, endPoint x: -189, endPoint y: 343, distance: 689.7
click at [0, 343] on html "PrintPing Dan Edit account ( dan@allrush.ca ) Logout Dockets Estimates Customers" at bounding box center [744, 318] width 1488 height 1418
click at [0, 188] on html "PrintPing Dan Edit account ( dan@allrush.ca ) Logout Dockets Estimates Customers" at bounding box center [744, 318] width 1488 height 1418
type input "Client Files > October 2025"
drag, startPoint x: 377, startPoint y: 191, endPoint x: -260, endPoint y: 191, distance: 637.4
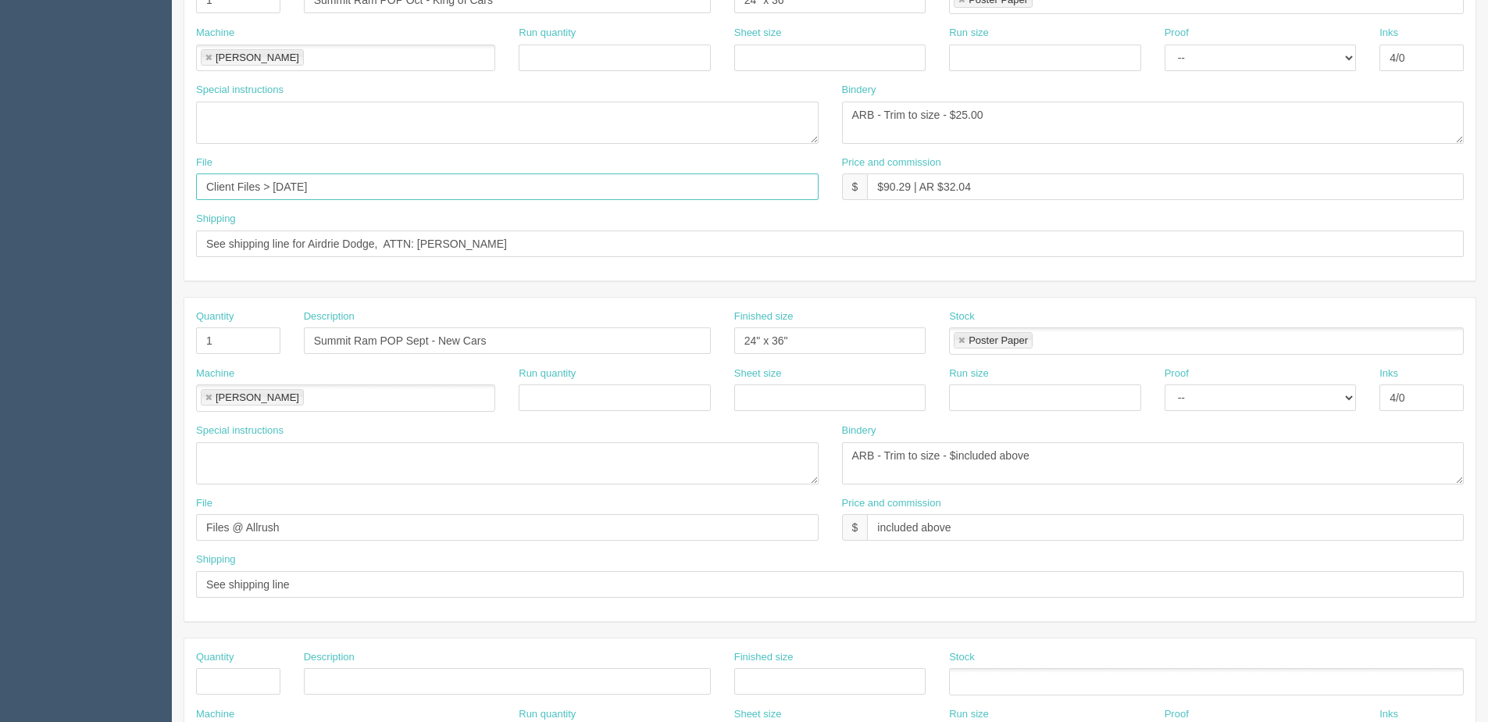
click at [0, 191] on html "PrintPing Dan Edit account ( dan@allrush.ca ) Logout Dockets Estimates Customers" at bounding box center [744, 318] width 1488 height 1418
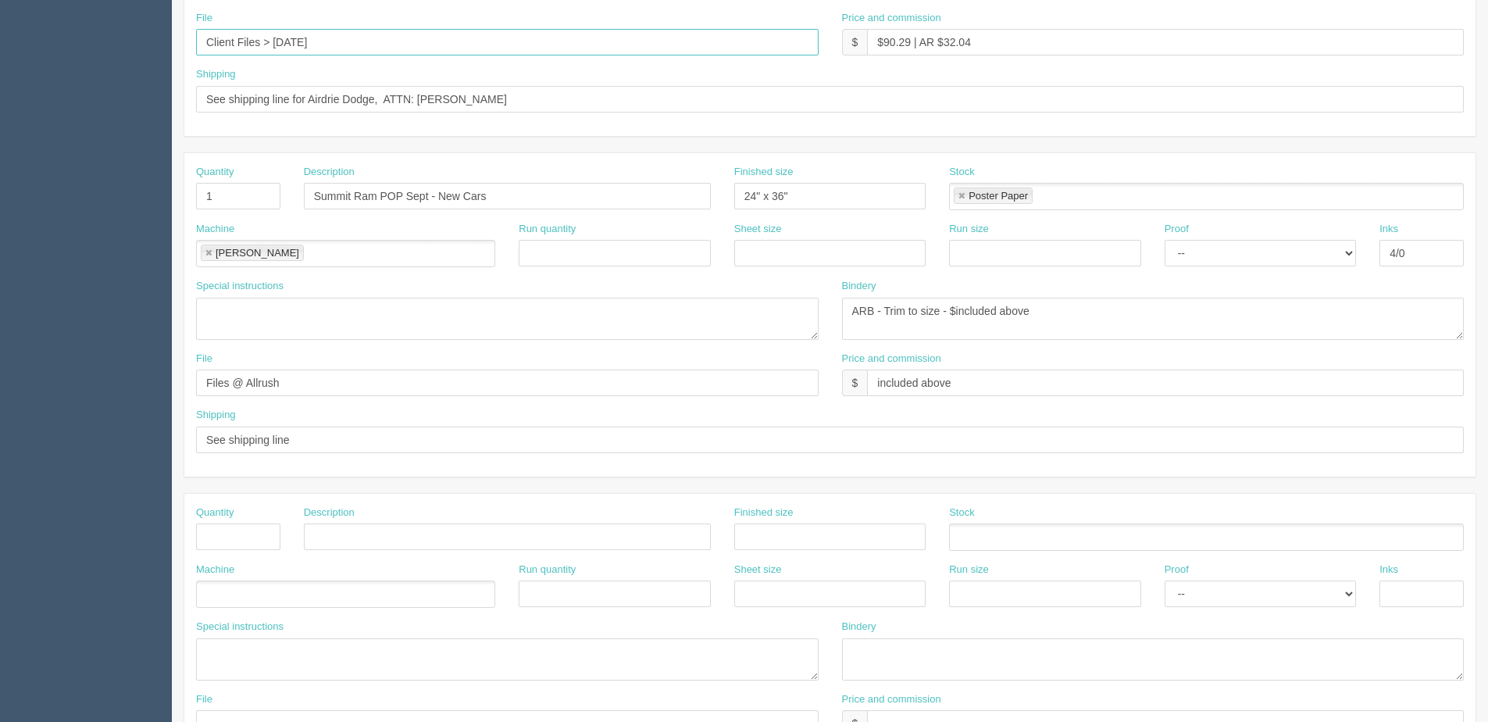
scroll to position [547, 0]
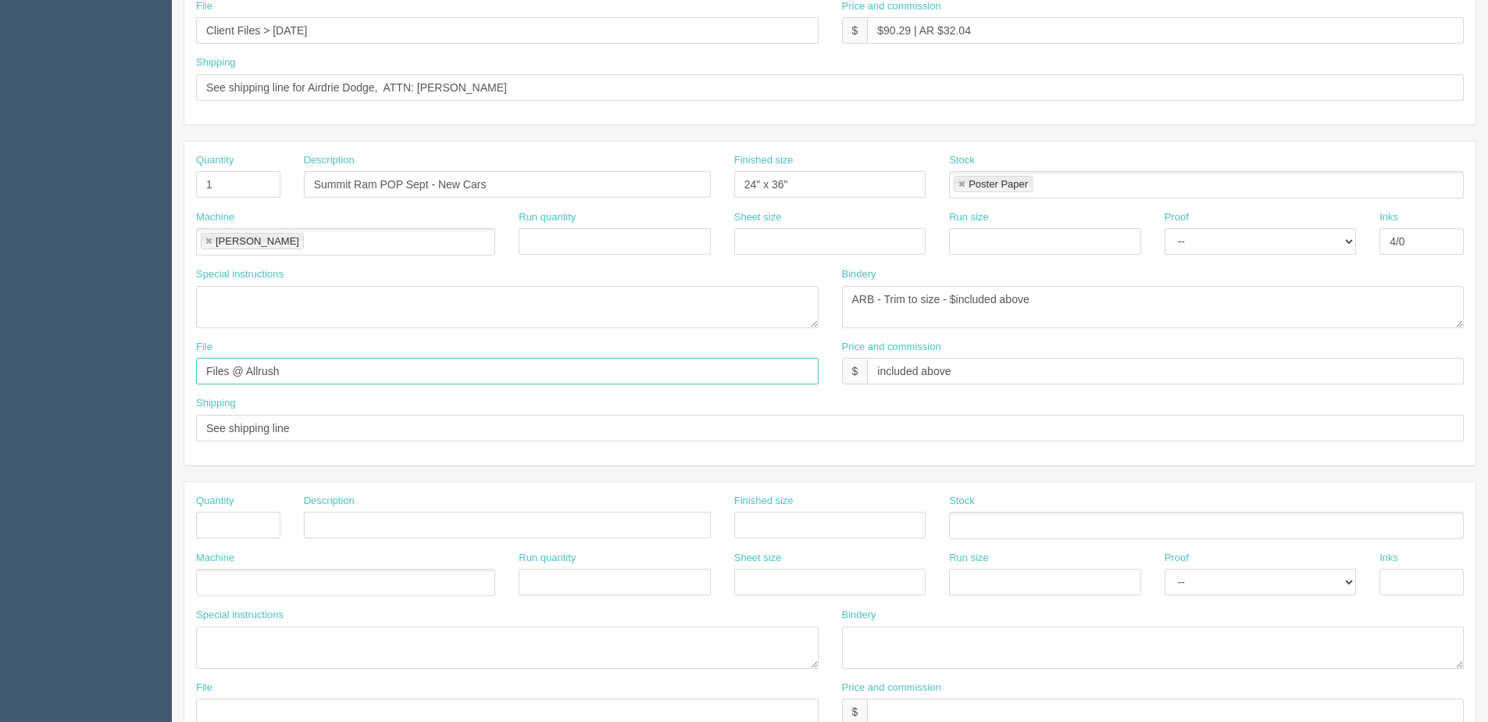
drag, startPoint x: 300, startPoint y: 371, endPoint x: -289, endPoint y: 380, distance: 589.0
click at [0, 380] on html "PrintPing [PERSON_NAME] Edit account ( [PERSON_NAME][EMAIL_ADDRESS][DOMAIN_NAME…" at bounding box center [744, 162] width 1488 height 1418
paste input "Client Files > [DATE]"
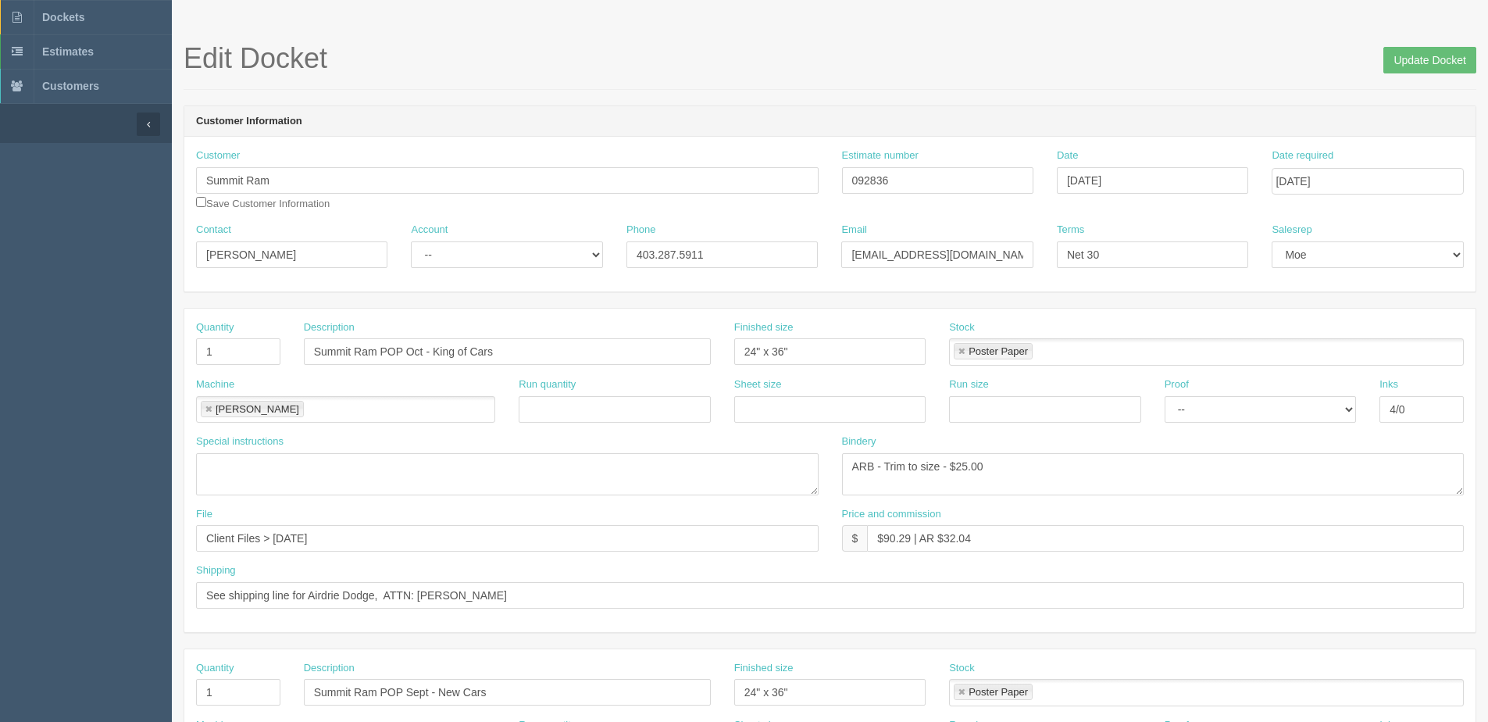
scroll to position [0, 0]
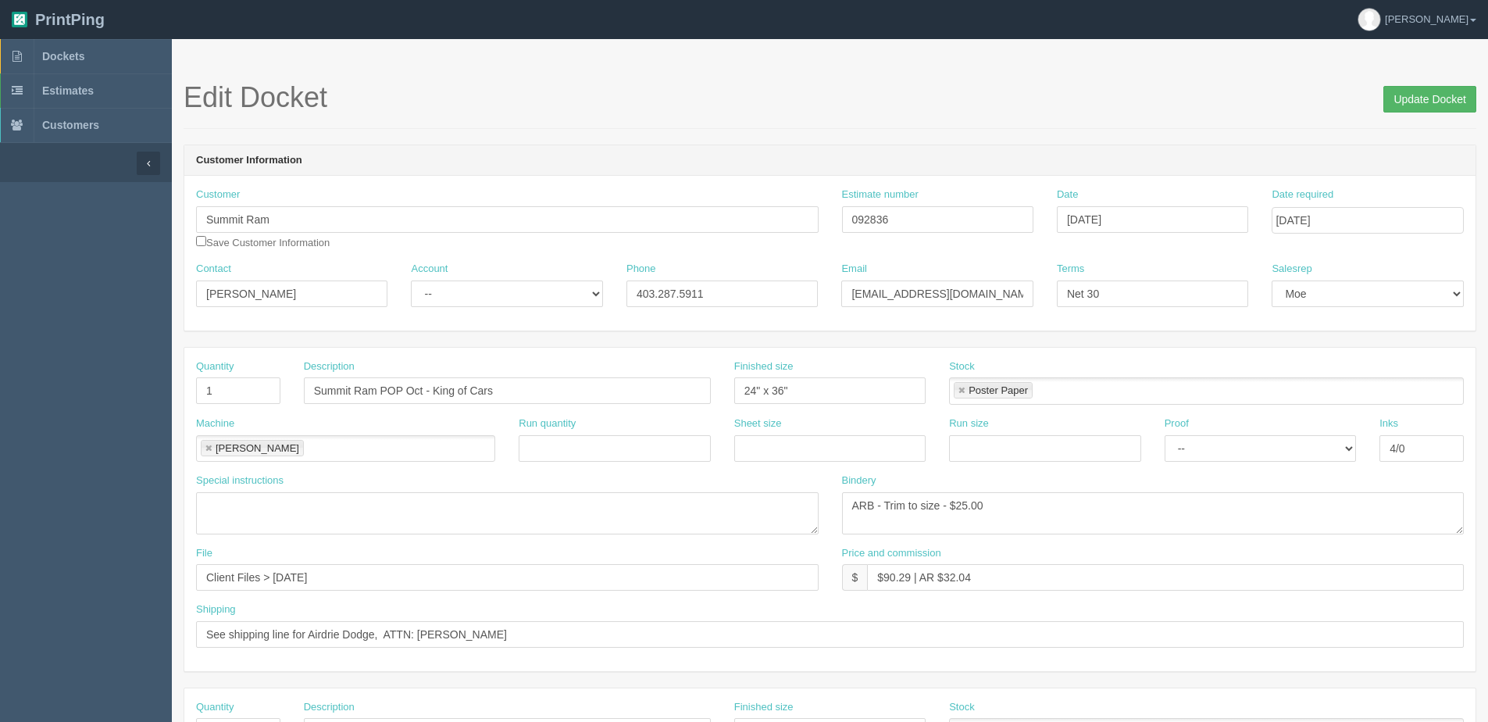
type input "Client Files > [DATE]"
click at [1450, 98] on input "Update Docket" at bounding box center [1429, 99] width 93 height 27
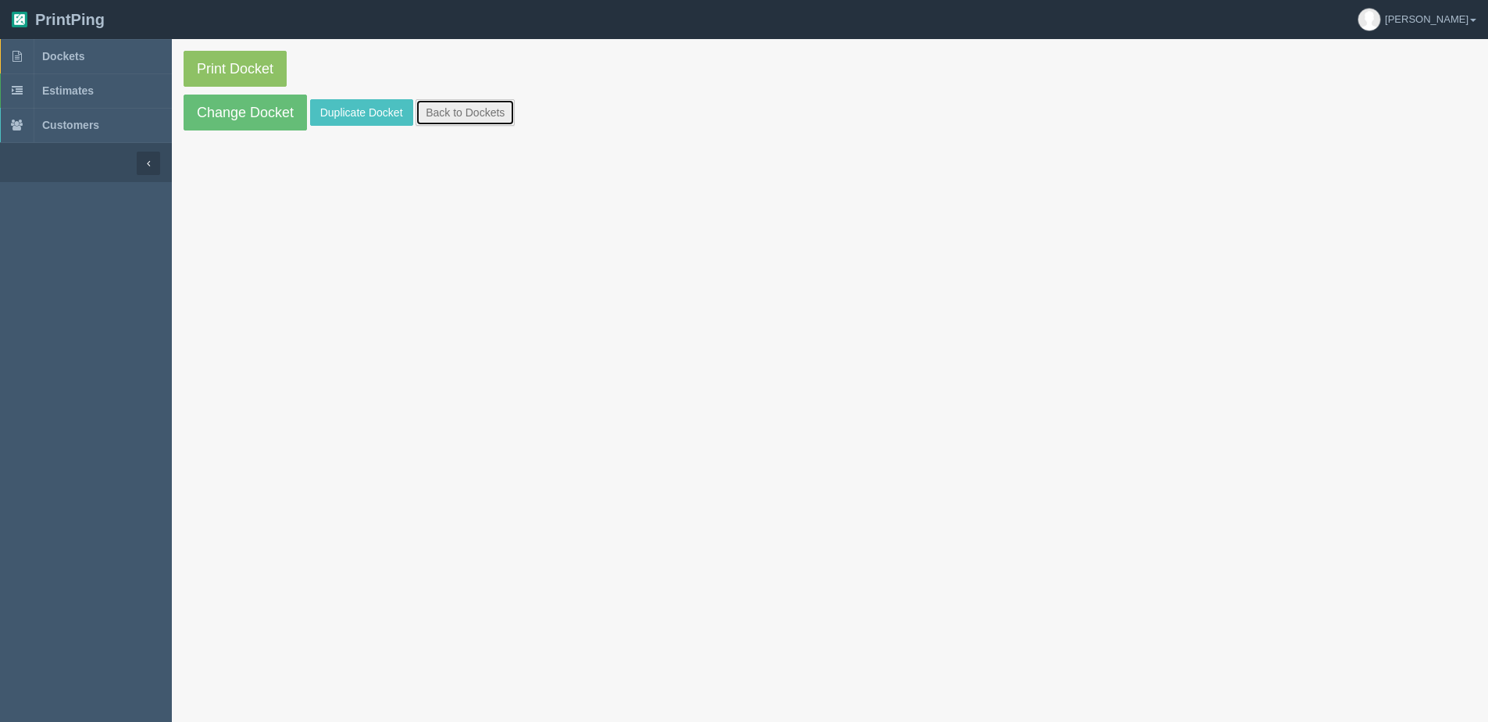
click at [480, 112] on link "Back to Dockets" at bounding box center [465, 112] width 99 height 27
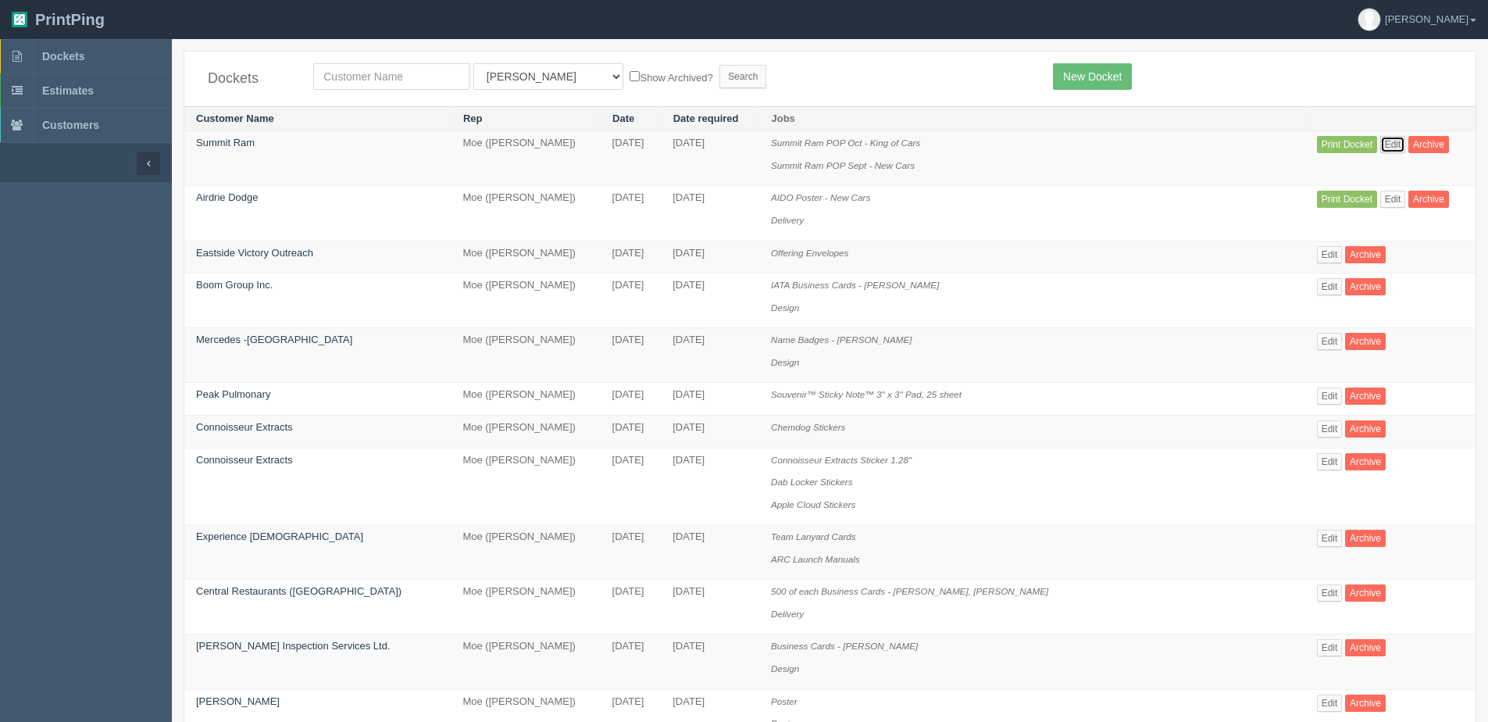
click at [1388, 141] on link "Edit" at bounding box center [1393, 144] width 26 height 17
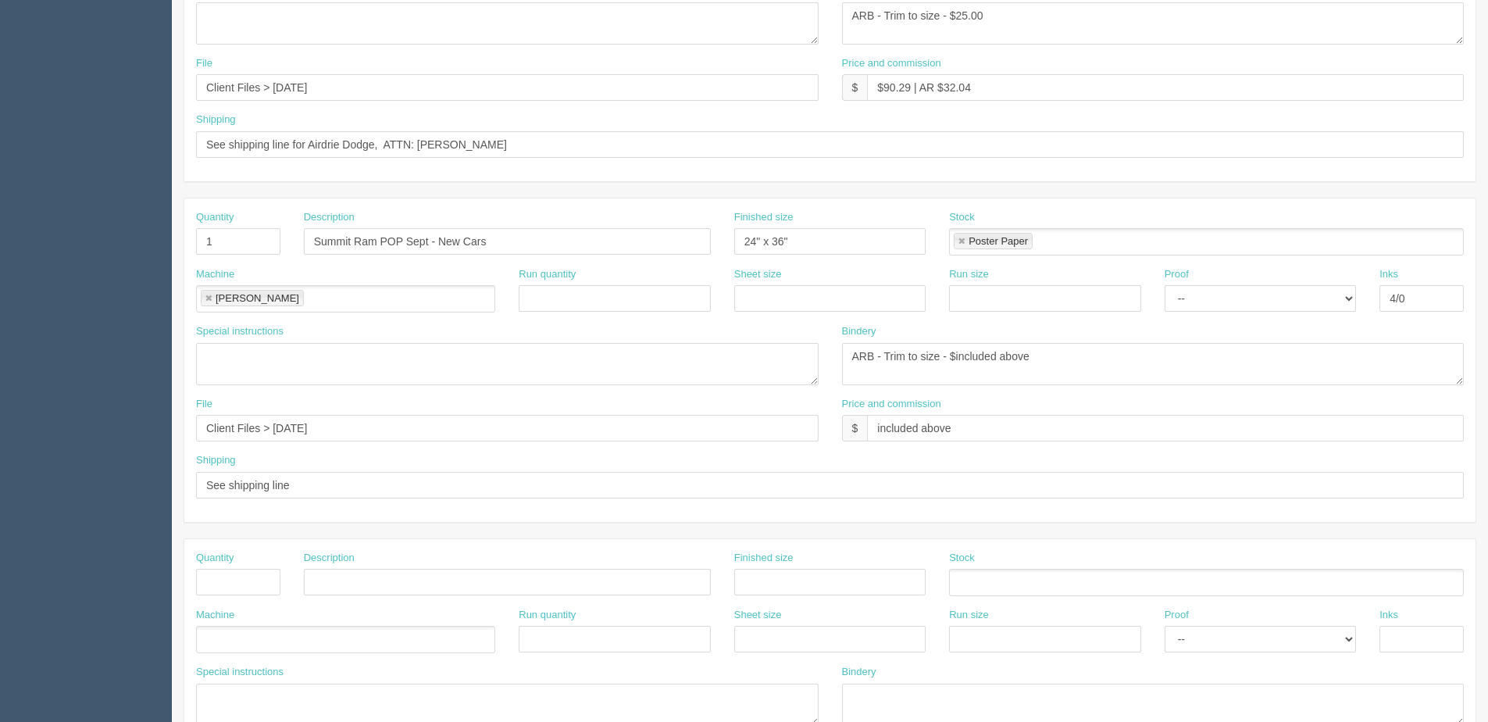
scroll to position [547, 0]
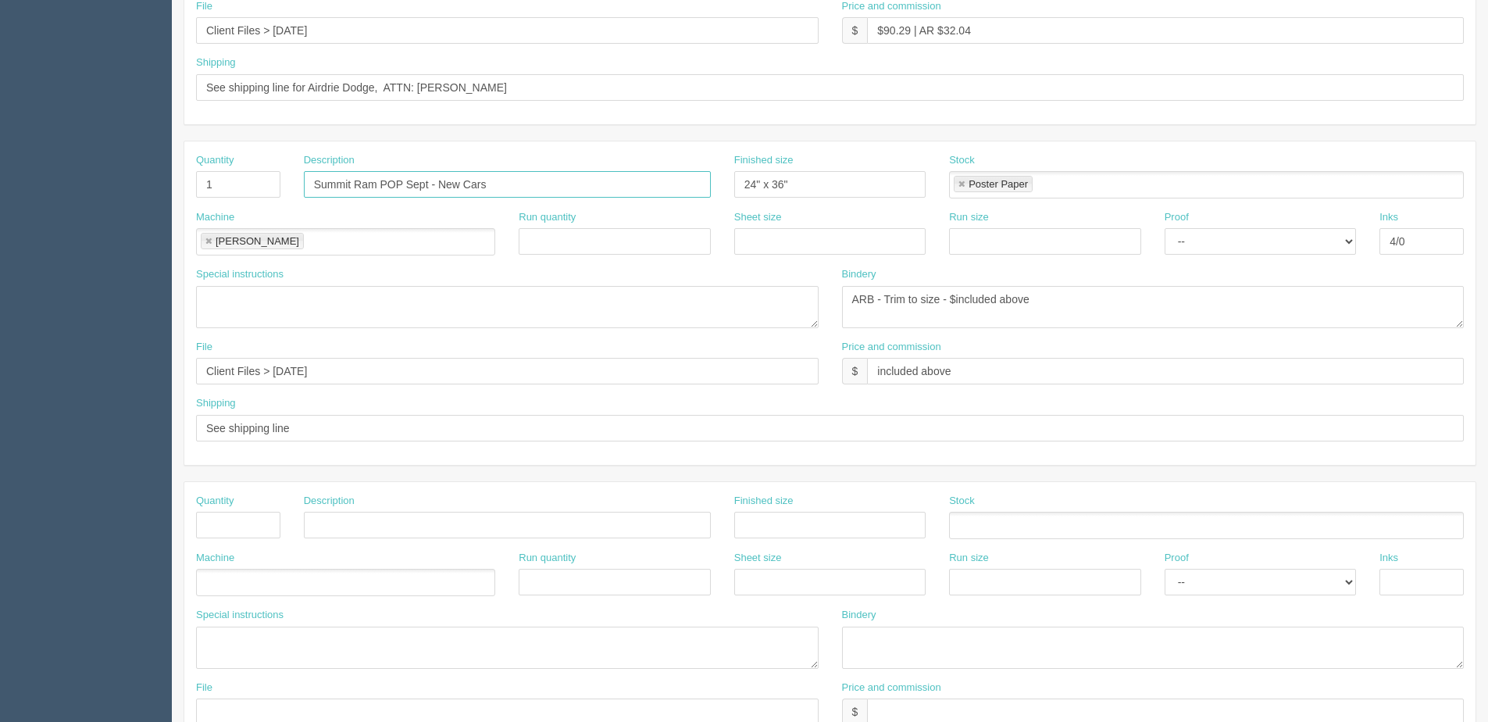
drag, startPoint x: 410, startPoint y: 180, endPoint x: 426, endPoint y: 180, distance: 15.6
click at [426, 180] on input "Summit Ram POP Sept - New Cars" at bounding box center [507, 184] width 407 height 27
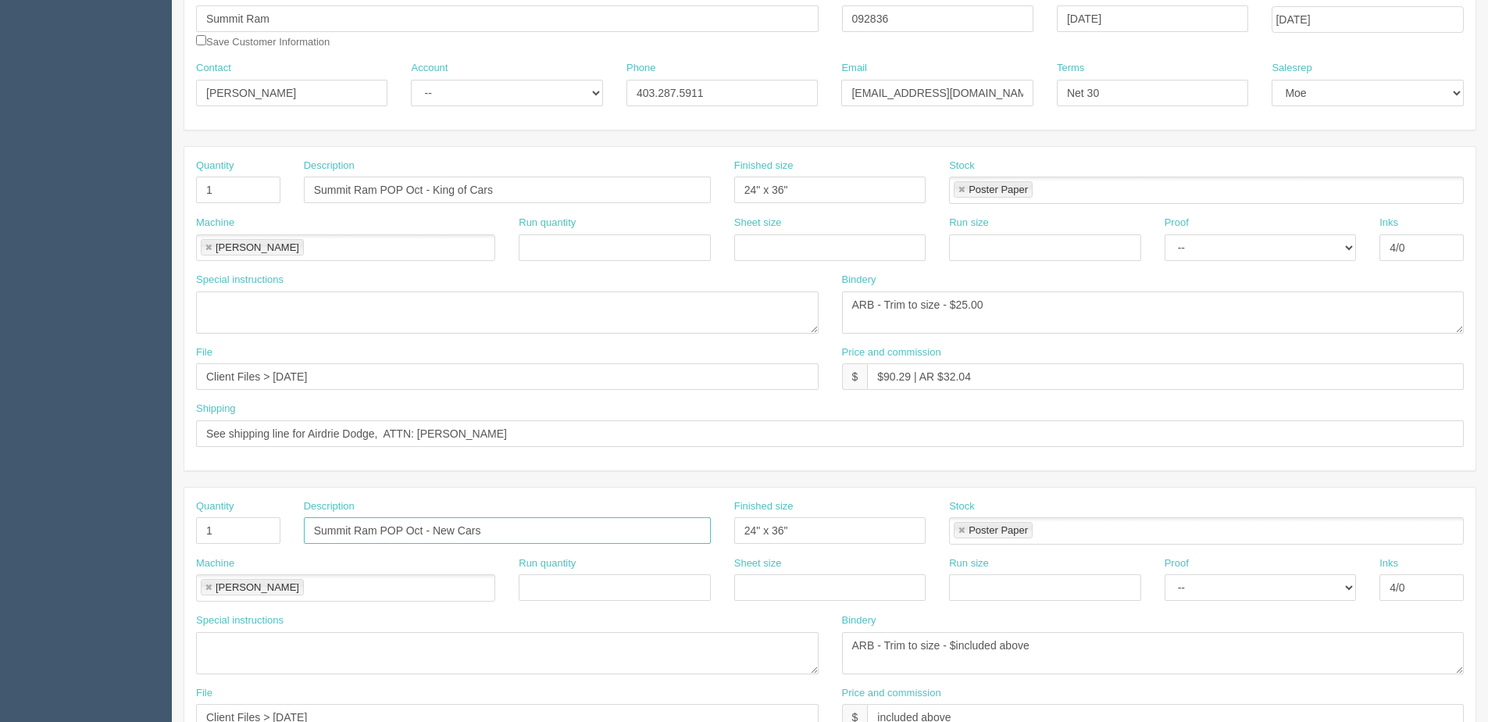
scroll to position [78, 0]
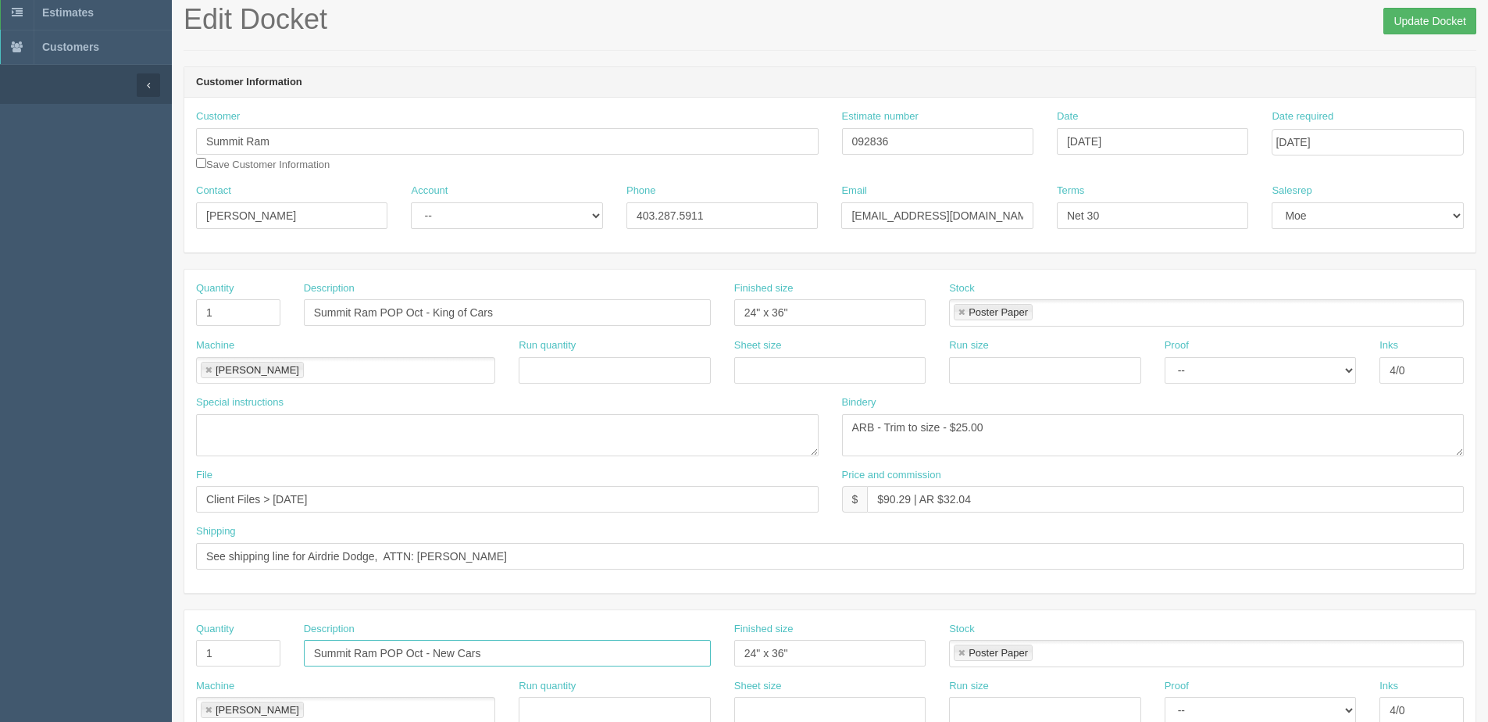
type input "Summit Ram POP Oct - New Cars"
click at [1465, 12] on input "Update Docket" at bounding box center [1429, 21] width 93 height 27
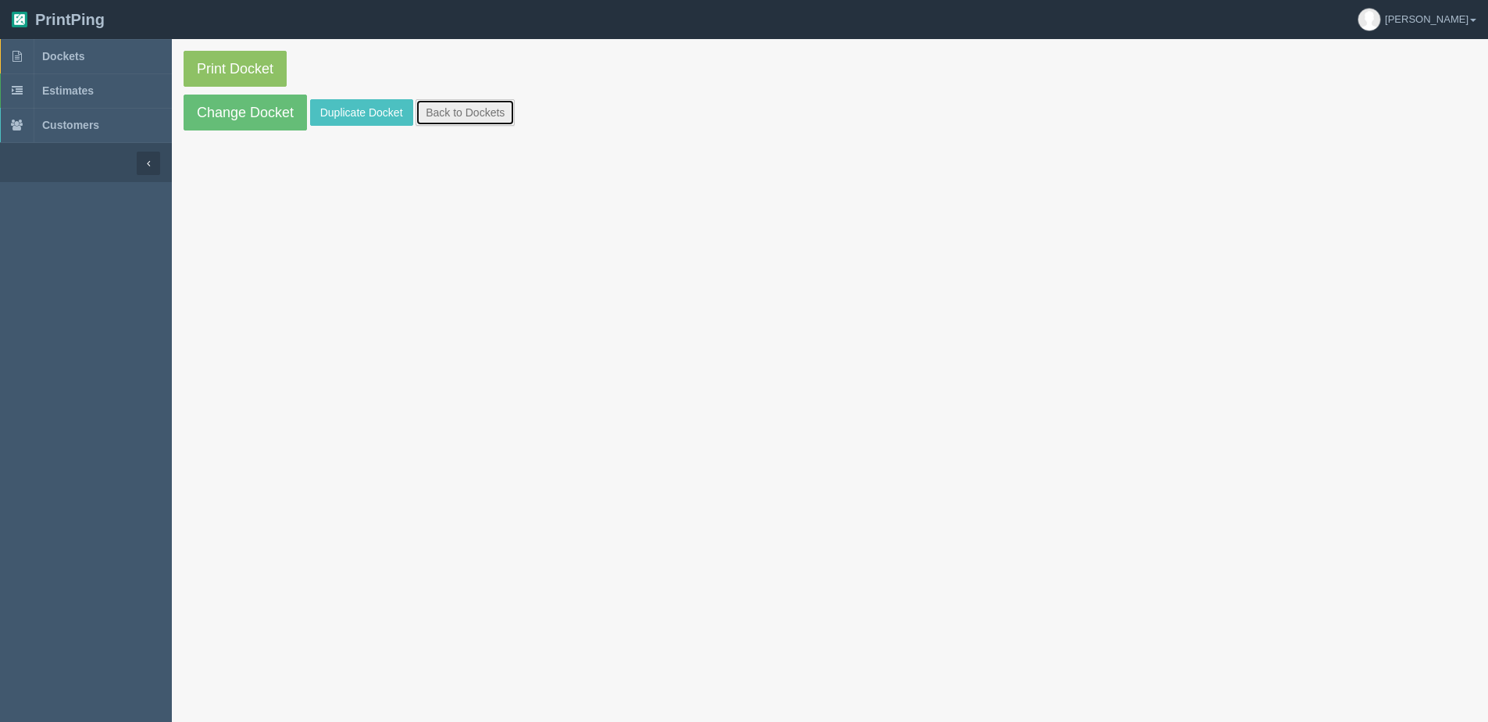
drag, startPoint x: 475, startPoint y: 104, endPoint x: 462, endPoint y: 98, distance: 14.7
click at [475, 104] on link "Back to Dockets" at bounding box center [465, 112] width 99 height 27
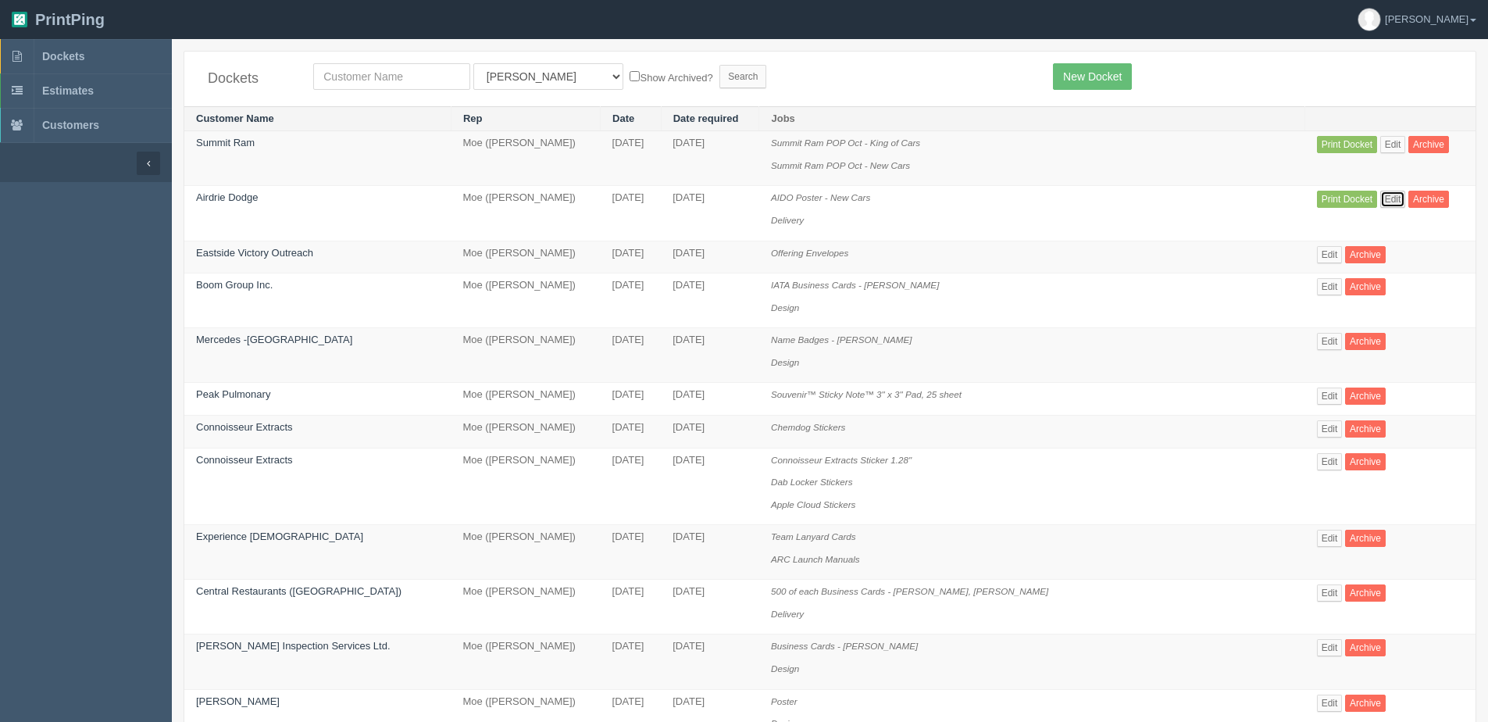
click at [1380, 199] on link "Edit" at bounding box center [1393, 199] width 26 height 17
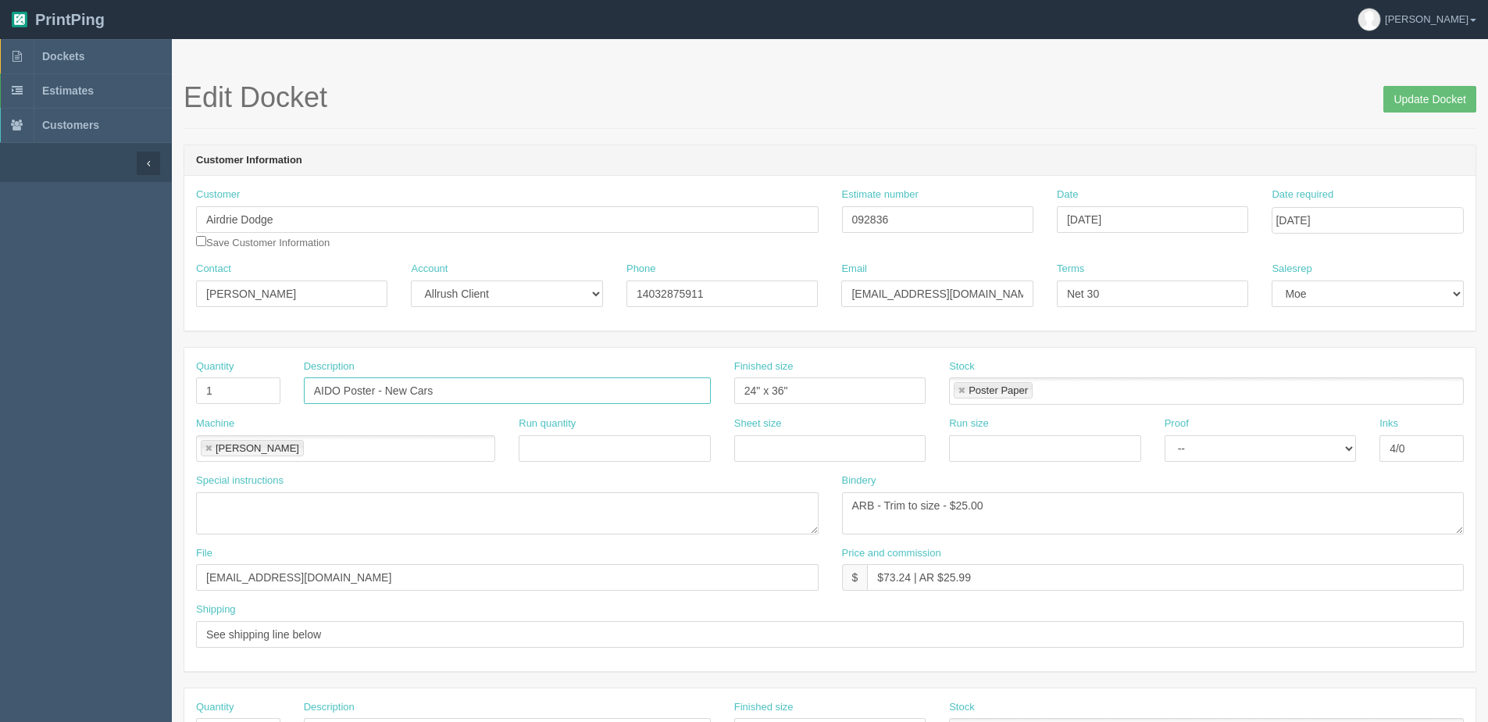
click at [380, 390] on input "AIDO Poster - New Cars" at bounding box center [507, 390] width 407 height 27
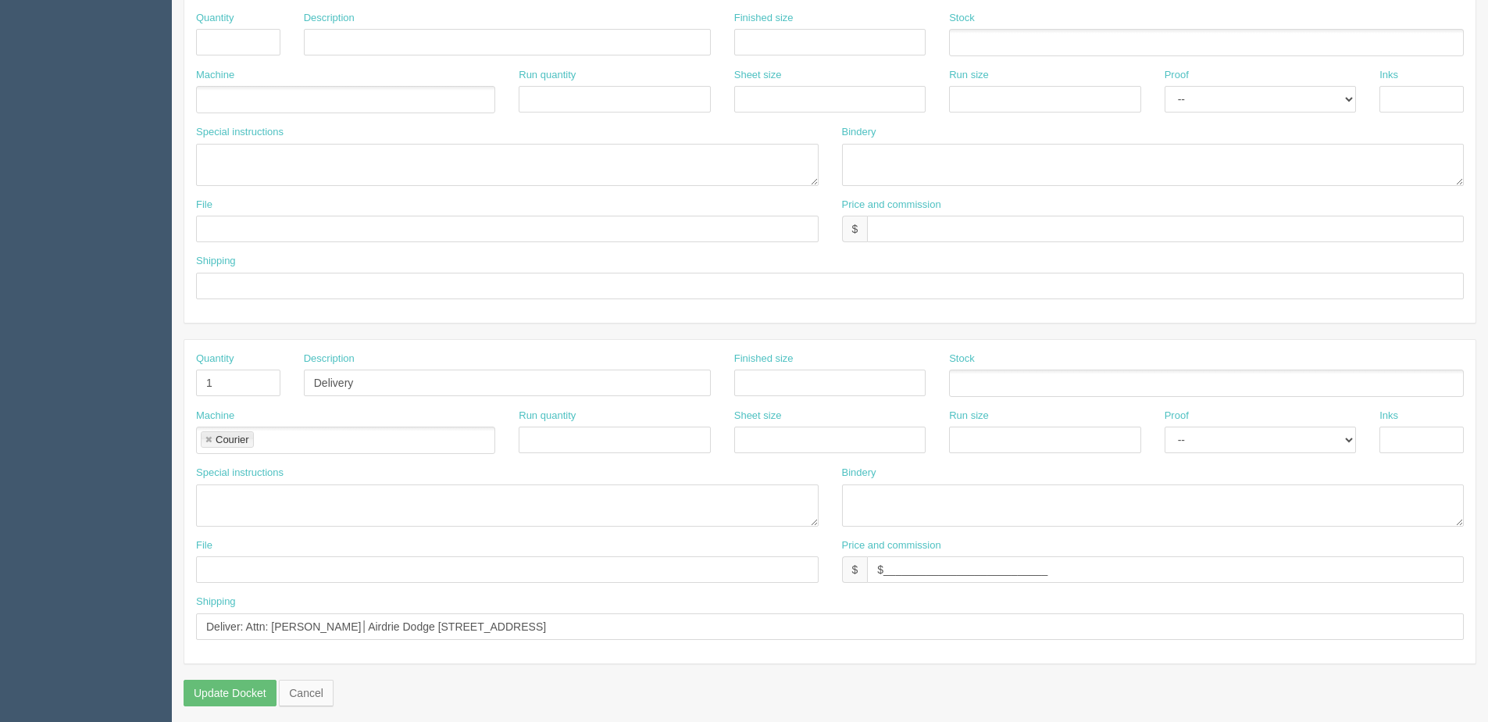
scroll to position [697, 0]
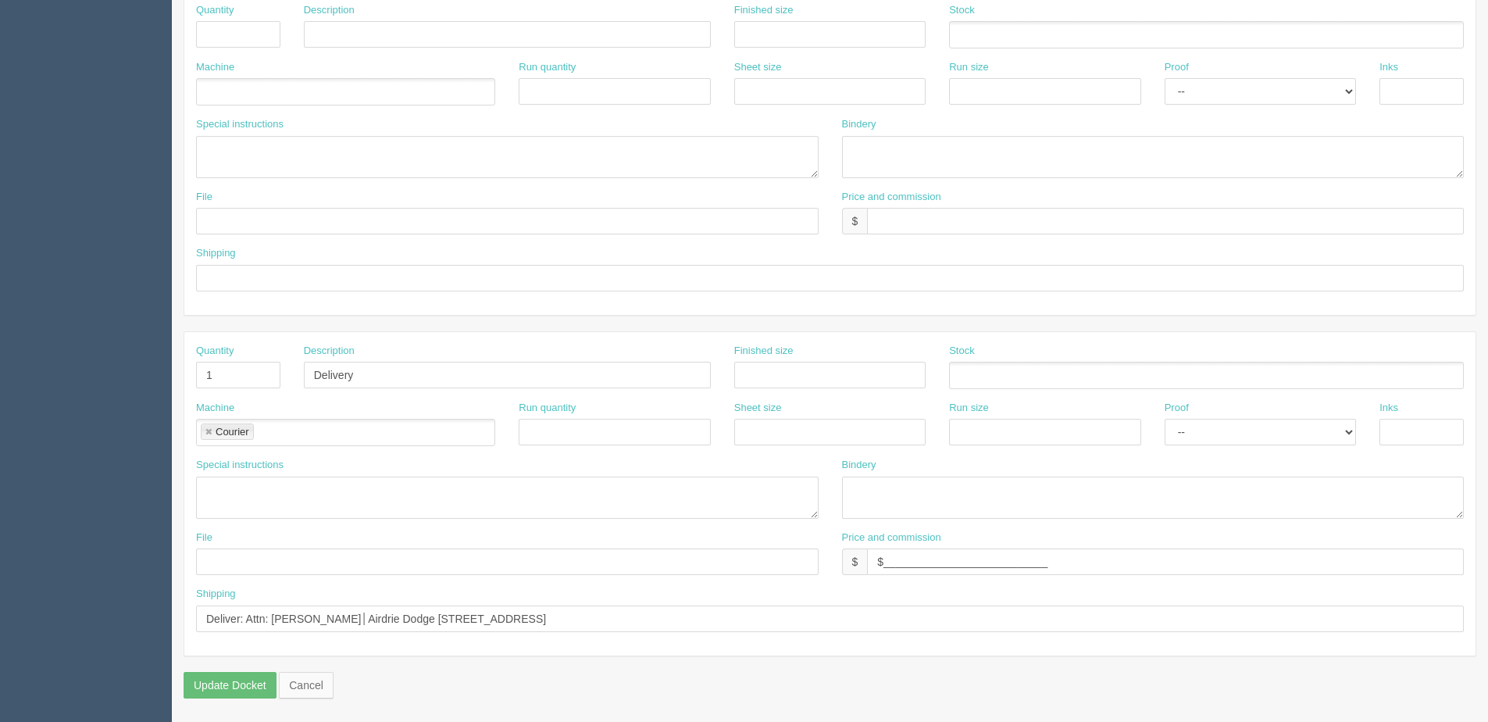
type input "AIDO Poster POP Oct - New Cars"
click at [246, 495] on textarea at bounding box center [507, 497] width 623 height 42
click at [344, 498] on textarea "Deliver with:" at bounding box center [507, 497] width 623 height 42
paste textarea "Summit Ram POP Oct - King of Cars"
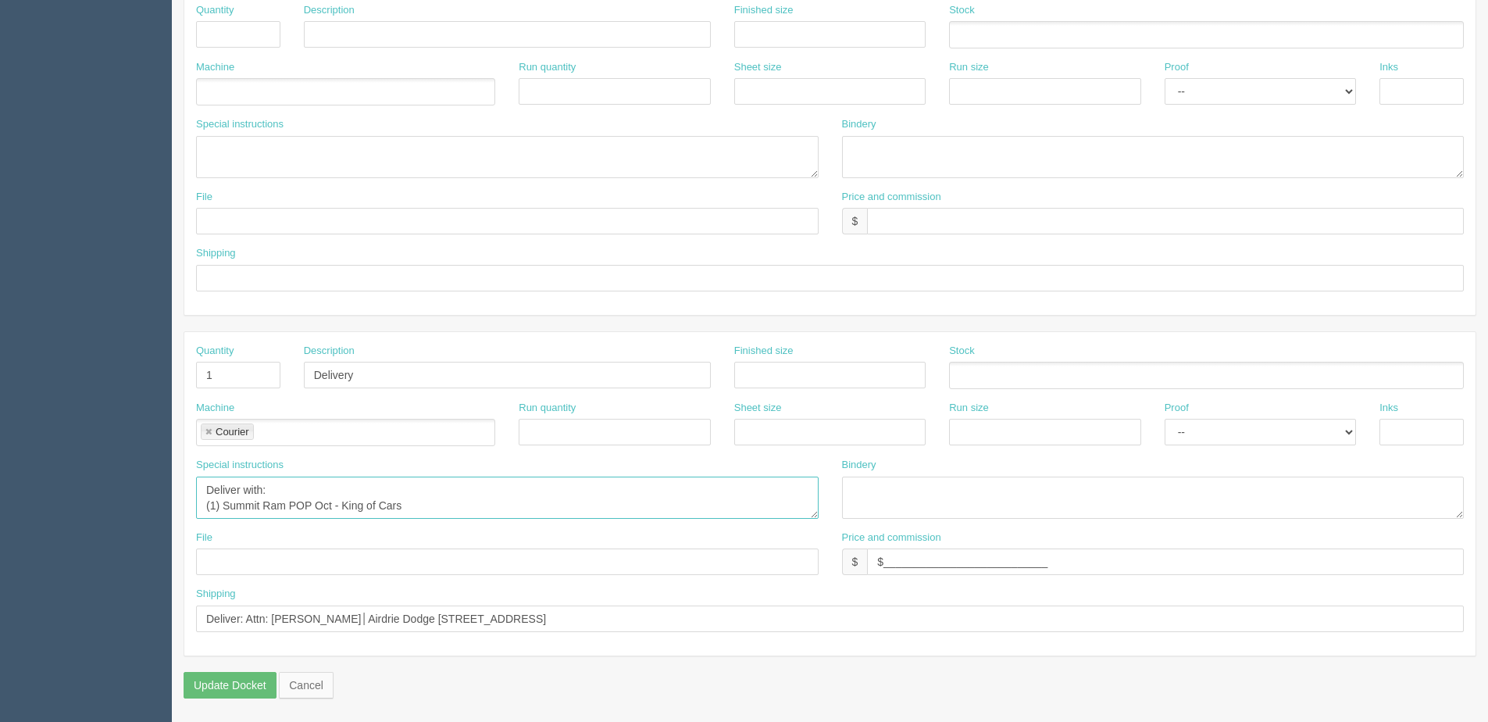
drag, startPoint x: 416, startPoint y: 501, endPoint x: 337, endPoint y: 472, distance: 84.0
click at [416, 501] on textarea "Deliver with: (1) Summit Ram POP Oct - King of Cars" at bounding box center [507, 497] width 623 height 42
paste textarea "Summit Ram POP Oct - New Cars"
type textarea "Deliver with: (1) Summit Ram POP Oct - King of Cars (1) Summit Ram POP Oct - Ne…"
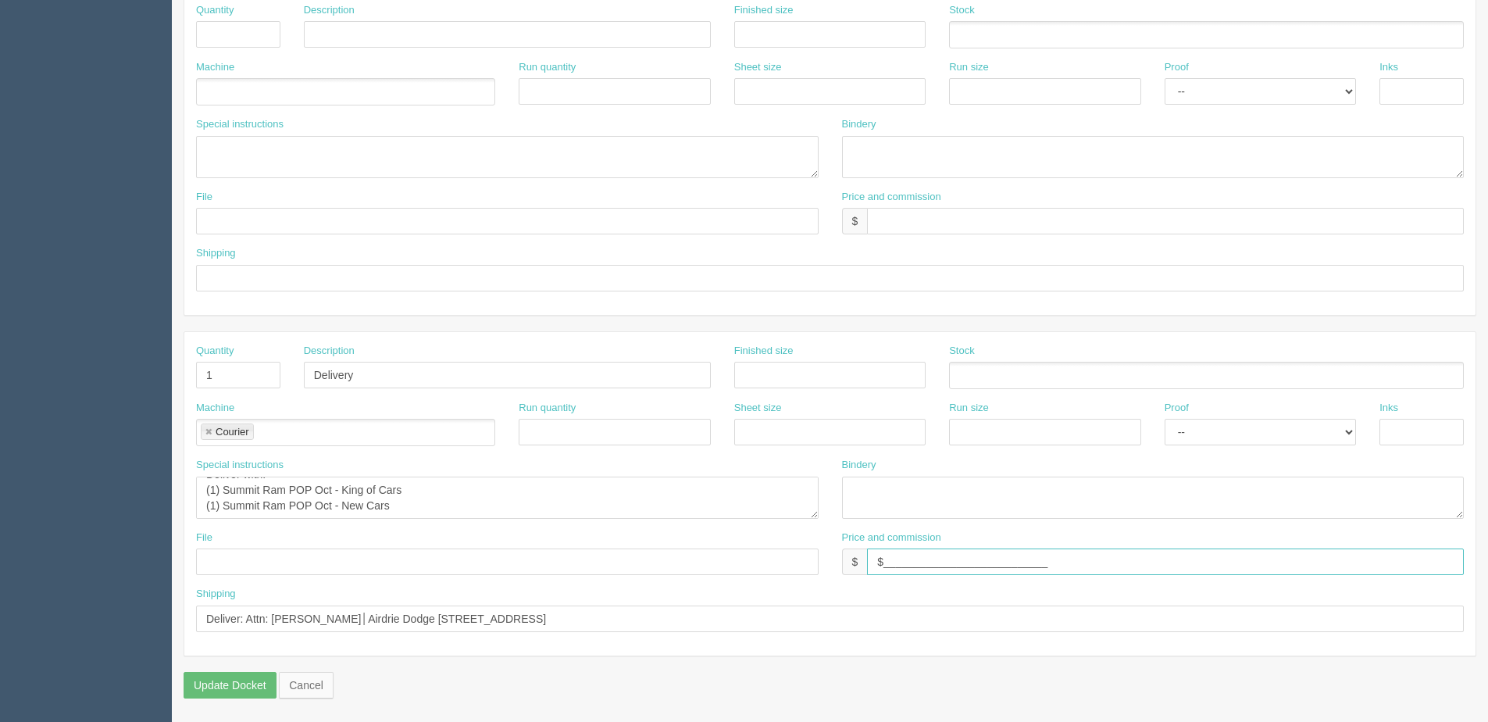
drag, startPoint x: 1092, startPoint y: 557, endPoint x: 480, endPoint y: 603, distance: 613.3
click at [482, 605] on div "Quantity 1 Description Delivery Finished size Stock Machine Courier Courier Run…" at bounding box center [829, 493] width 1291 height 323
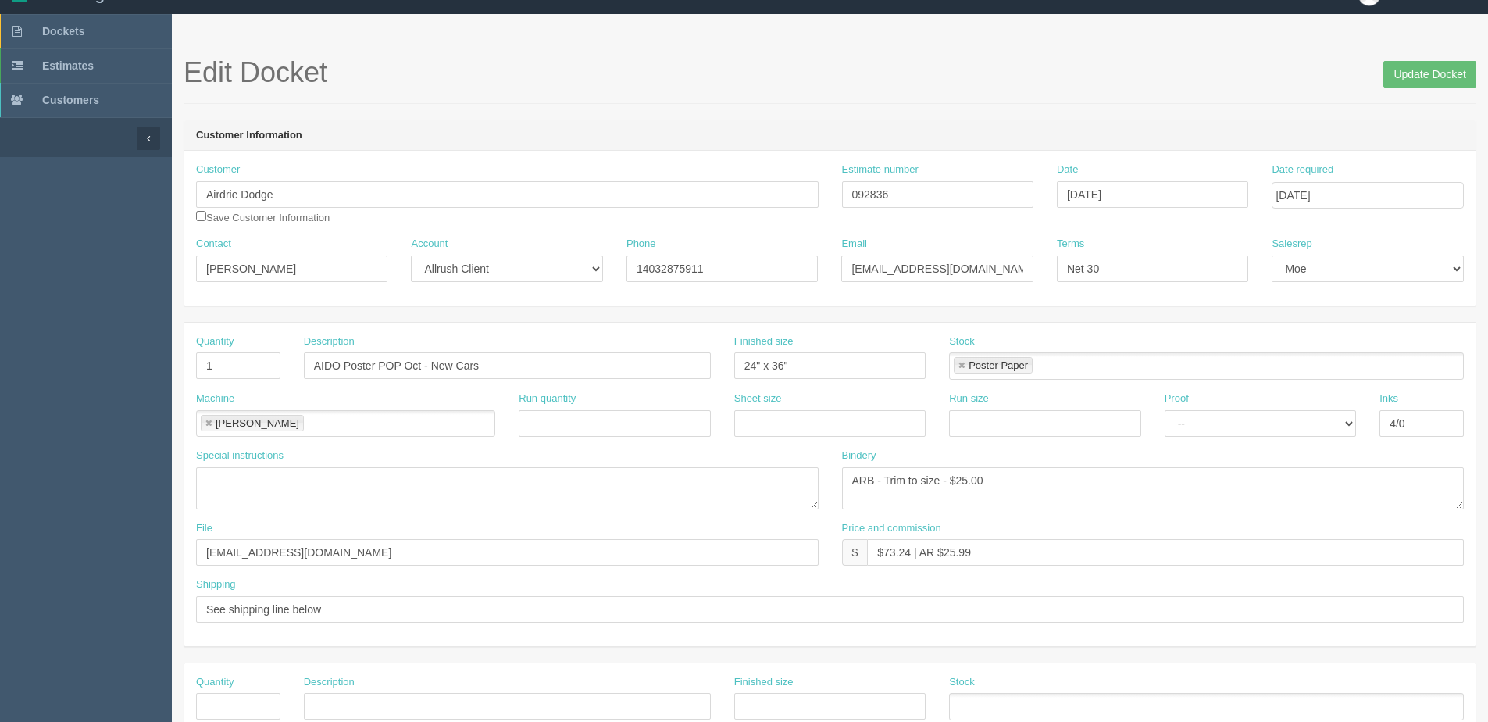
scroll to position [0, 0]
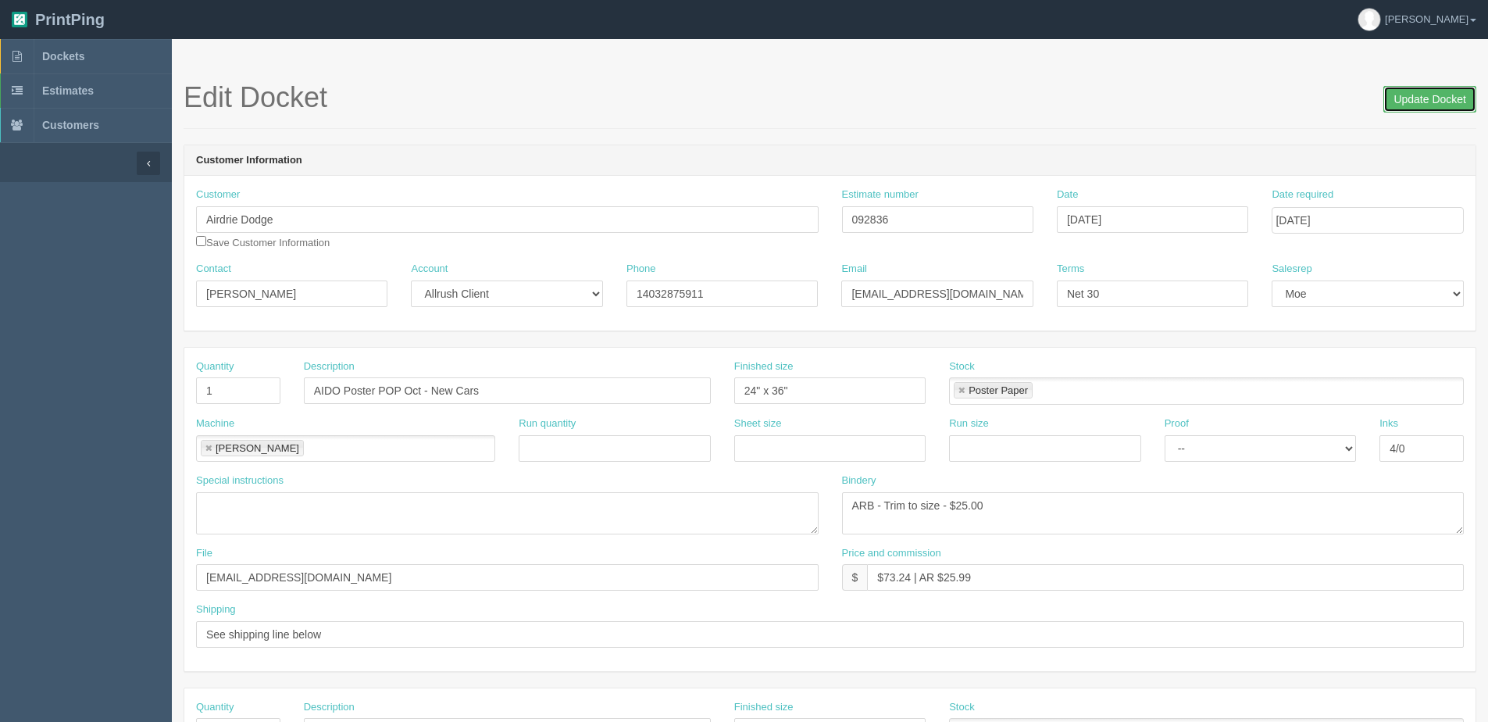
drag, startPoint x: 1410, startPoint y: 98, endPoint x: 1245, endPoint y: 102, distance: 164.9
click at [1368, 102] on h1 "Edit Docket Update Docket" at bounding box center [830, 97] width 1293 height 31
click at [1418, 93] on input "Update Docket" at bounding box center [1429, 99] width 93 height 27
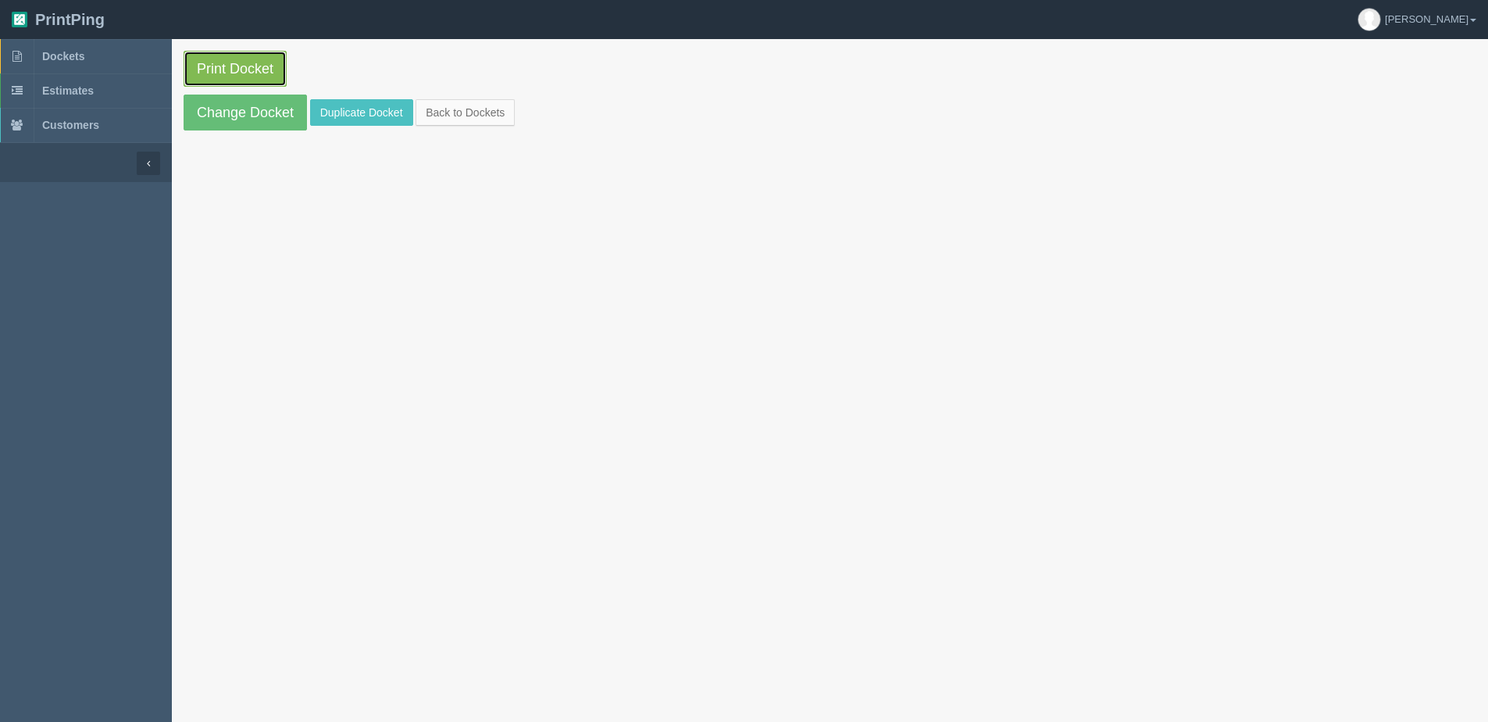
click at [254, 64] on link "Print Docket" at bounding box center [235, 69] width 103 height 36
click at [455, 107] on link "Back to Dockets" at bounding box center [465, 112] width 99 height 27
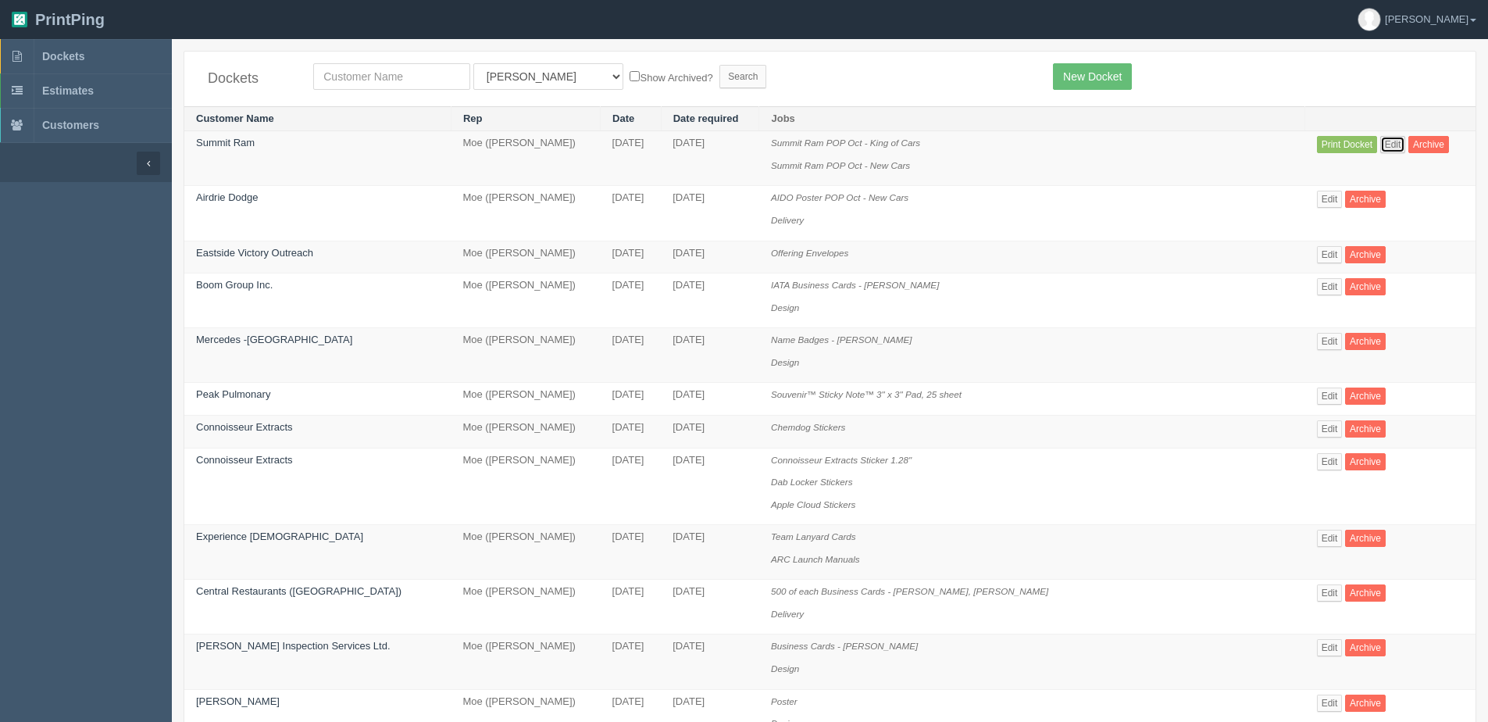
click at [1380, 141] on link "Edit" at bounding box center [1393, 144] width 26 height 17
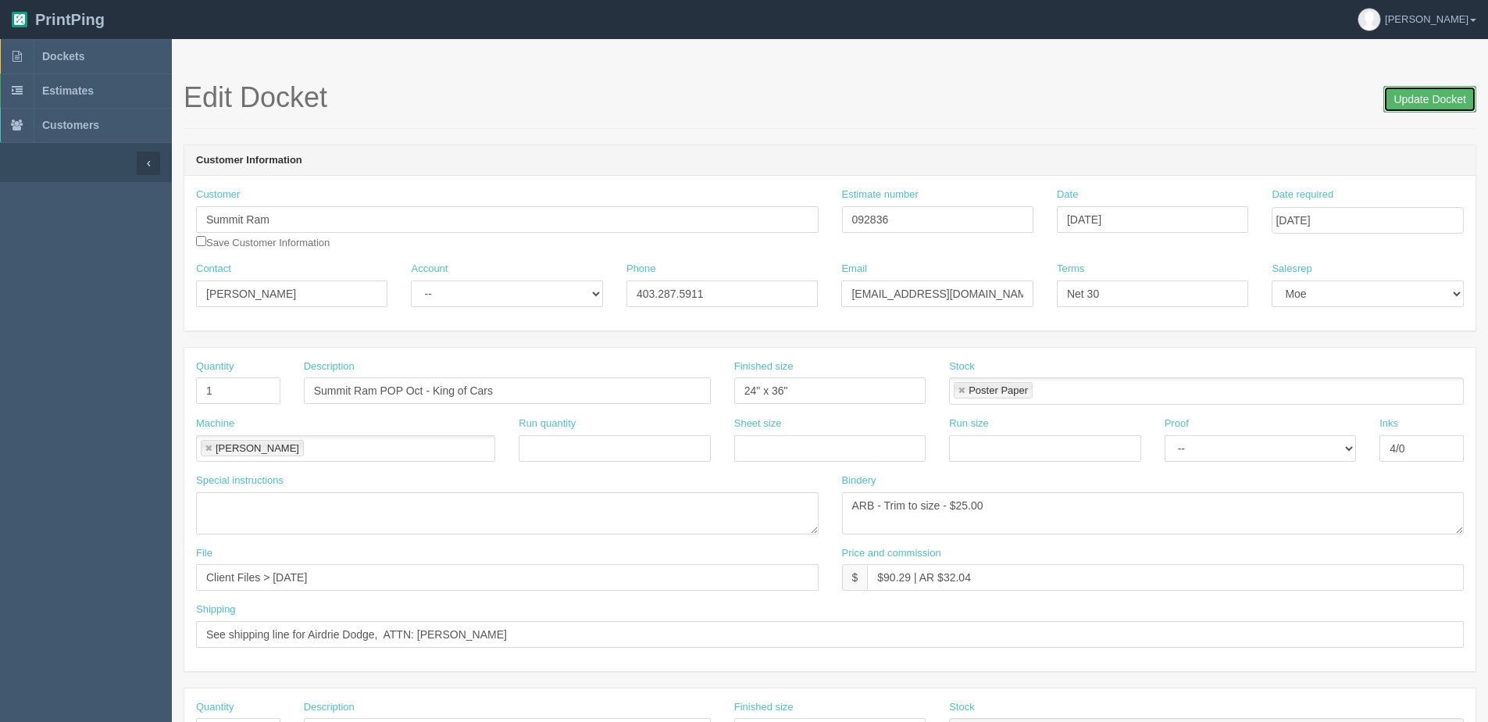
click at [1421, 97] on input "Update Docket" at bounding box center [1429, 99] width 93 height 27
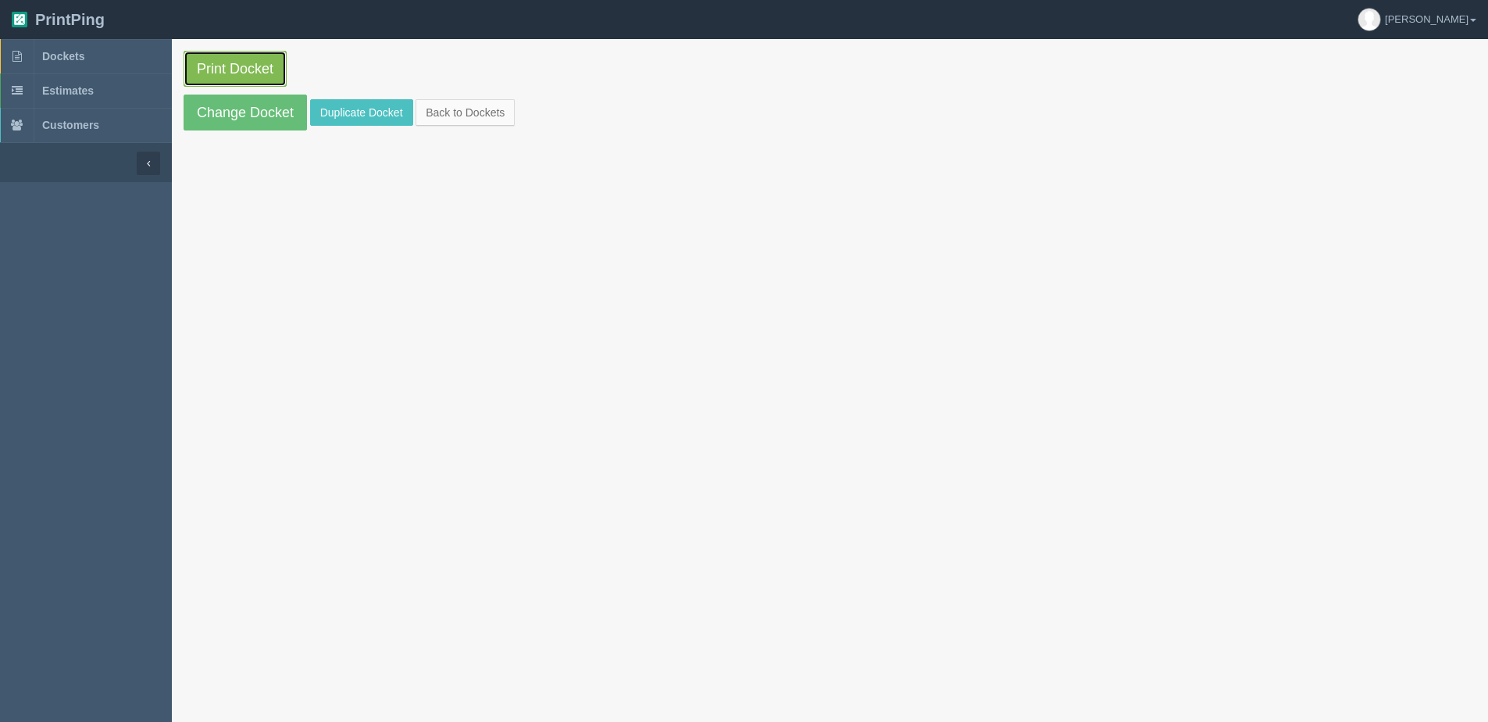
click at [224, 72] on link "Print Docket" at bounding box center [235, 69] width 103 height 36
drag, startPoint x: 481, startPoint y: 106, endPoint x: 481, endPoint y: 95, distance: 11.7
click at [481, 106] on link "Back to Dockets" at bounding box center [465, 112] width 99 height 27
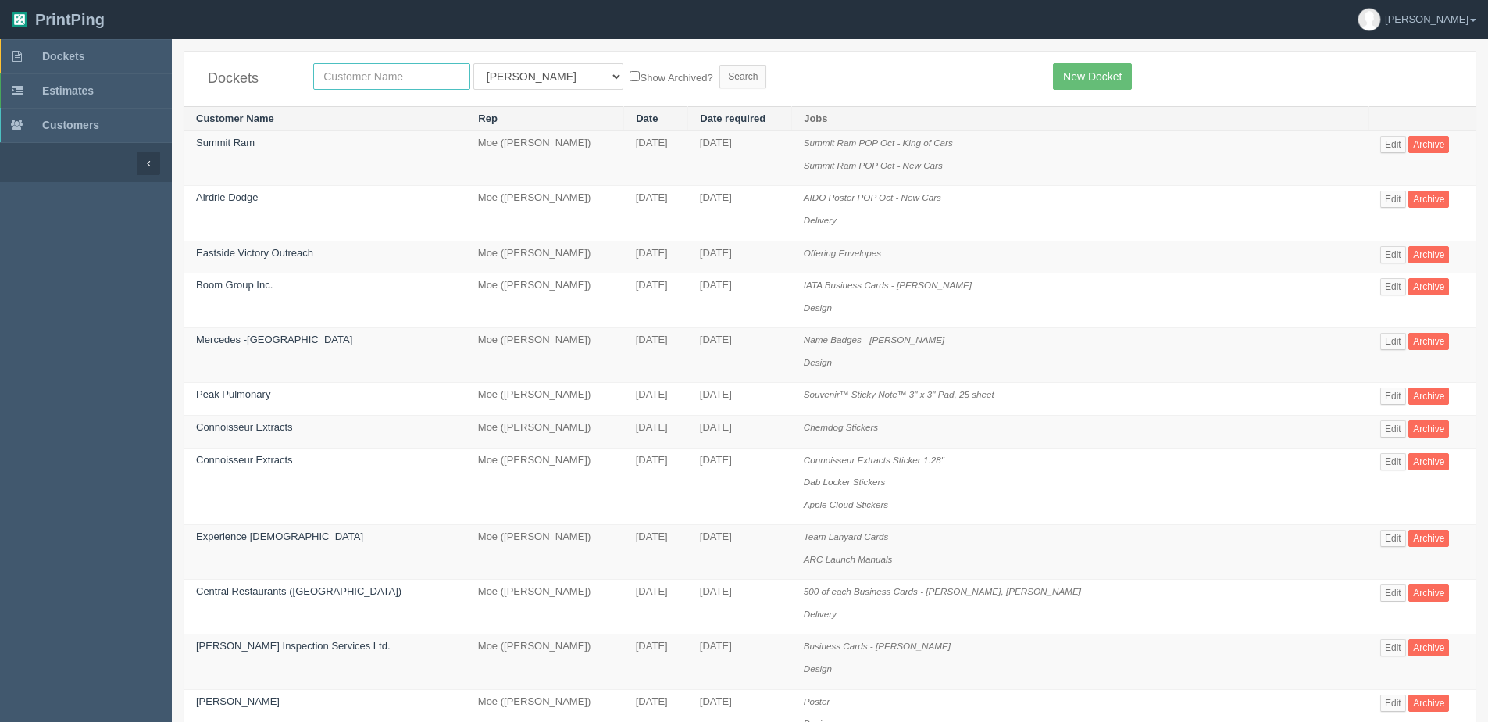
click at [383, 69] on input "text" at bounding box center [391, 76] width 157 height 27
type input "impact"
click at [719, 65] on input "Search" at bounding box center [742, 76] width 47 height 23
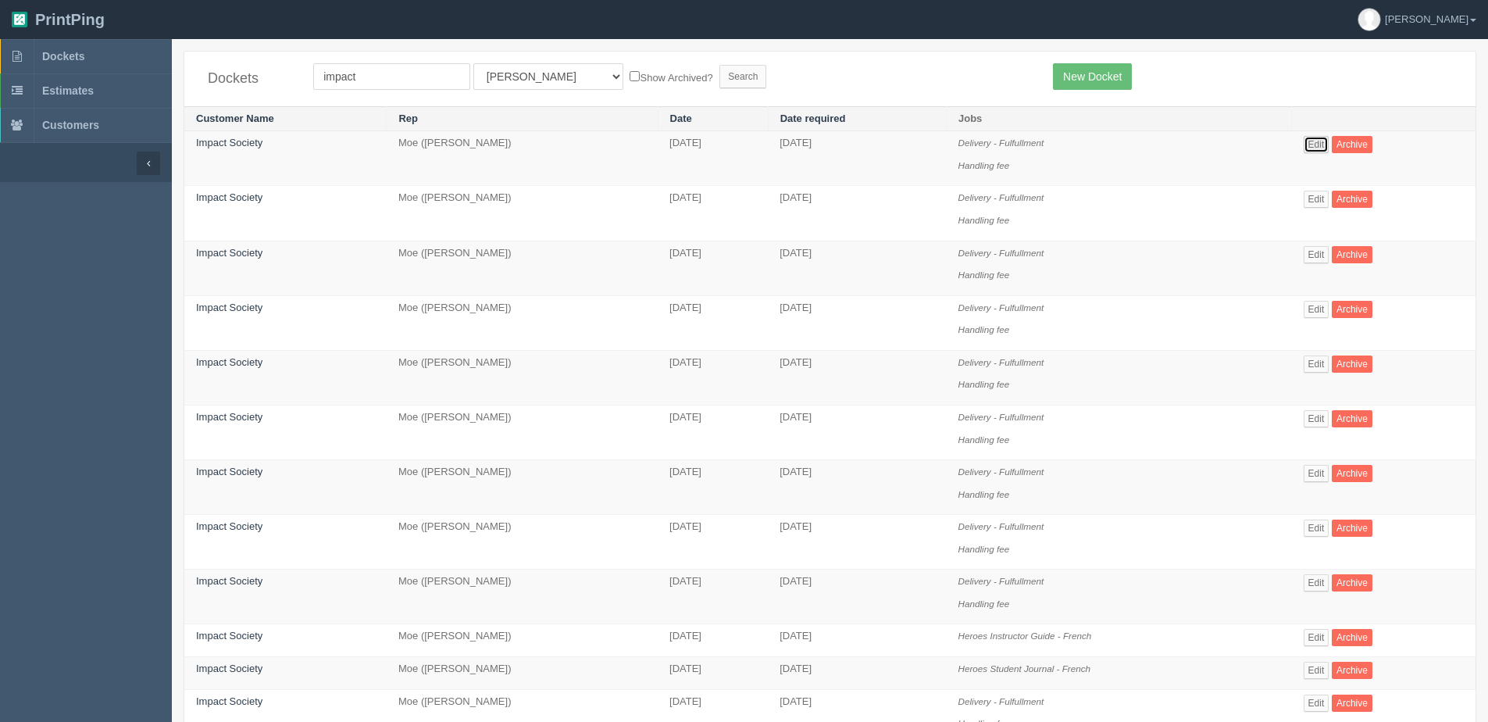
click at [1325, 145] on link "Edit" at bounding box center [1317, 144] width 26 height 17
click at [1321, 198] on link "Edit" at bounding box center [1317, 199] width 26 height 17
click at [1322, 309] on link "Edit" at bounding box center [1317, 309] width 26 height 17
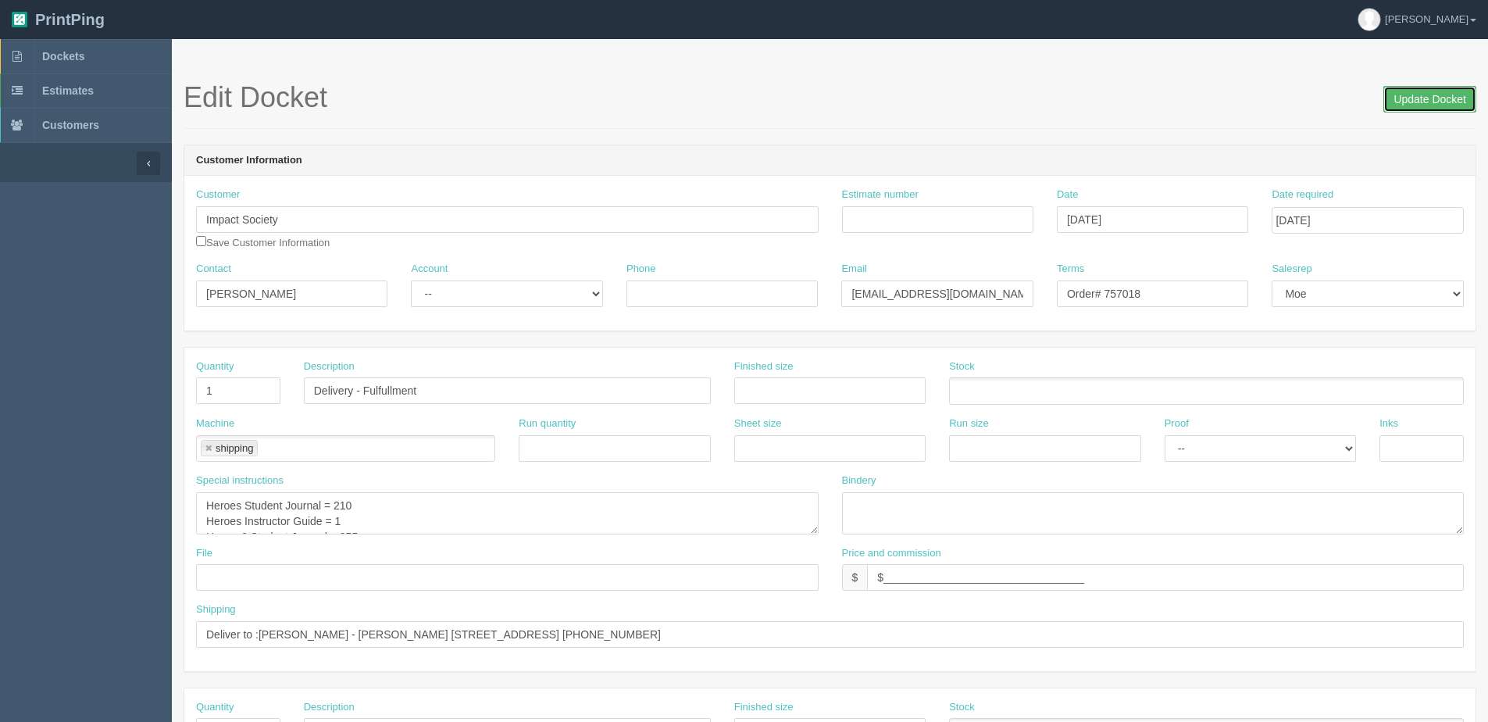
click at [1397, 96] on input "Update Docket" at bounding box center [1429, 99] width 93 height 27
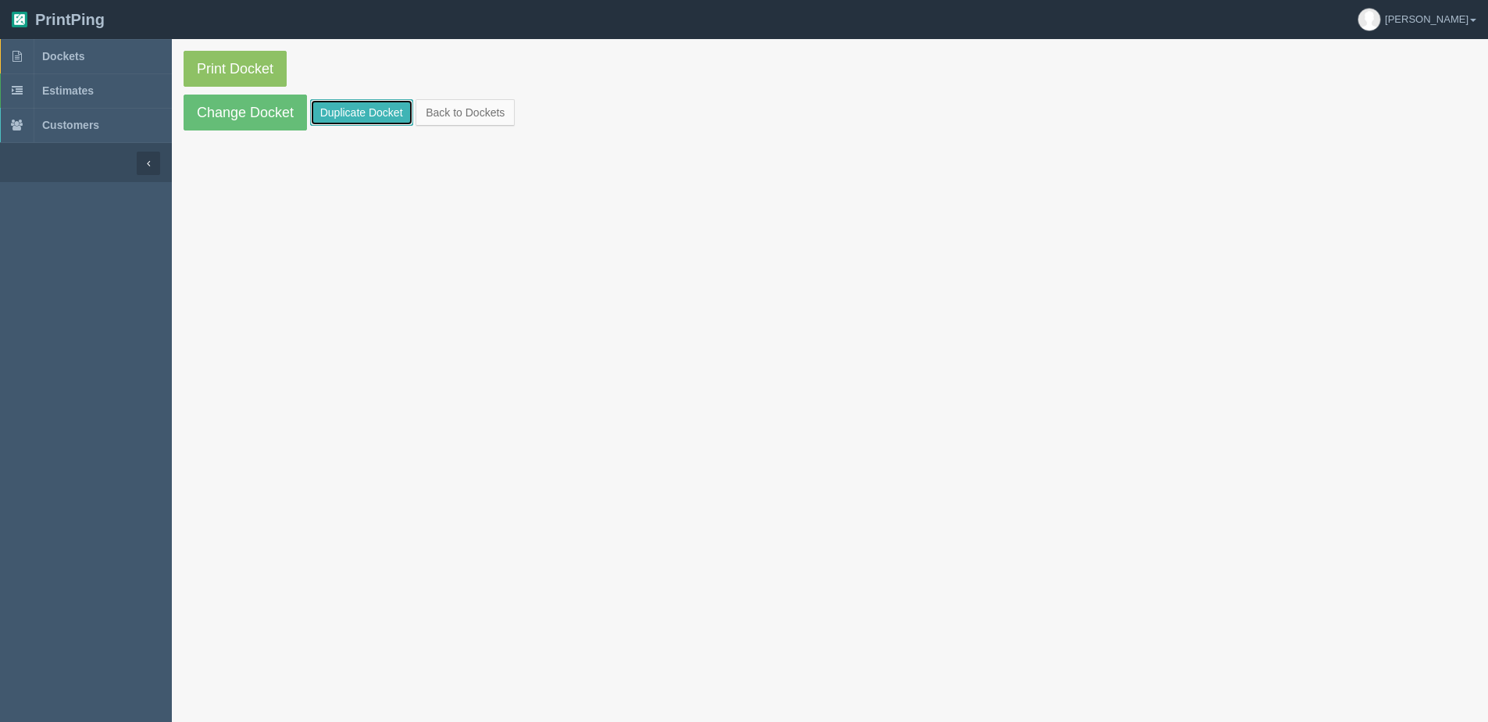
click at [358, 113] on link "Duplicate Docket" at bounding box center [361, 112] width 103 height 27
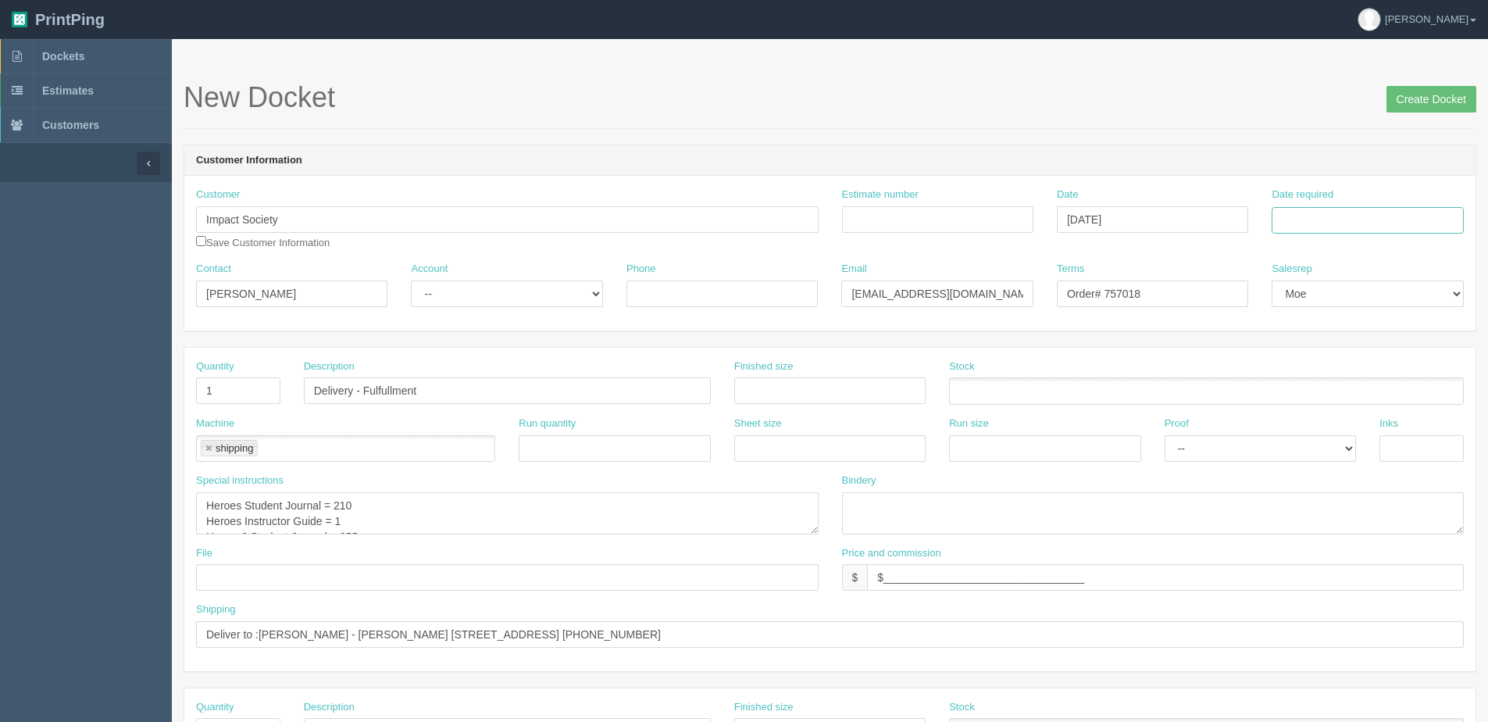
click at [1297, 215] on input "Date required" at bounding box center [1367, 220] width 191 height 27
click at [1318, 444] on th "Today" at bounding box center [1347, 437] width 145 height 23
click at [1329, 344] on td "14" at bounding box center [1329, 347] width 20 height 23
type input "[DATE]"
drag, startPoint x: 1107, startPoint y: 295, endPoint x: 1260, endPoint y: 272, distance: 154.9
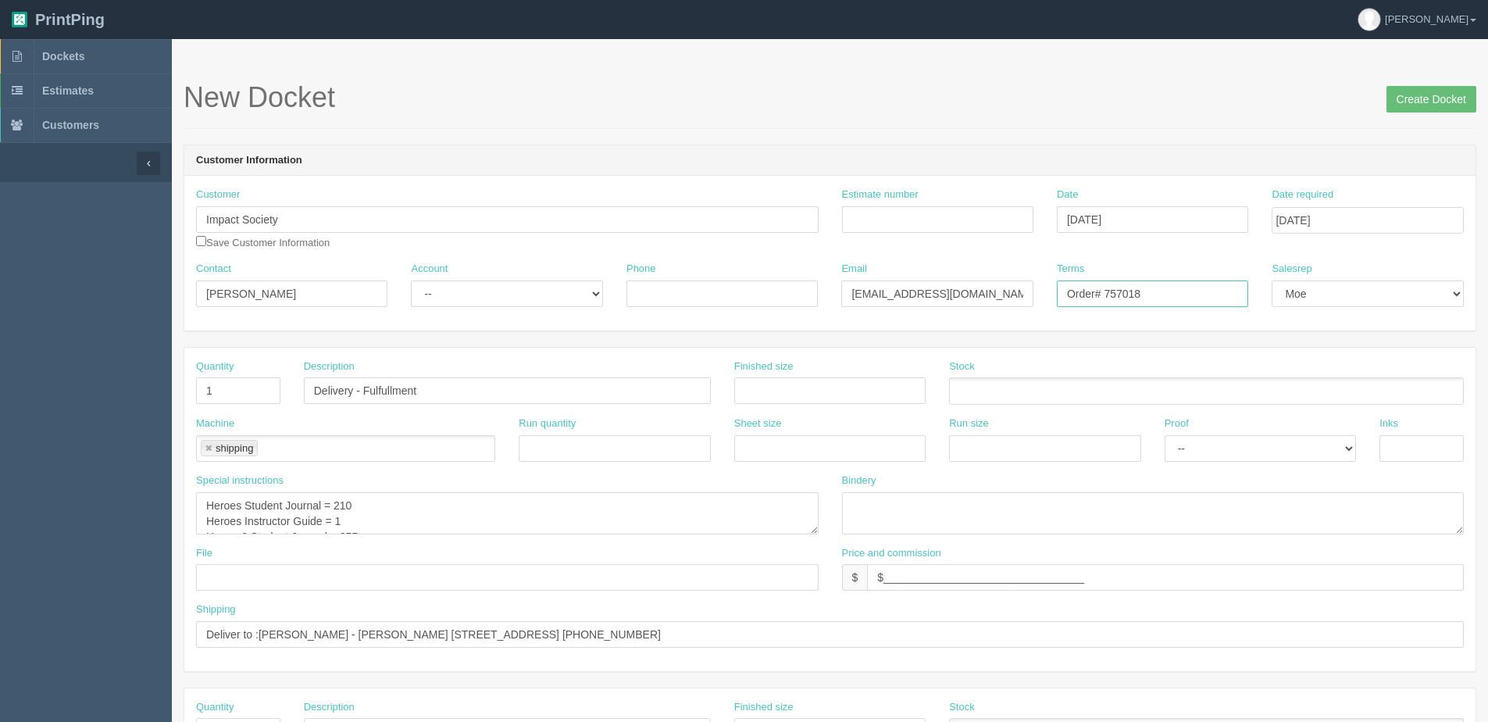
click at [1259, 270] on div "Terms Order# 757018" at bounding box center [1152, 290] width 215 height 57
type input "Order# 760214"
click at [341, 503] on textarea "Heroes Student Journal = 210 Heroes Instructor Guide = 1 Heroes2 Student Journa…" at bounding box center [507, 513] width 623 height 42
drag, startPoint x: 371, startPoint y: 522, endPoint x: 174, endPoint y: 523, distance: 196.8
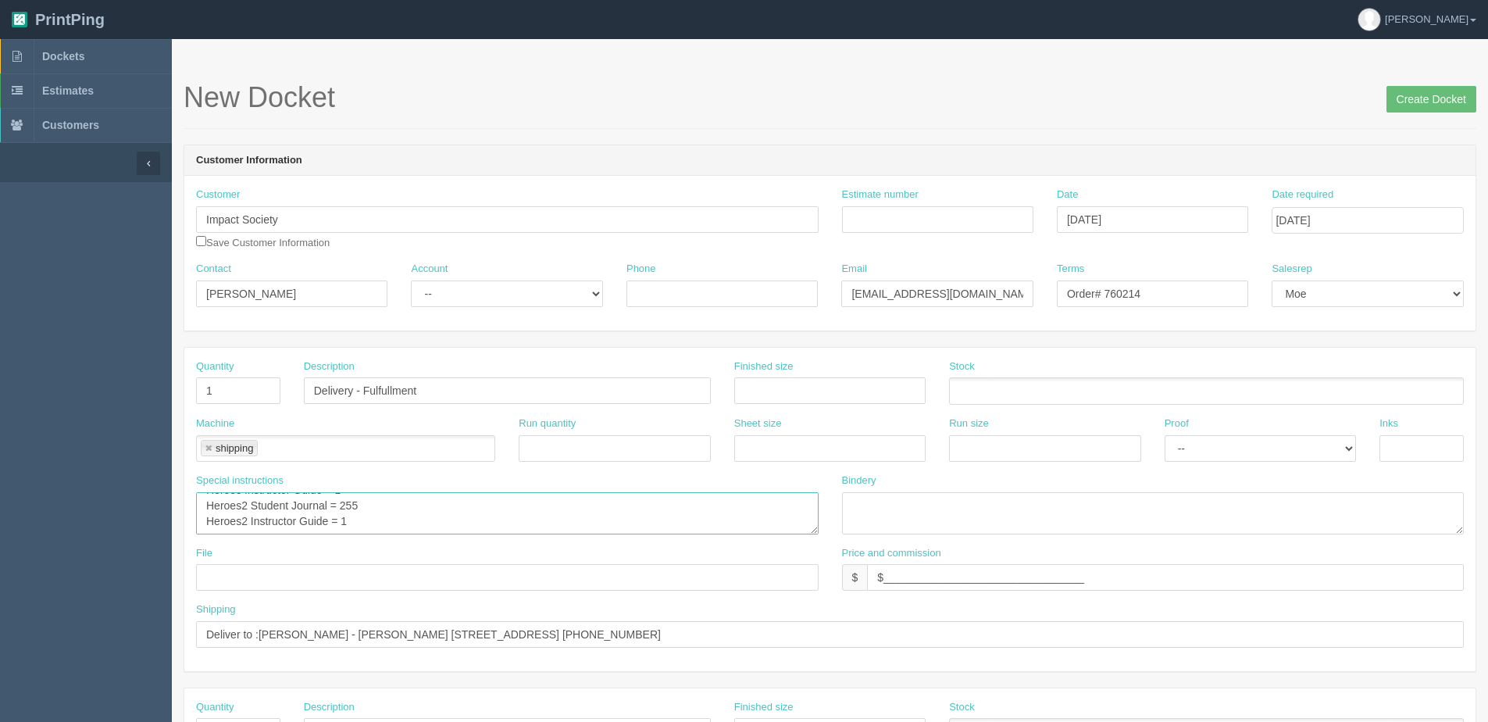
click at [174, 523] on section "New Docket Create Docket Customer Information Customer Impact Society Save Cust…" at bounding box center [830, 728] width 1316 height 1379
drag, startPoint x: 208, startPoint y: 506, endPoint x: 416, endPoint y: 544, distance: 212.0
click at [416, 544] on div "Special instructions Heroes Student Journal = 210 Heroes Instructor Guide = 1 H…" at bounding box center [507, 509] width 646 height 73
type textarea "Heroes Student Journal = 20 Heroes Instructor Guide = 1 Wall with Words = 1"
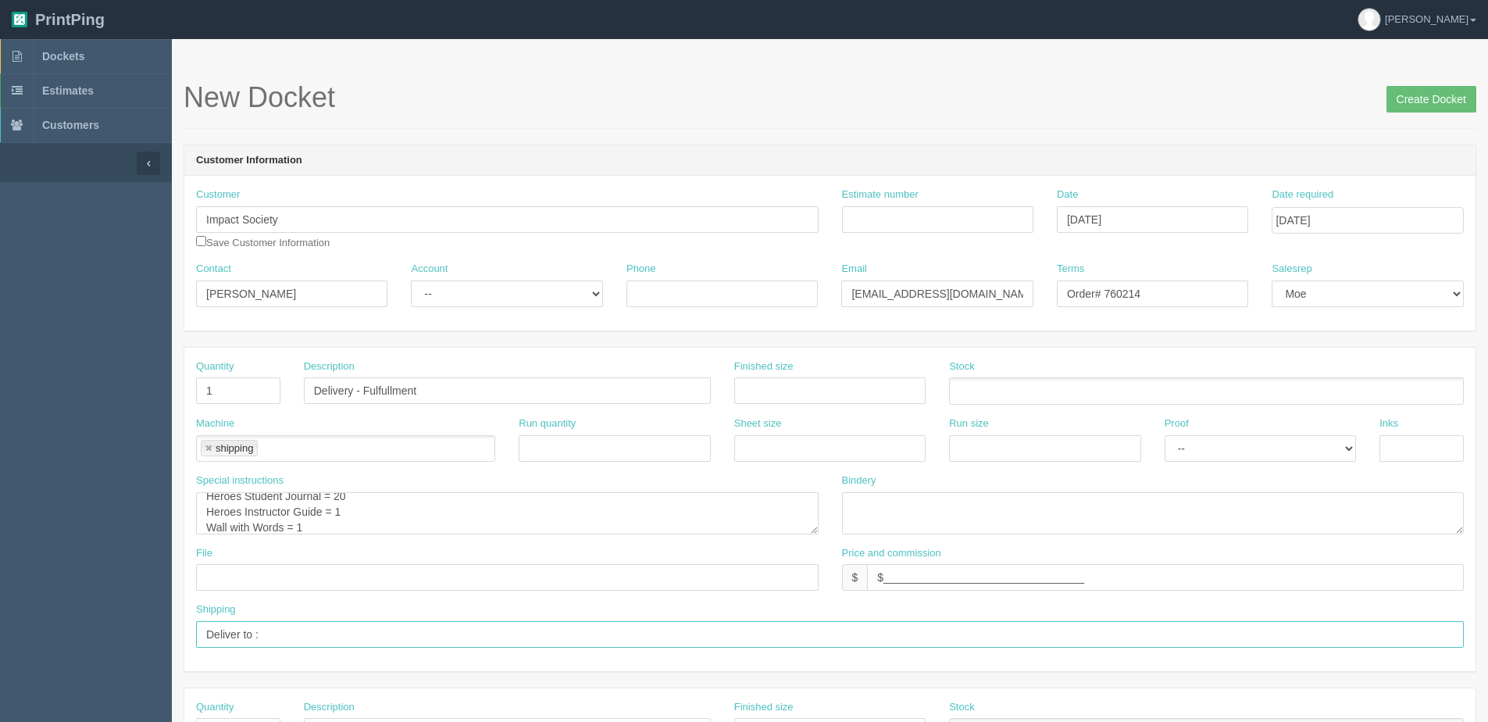
drag, startPoint x: 262, startPoint y: 633, endPoint x: 784, endPoint y: 625, distance: 522.6
click at [776, 629] on input "Deliver to :" at bounding box center [830, 634] width 1268 height 27
paste input "Angela Gowan Fundy Middle and High School 44 Mount Pleasant RD St. George, NB E…"
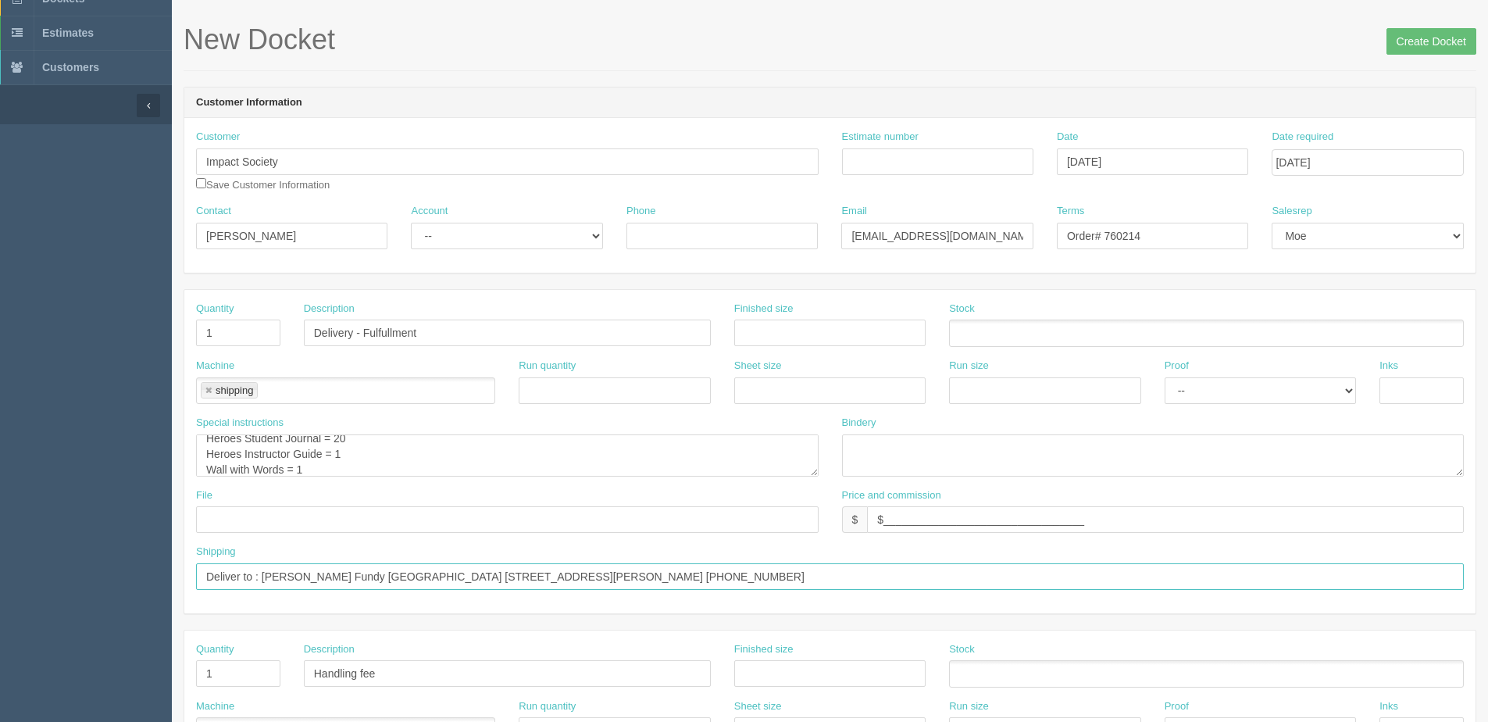
scroll to position [0, 0]
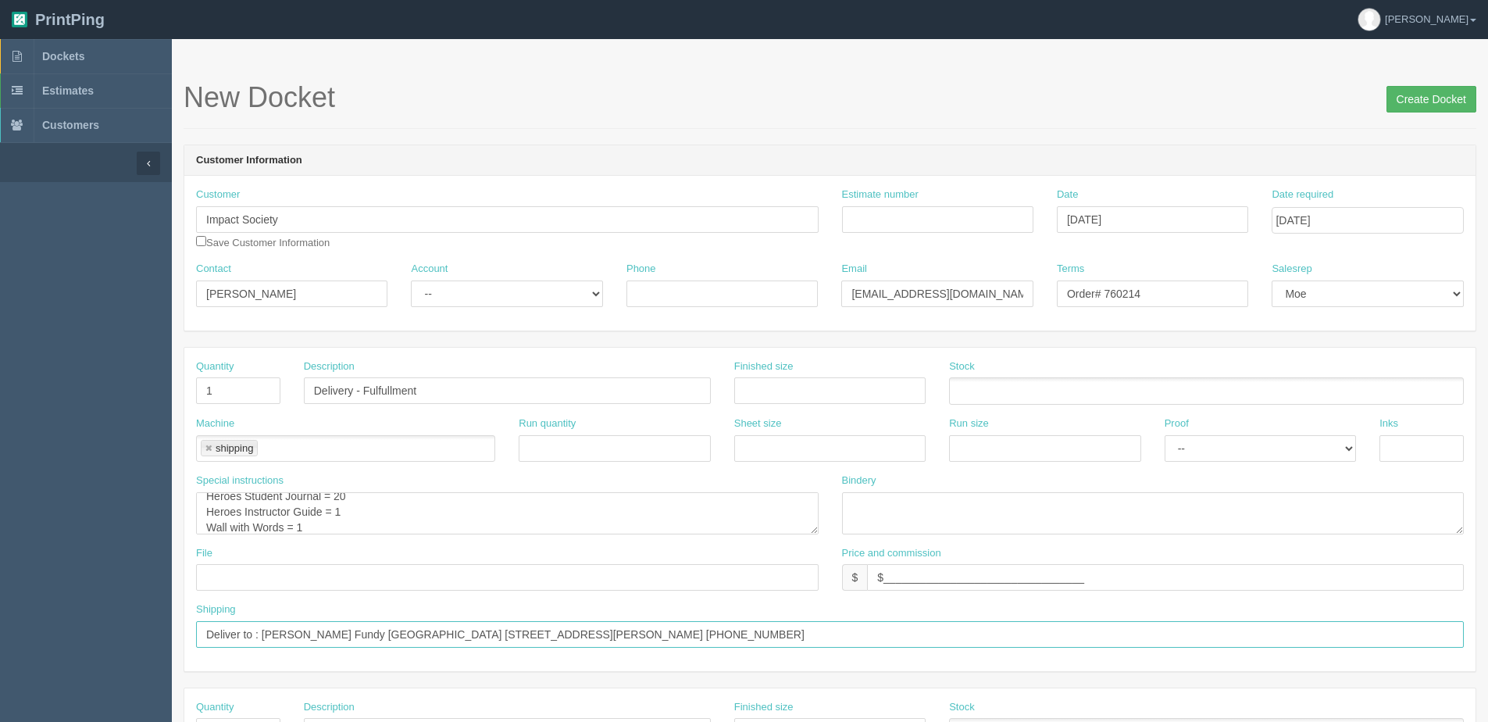
type input "Deliver to : Angela Gowan Fundy Middle and High School 44 Mount Pleasant RD St.…"
click at [1410, 86] on input "Create Docket" at bounding box center [1431, 99] width 90 height 27
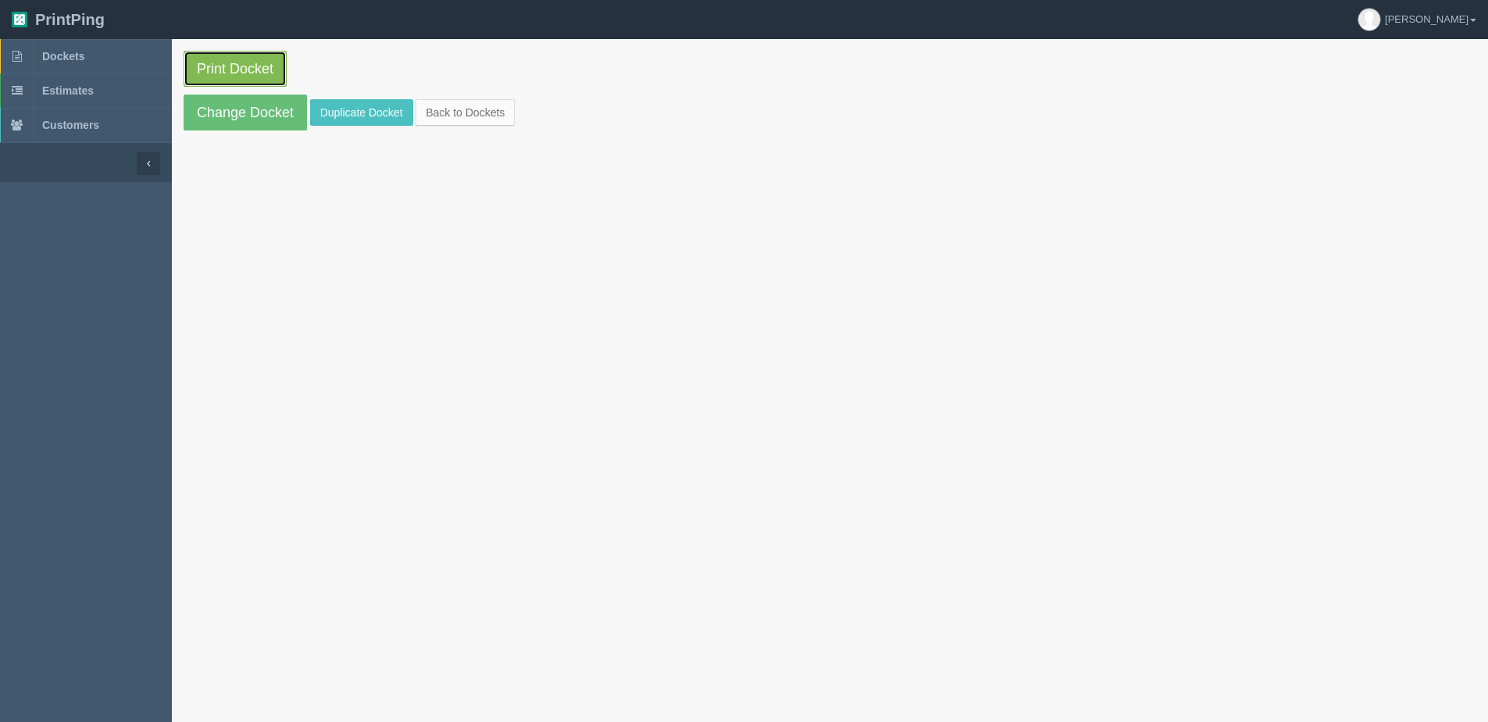
click at [204, 66] on link "Print Docket" at bounding box center [235, 69] width 103 height 36
click at [219, 106] on link "Change Docket" at bounding box center [245, 113] width 123 height 36
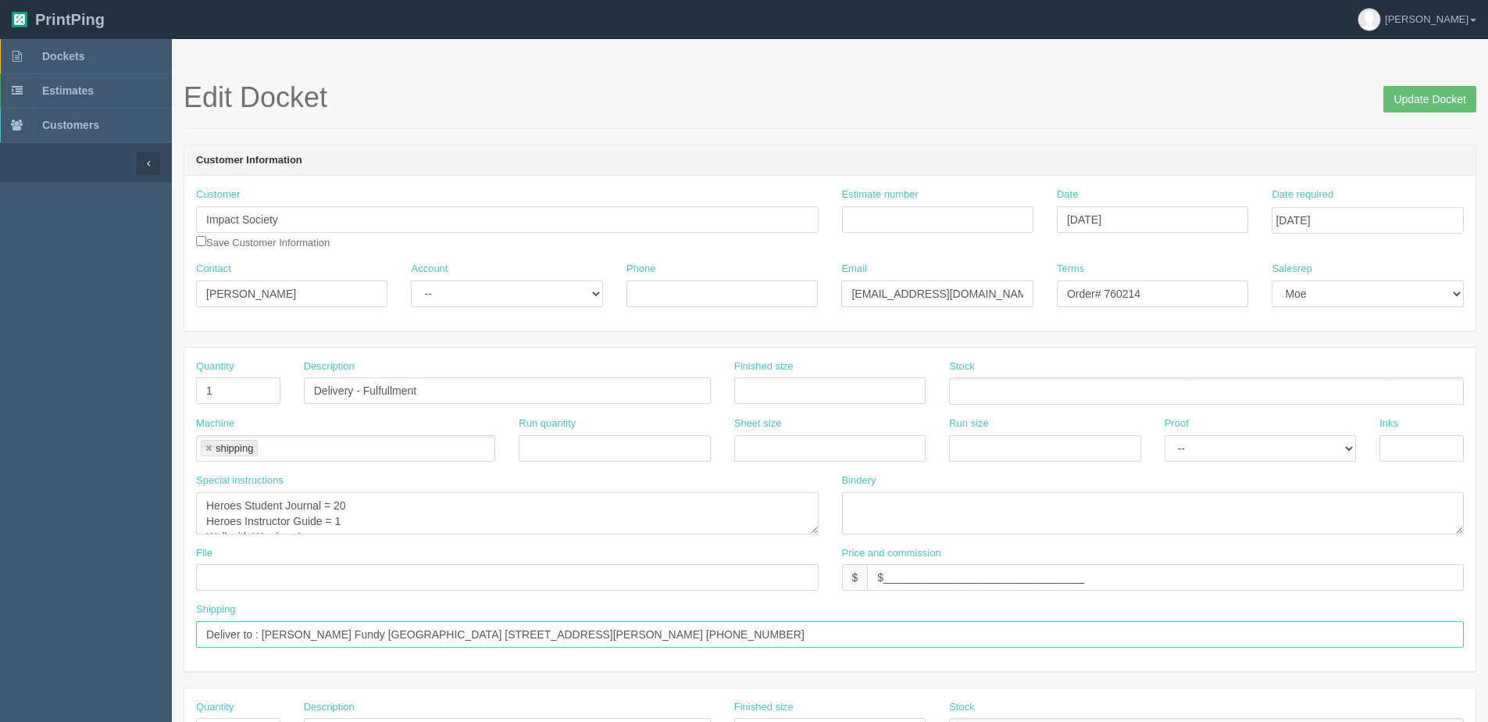
click at [369, 644] on input "Deliver to : [PERSON_NAME] Fundy [GEOGRAPHIC_DATA] [STREET_ADDRESS][PERSON_NAME…" at bounding box center [830, 634] width 1268 height 27
click at [260, 634] on input "Deliver to : [PERSON_NAME] - [GEOGRAPHIC_DATA] [STREET_ADDRESS][PERSON_NAME] [P…" at bounding box center [830, 634] width 1268 height 27
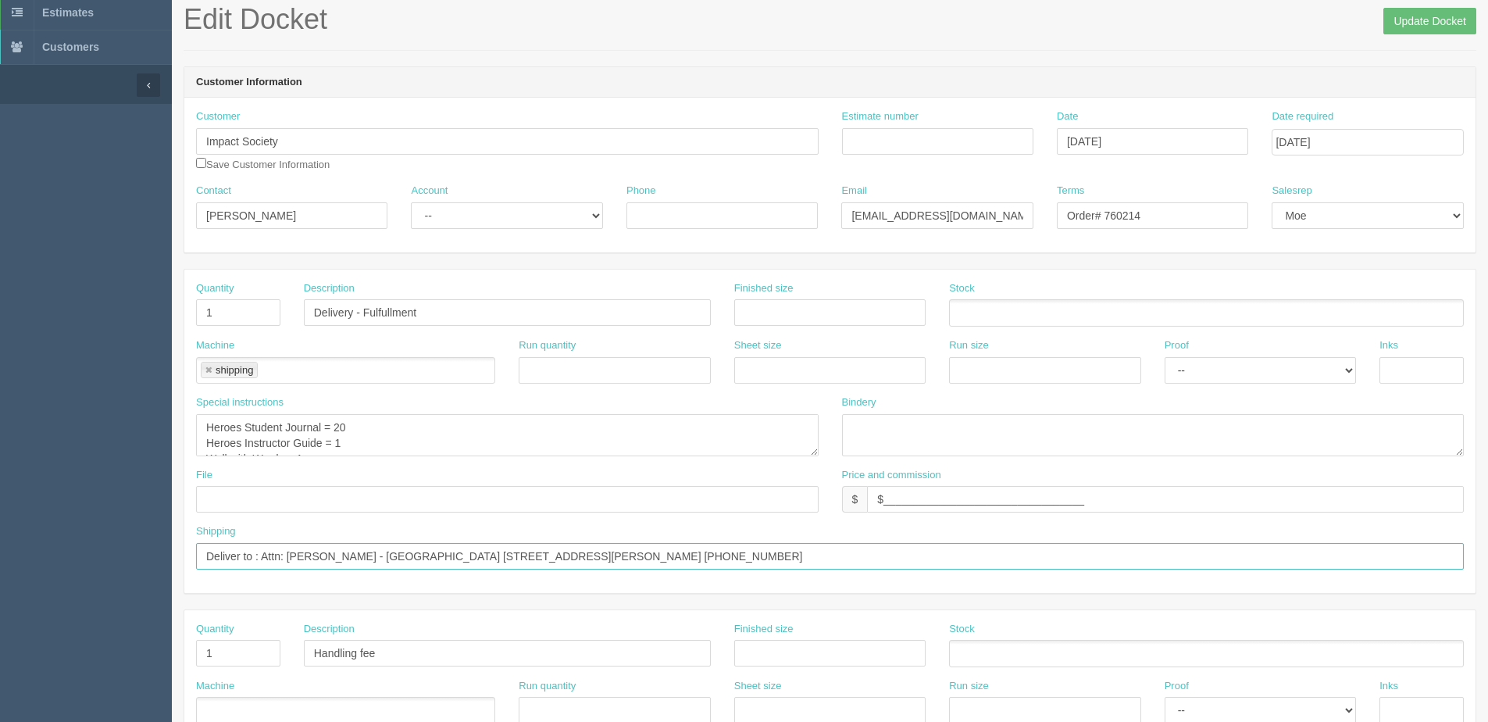
scroll to position [16, 0]
type input "Deliver to : Attn: [PERSON_NAME] - [GEOGRAPHIC_DATA] [STREET_ADDRESS][PERSON_NA…"
click at [1405, 16] on input "Update Docket" at bounding box center [1429, 21] width 93 height 27
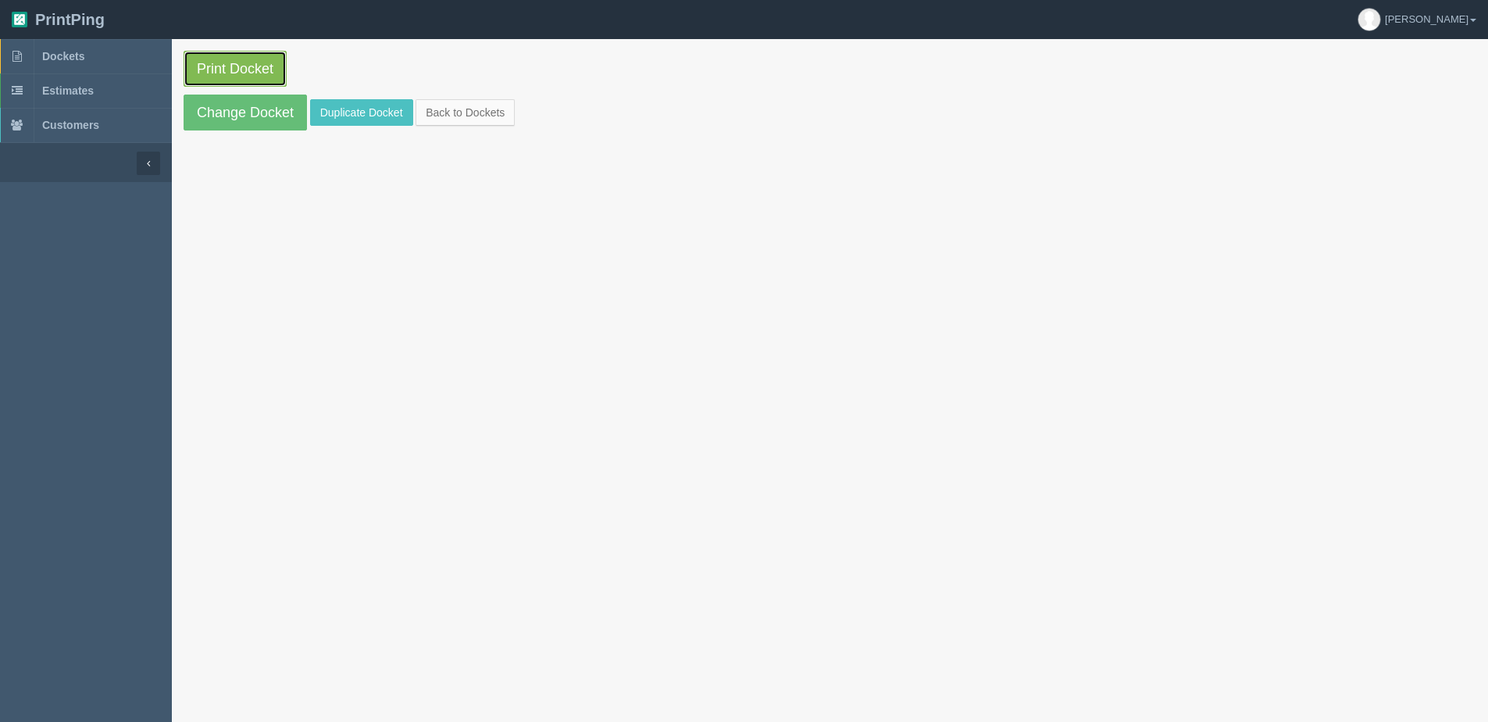
click at [191, 65] on link "Print Docket" at bounding box center [235, 69] width 103 height 36
click at [480, 122] on link "Back to Dockets" at bounding box center [465, 112] width 99 height 27
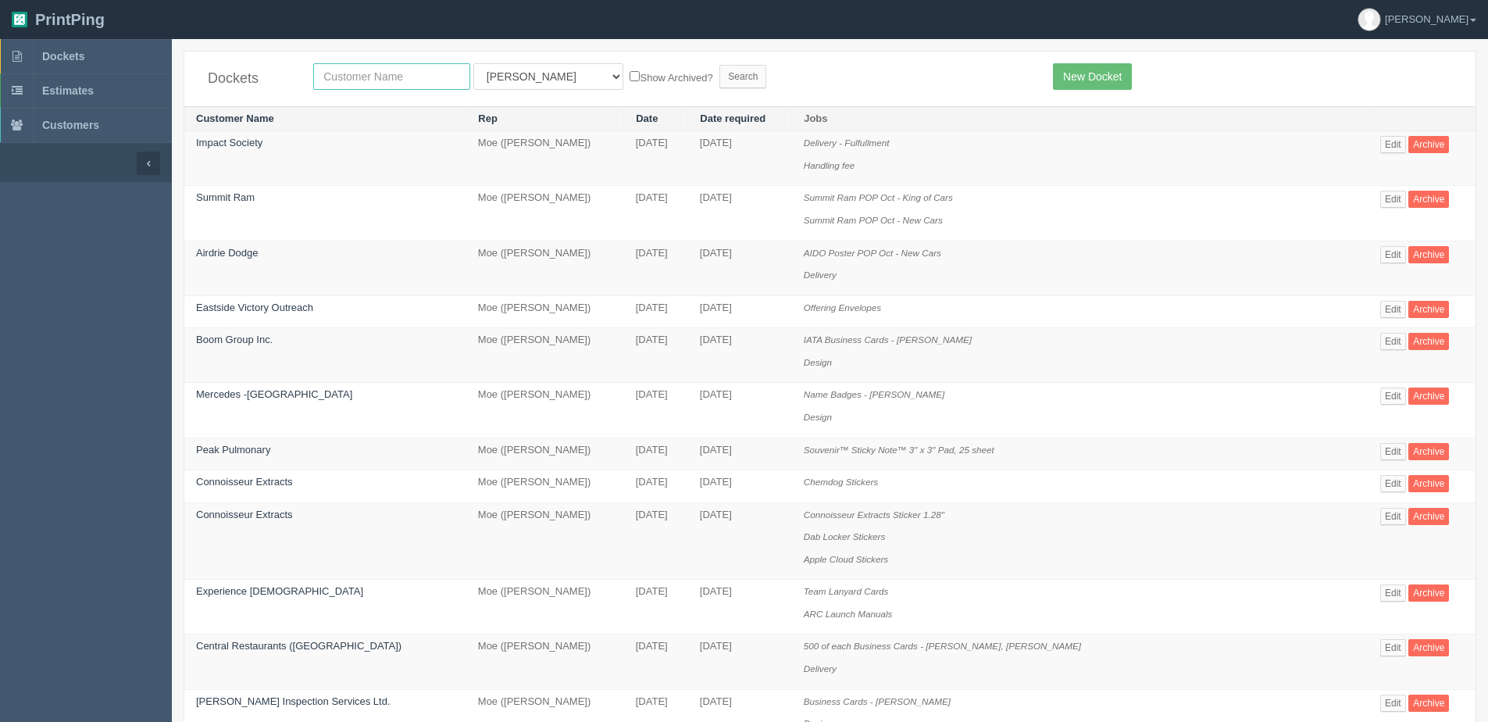
click at [369, 73] on input "text" at bounding box center [391, 76] width 157 height 27
click at [343, 70] on input "text" at bounding box center [391, 76] width 157 height 27
type input "kaizen"
click at [719, 65] on input "Search" at bounding box center [742, 76] width 47 height 23
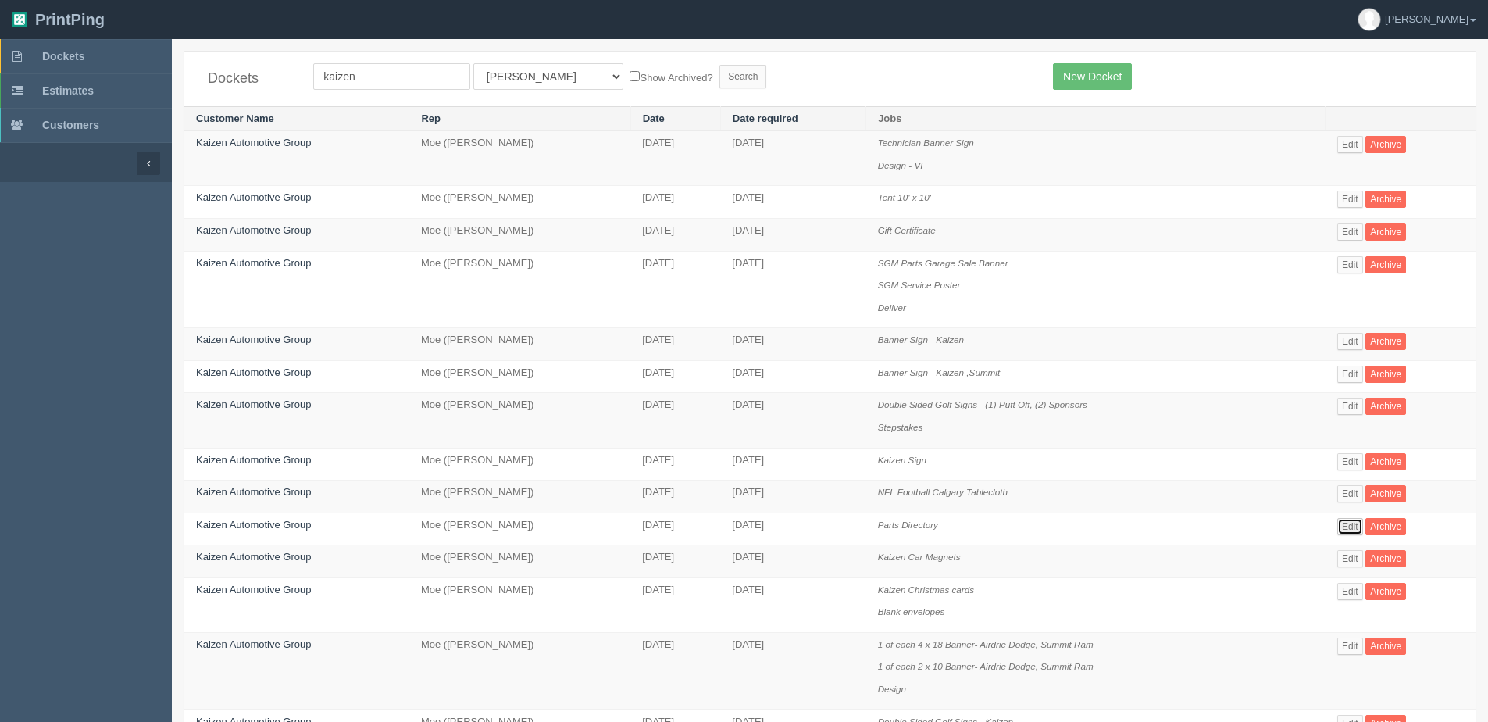
click at [1348, 523] on link "Edit" at bounding box center [1350, 526] width 26 height 17
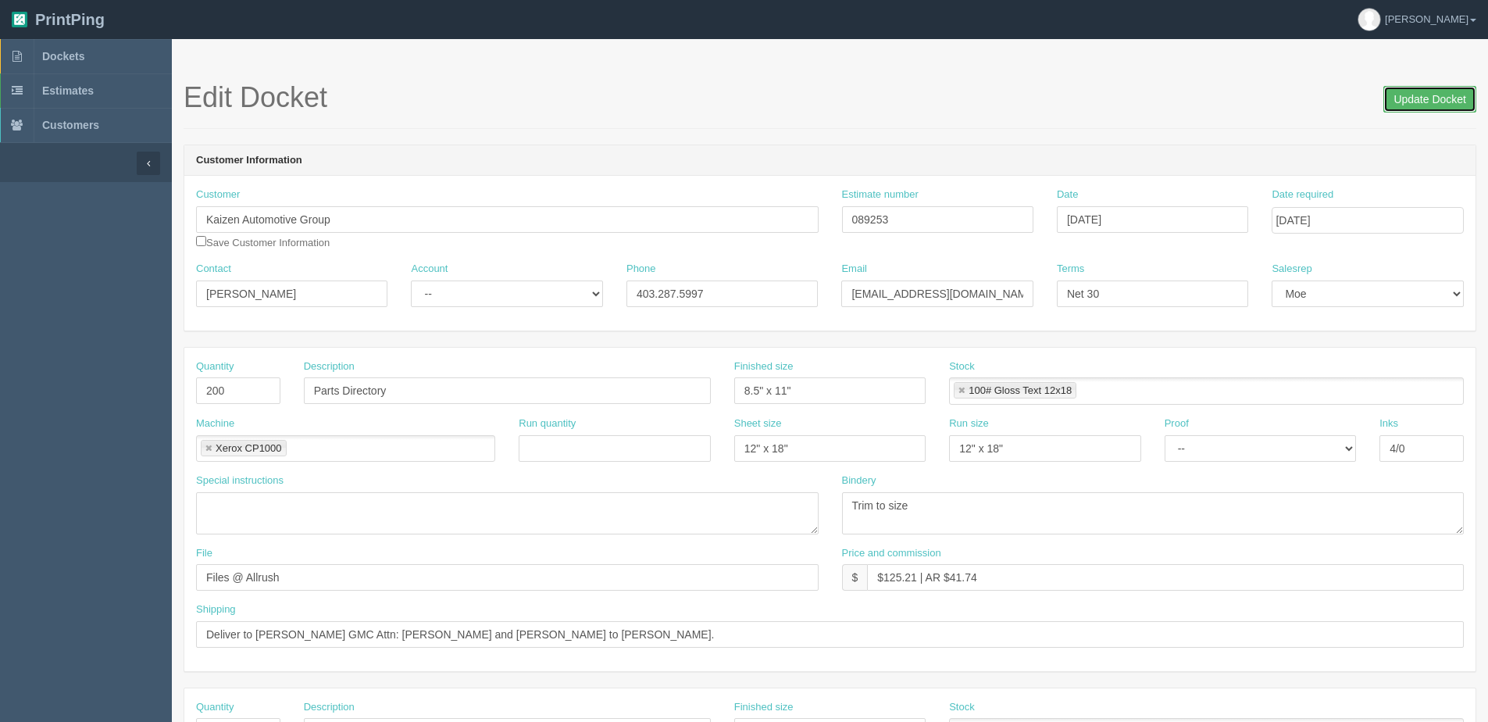
click at [1419, 102] on input "Update Docket" at bounding box center [1429, 99] width 93 height 27
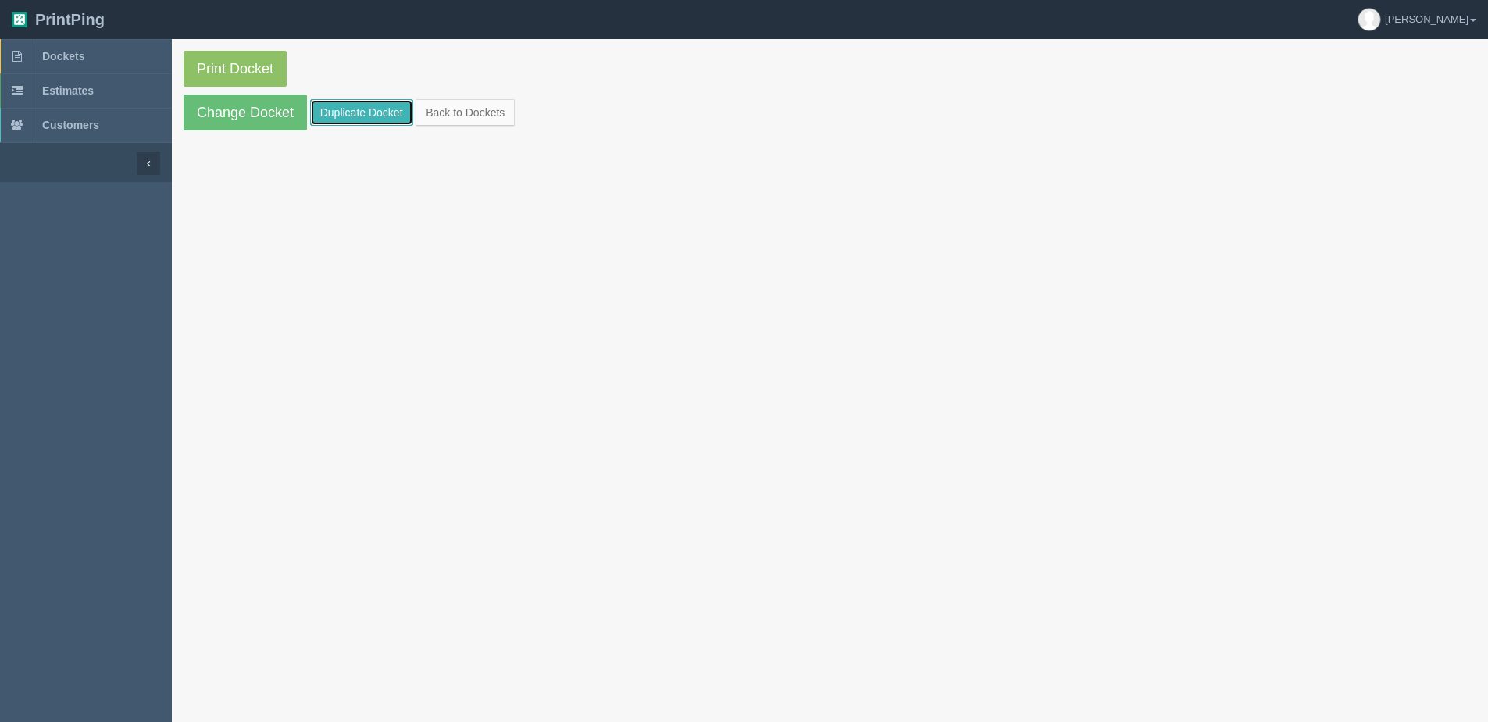
drag, startPoint x: 341, startPoint y: 116, endPoint x: 373, endPoint y: 120, distance: 33.0
click at [341, 116] on link "Duplicate Docket" at bounding box center [361, 112] width 103 height 27
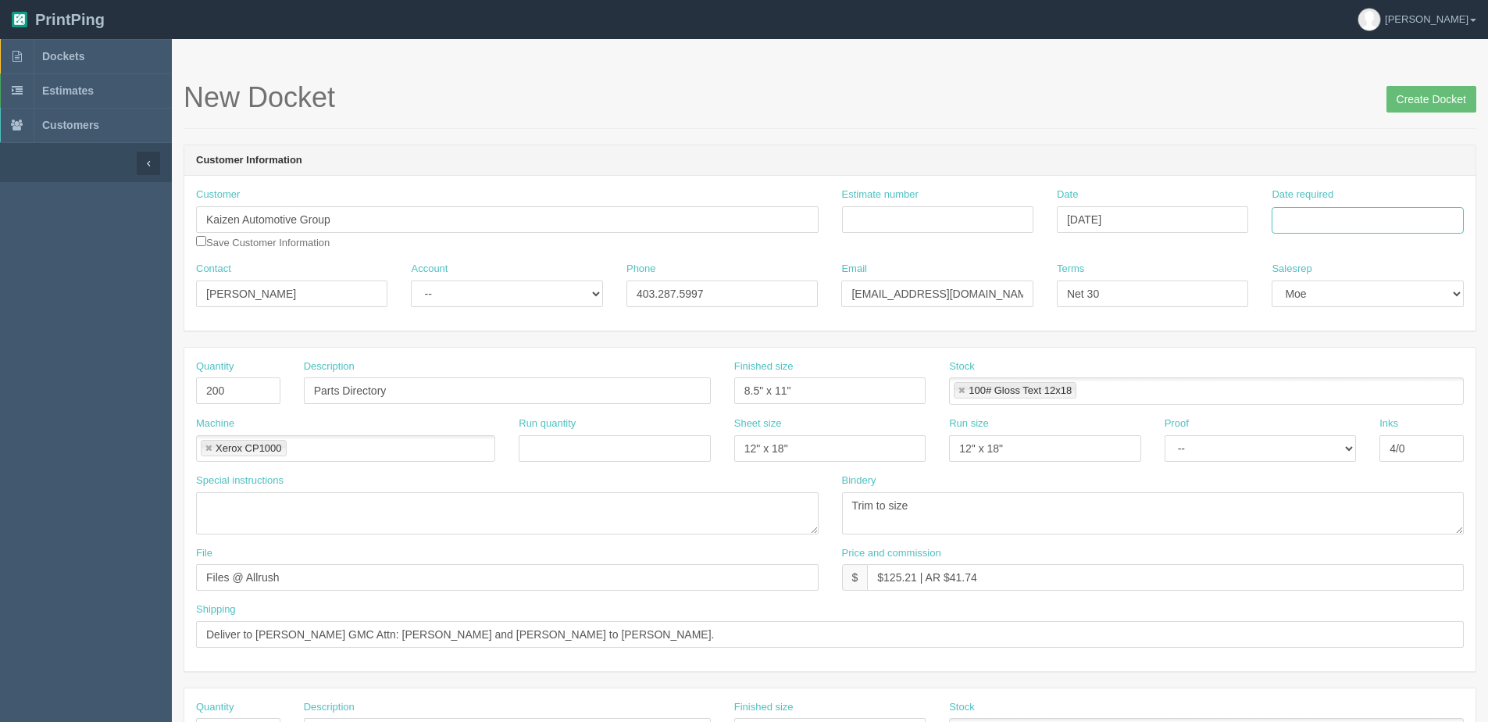
drag, startPoint x: 1295, startPoint y: 212, endPoint x: 1295, endPoint y: 223, distance: 10.2
click at [1295, 212] on input "Date required" at bounding box center [1367, 220] width 191 height 27
click at [1305, 448] on div "« October 2025 » Su Mo Tu We Th Fr Sa 28 29 30 1 2 3 4 5 6 7 8 9 10 11 12 13 14…" at bounding box center [1348, 343] width 153 height 218
click at [1305, 441] on th "Today" at bounding box center [1347, 437] width 145 height 23
click at [1348, 341] on td "15" at bounding box center [1350, 347] width 23 height 23
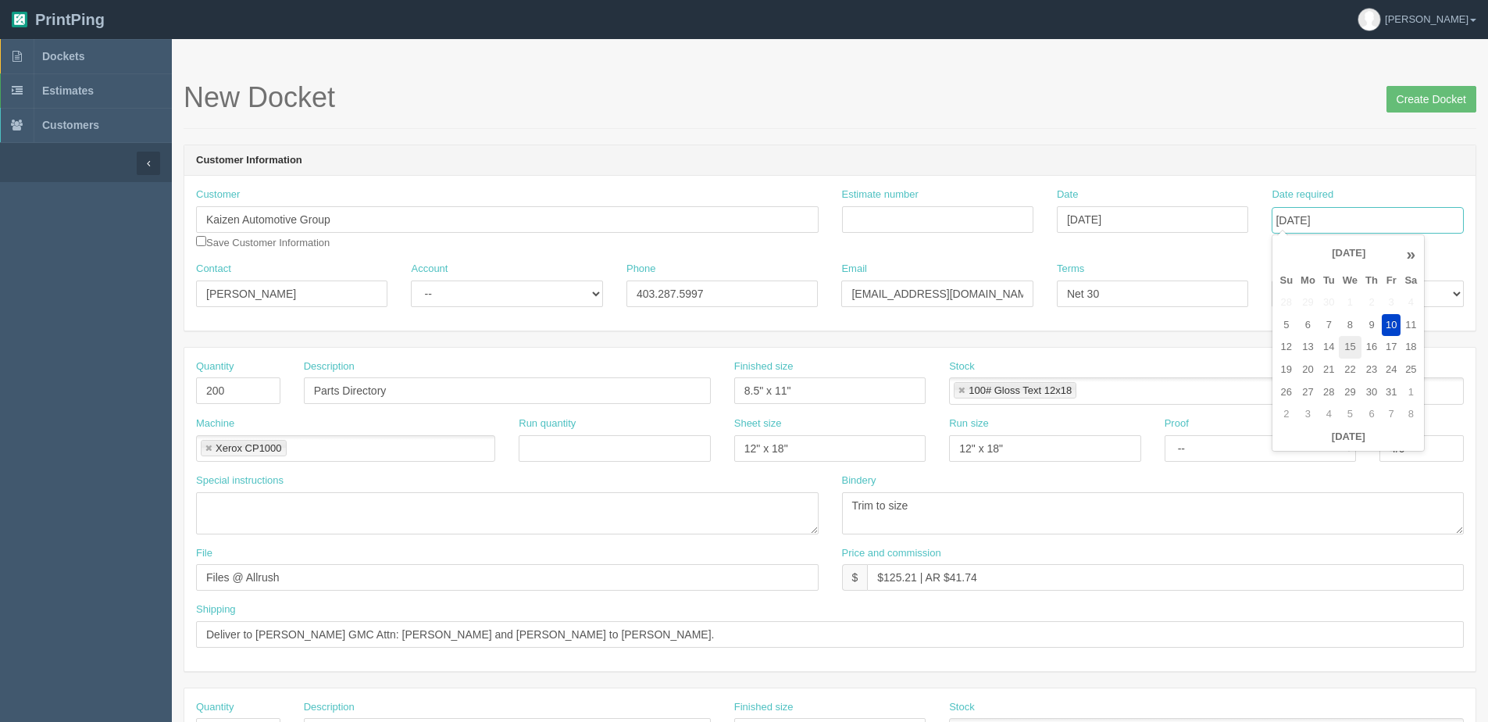
type input "[DATE]"
drag, startPoint x: 233, startPoint y: 392, endPoint x: 37, endPoint y: 405, distance: 196.4
click at [37, 405] on section "Dockets Estimates Customers" at bounding box center [744, 728] width 1488 height 1379
type input "250"
click at [316, 387] on input "Parts Directory" at bounding box center [507, 390] width 407 height 27
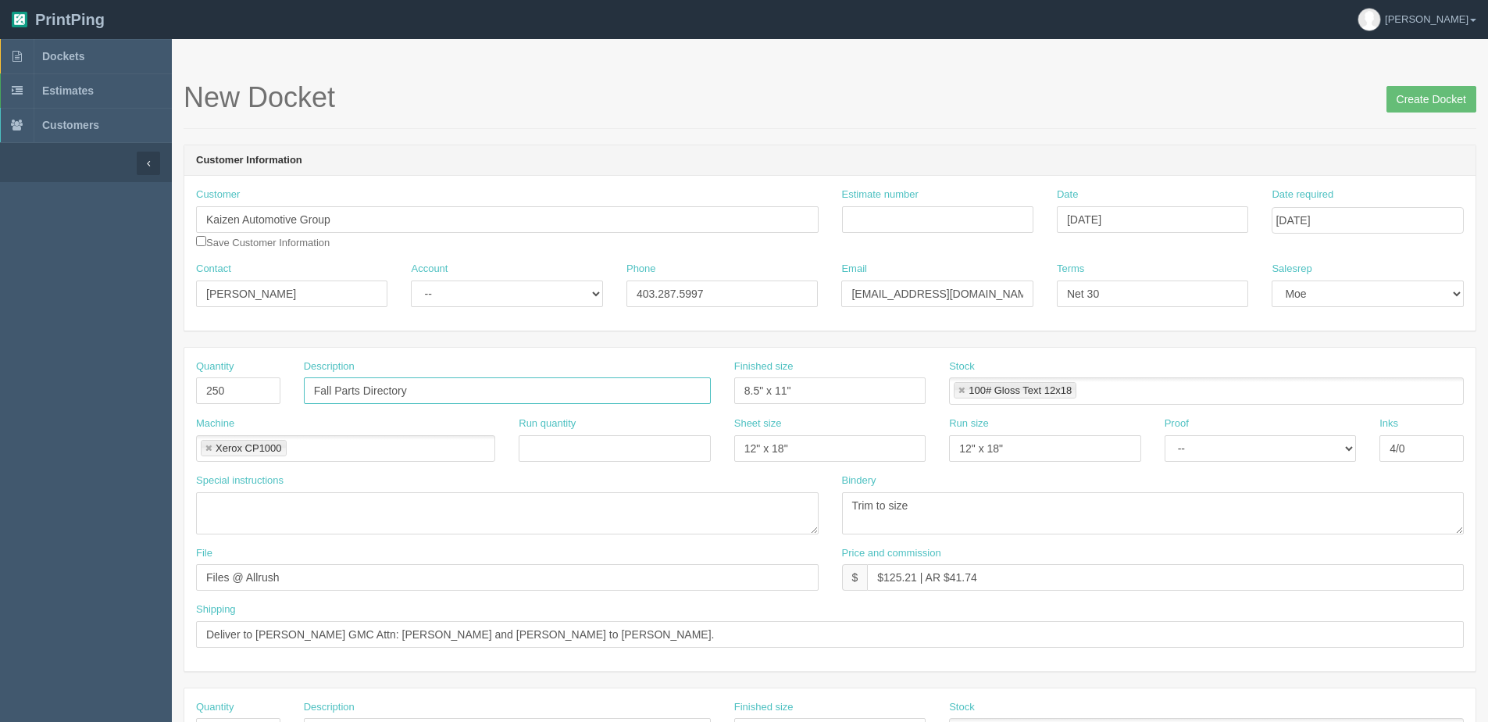
drag, startPoint x: 364, startPoint y: 394, endPoint x: 680, endPoint y: 372, distance: 316.4
click at [705, 353] on div "Quantity 250 Description Fall Parts Directory Finished size 8.5" x 11" Stock 10…" at bounding box center [829, 509] width 1291 height 323
type input "Fall Parts Specials"
drag, startPoint x: 323, startPoint y: 296, endPoint x: -455, endPoint y: 348, distance: 779.6
click at [0, 348] on html "PrintPing Dan Edit account ( dan@allrush.ca ) Logout Dockets Estimates Customers" at bounding box center [744, 709] width 1488 height 1418
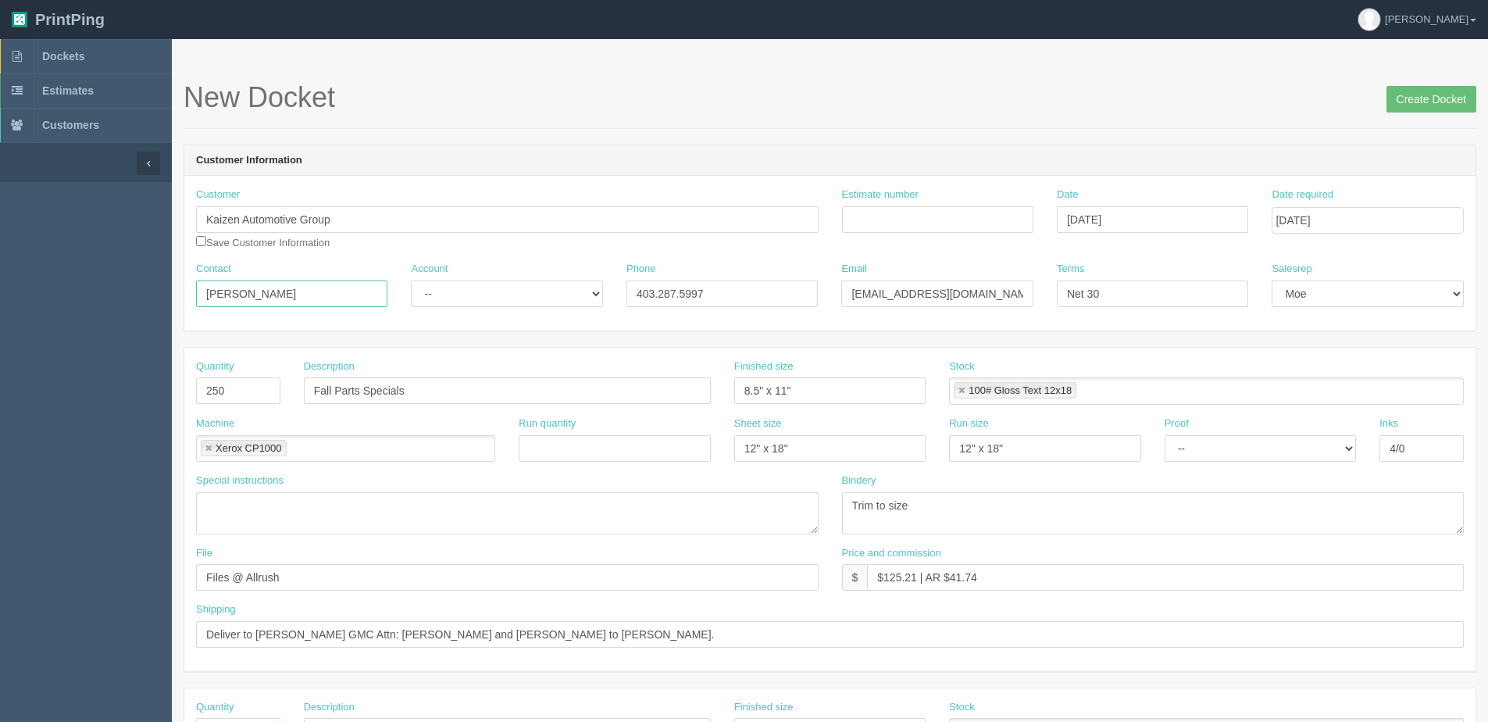
type input "Melanie Lok"
drag, startPoint x: 1004, startPoint y: 298, endPoint x: 232, endPoint y: 297, distance: 772.5
click at [249, 297] on div "Contact Melanie Lok Account -- Existing Client Allrush Client Rep Client Phone …" at bounding box center [829, 290] width 1291 height 57
type input "mlok@kaizenauto.com"
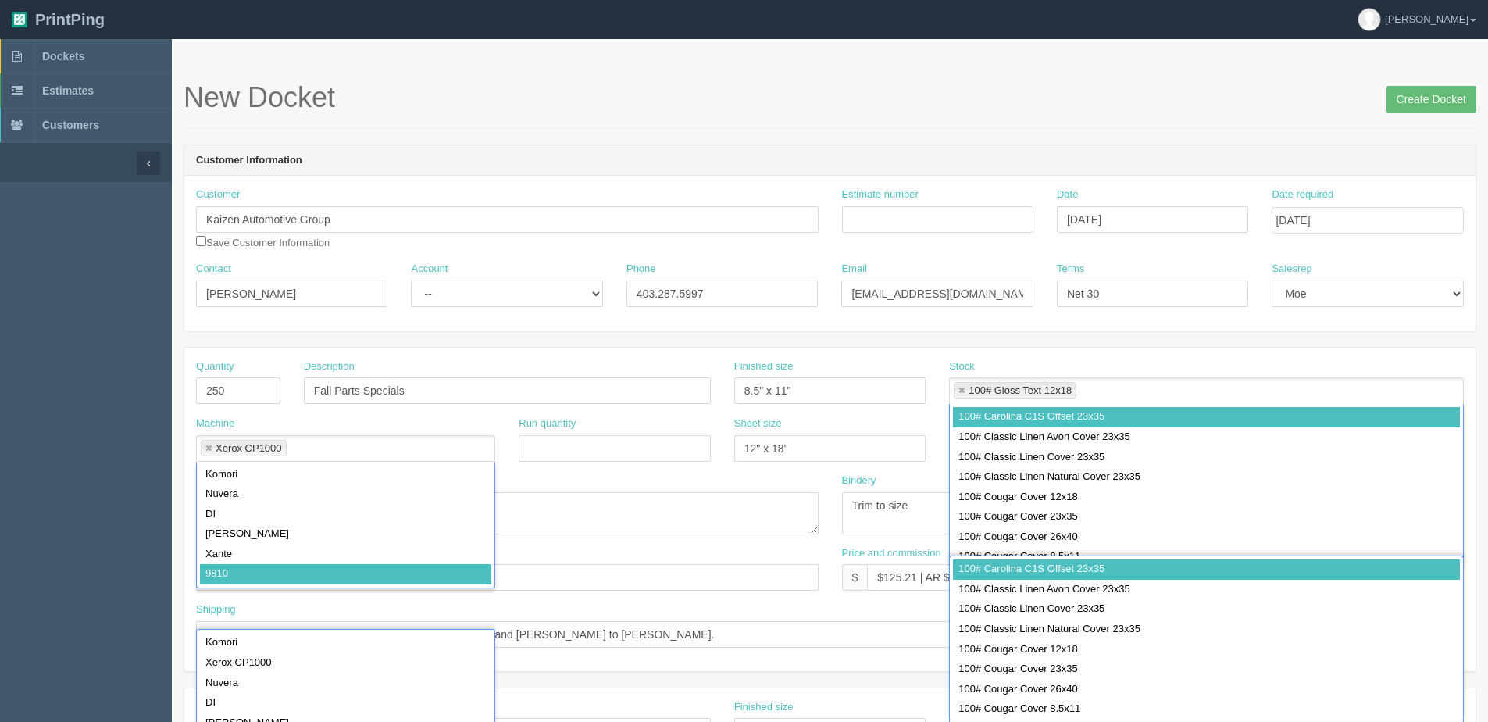
drag, startPoint x: 689, startPoint y: 293, endPoint x: 899, endPoint y: 265, distance: 212.0
click at [731, 306] on input "403.287.5997" at bounding box center [721, 293] width 191 height 27
drag, startPoint x: 754, startPoint y: 270, endPoint x: 728, endPoint y: 301, distance: 39.9
click at [744, 287] on div "Phone 403.287.5901" at bounding box center [721, 284] width 191 height 45
click at [726, 287] on input "403.287.5901" at bounding box center [721, 293] width 191 height 27
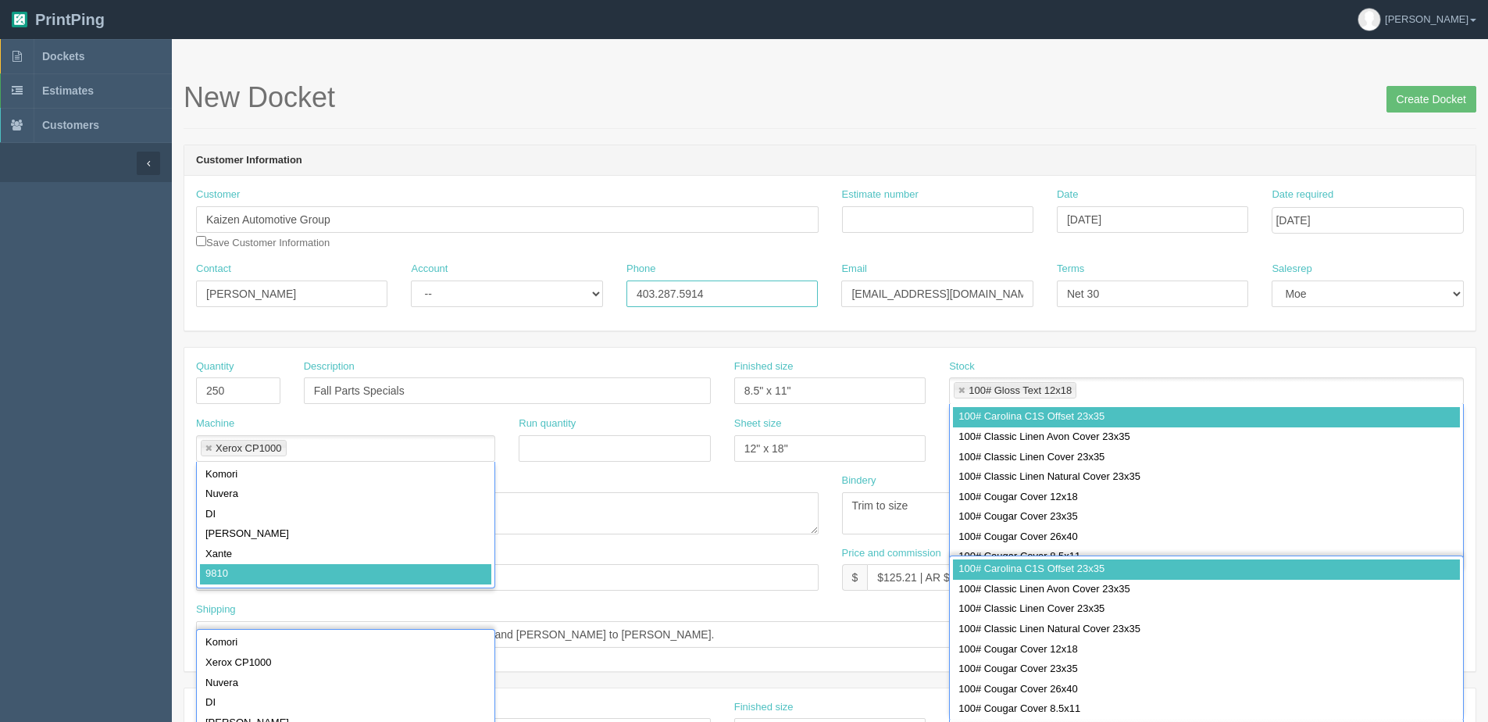
type input "403.287.5914"
click at [892, 213] on input "Estimate number" at bounding box center [937, 219] width 191 height 27
type input "092847"
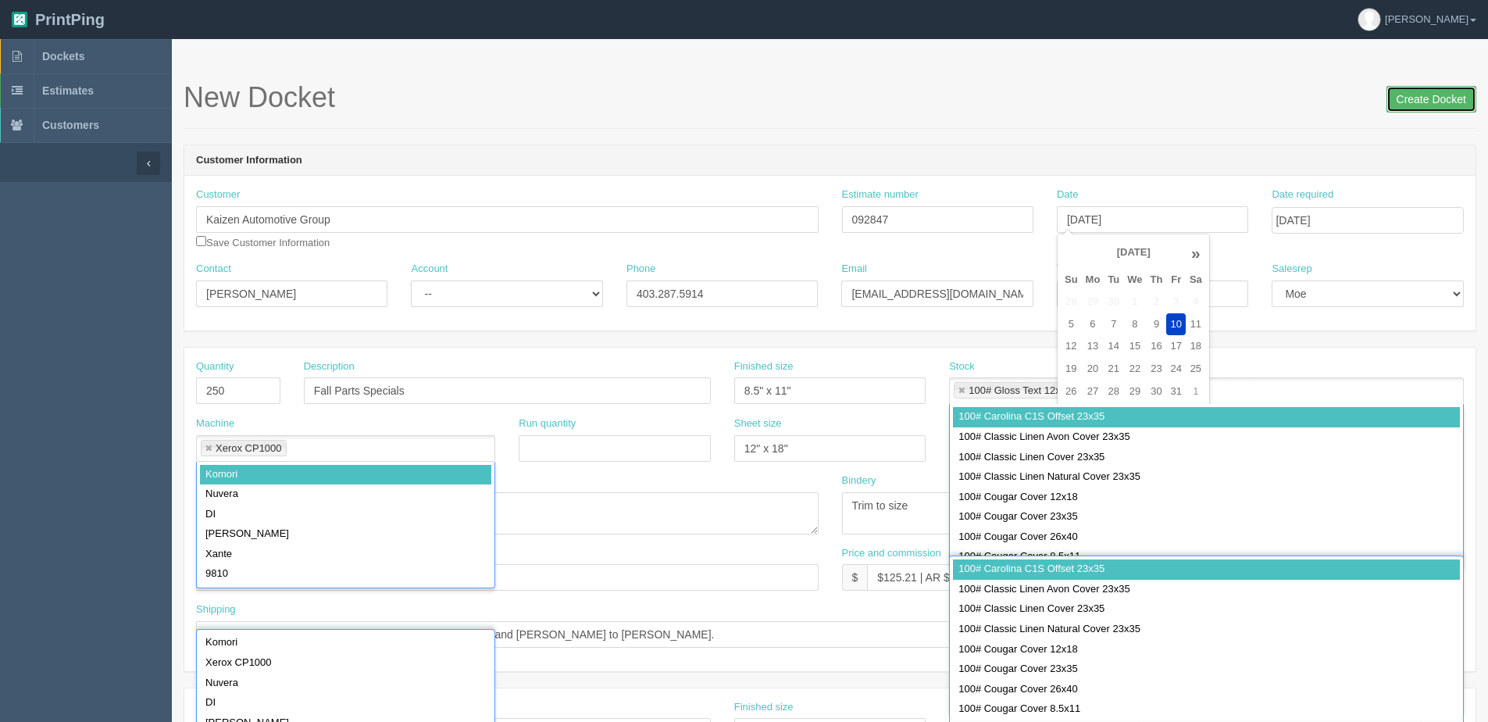
click at [1436, 100] on input "Create Docket" at bounding box center [1431, 99] width 90 height 27
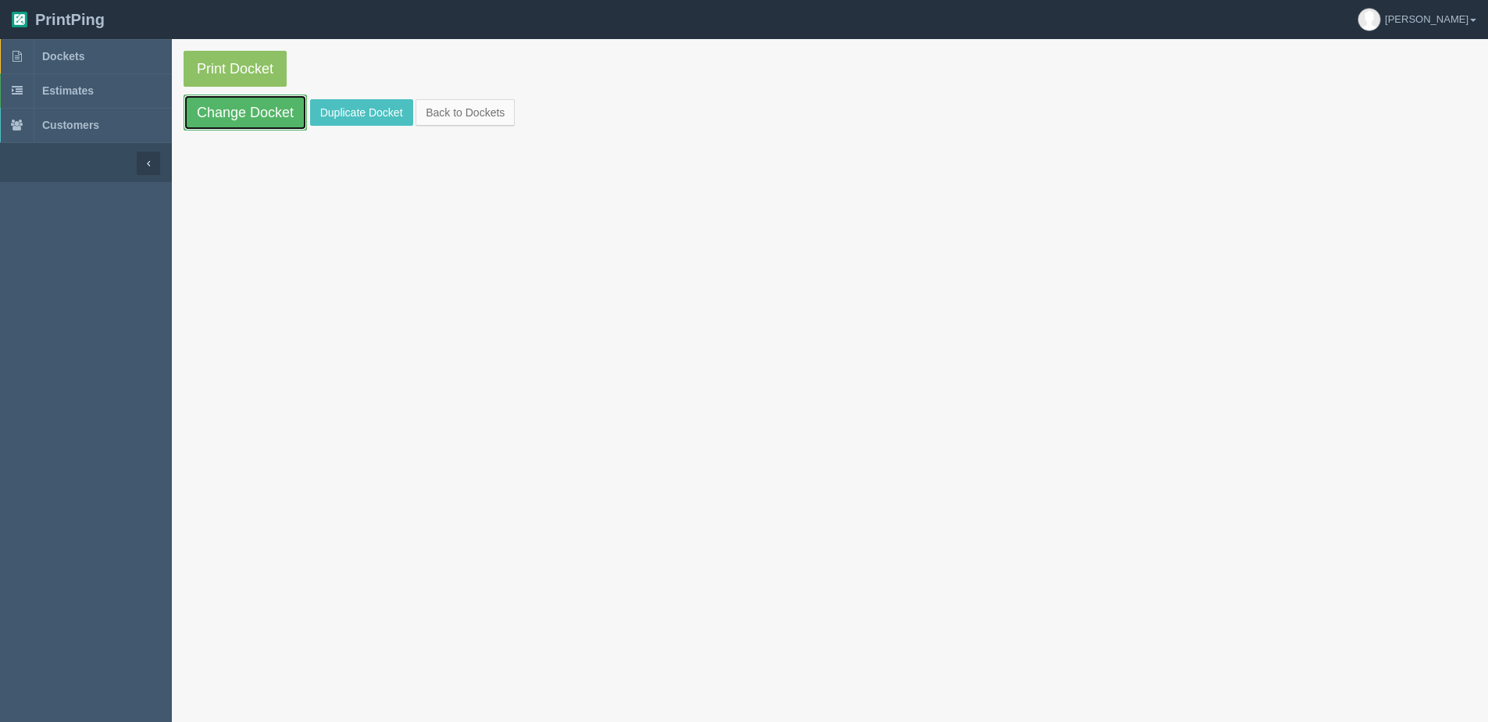
click at [218, 122] on link "Change Docket" at bounding box center [245, 113] width 123 height 36
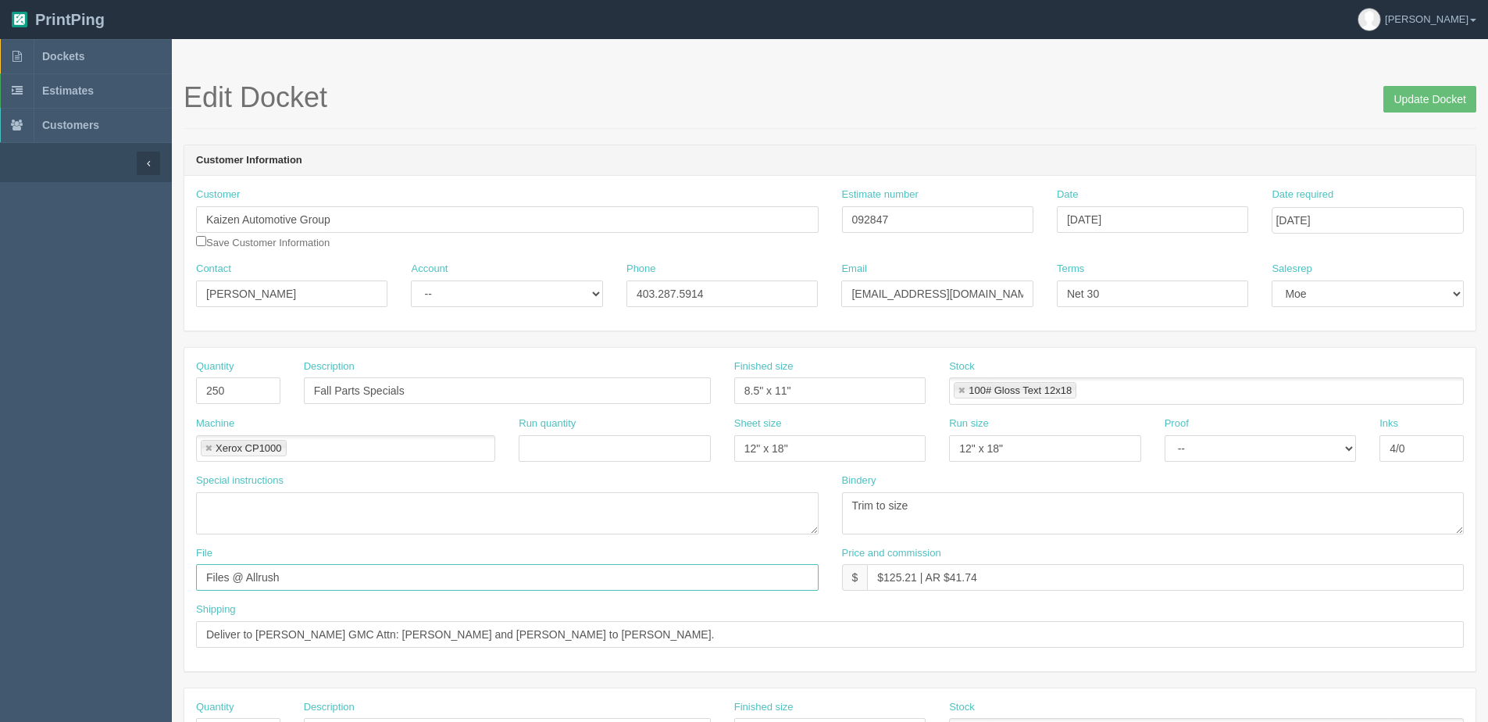
drag, startPoint x: 301, startPoint y: 580, endPoint x: -152, endPoint y: 580, distance: 453.0
click at [0, 580] on html "PrintPing [PERSON_NAME] Edit account ( [PERSON_NAME][EMAIL_ADDRESS][DOMAIN_NAME…" at bounding box center [744, 709] width 1488 height 1418
type input "Client Files > [DATE]"
drag, startPoint x: 455, startPoint y: 634, endPoint x: 1017, endPoint y: 600, distance: 563.4
click at [1011, 597] on div "Quantity 250 Description Fall Parts Specials Finished size 8.5" x 11" Stock 100…" at bounding box center [829, 509] width 1291 height 323
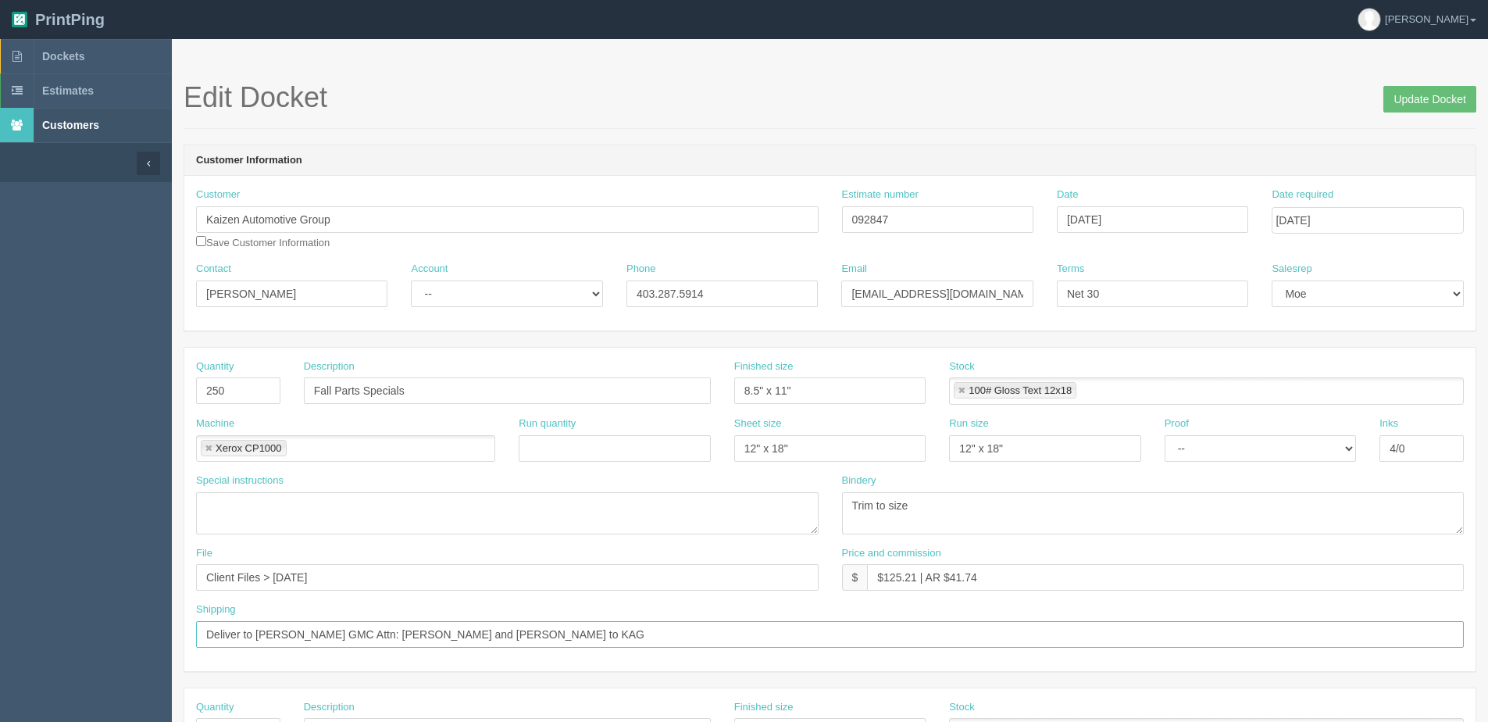
type input "Deliver to [PERSON_NAME] GMC Attn: [PERSON_NAME] and [PERSON_NAME] to KAG"
drag, startPoint x: 883, startPoint y: 575, endPoint x: 917, endPoint y: 574, distance: 33.6
click at [917, 574] on input "$125.21 | AR $41.74" at bounding box center [1165, 577] width 597 height 27
drag, startPoint x: 958, startPoint y: 576, endPoint x: 1104, endPoint y: 535, distance: 151.6
click at [1090, 537] on div "Quantity 250 Description Fall Parts Specials Finished size 8.5" x 11" Stock 100…" at bounding box center [829, 509] width 1291 height 323
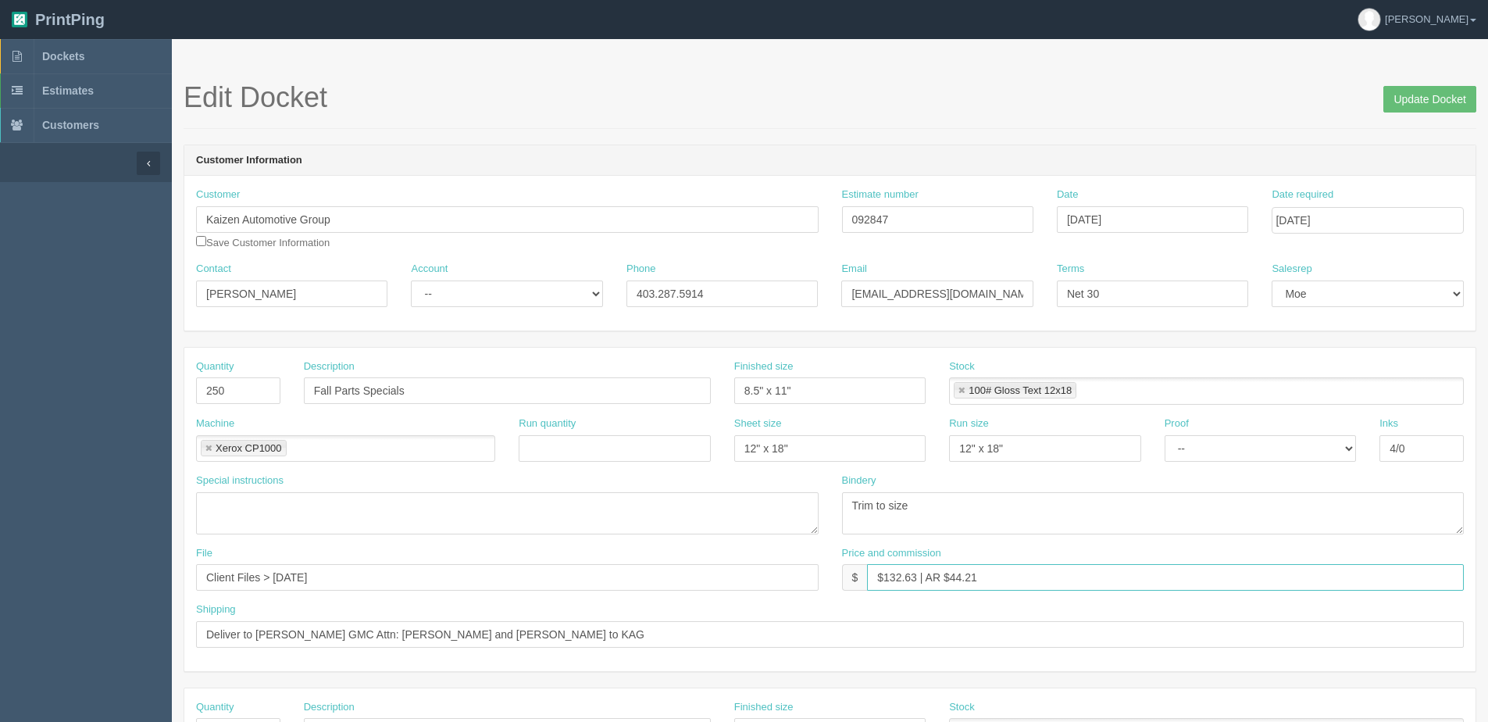
type input "$132.63 | AR $44.21"
drag, startPoint x: 512, startPoint y: 290, endPoint x: 494, endPoint y: 307, distance: 24.9
click at [507, 293] on select "-- Existing Client Allrush Client Rep Client" at bounding box center [506, 293] width 191 height 27
select select "Allrush Client"
click at [411, 280] on select "-- Existing Client Allrush Client Rep Client" at bounding box center [506, 293] width 191 height 27
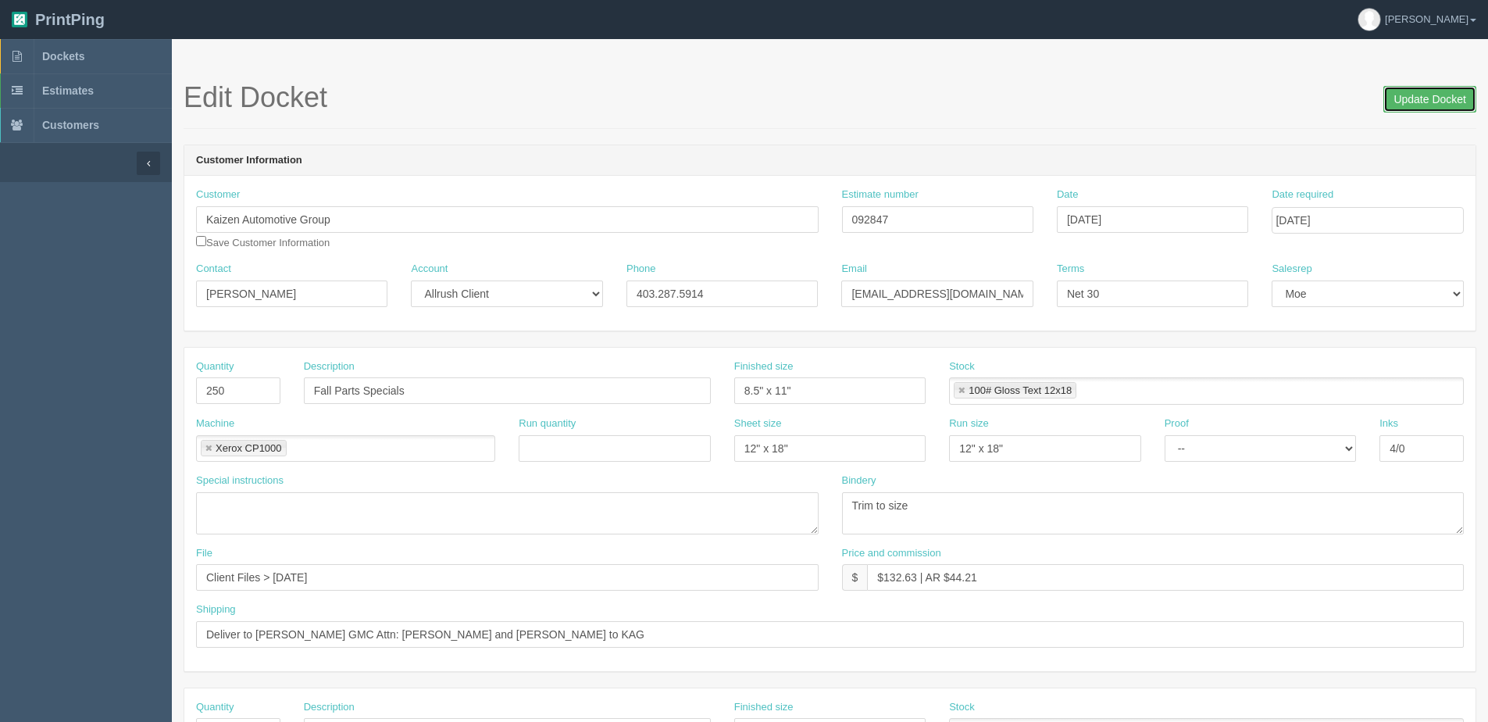
click at [1444, 95] on input "Update Docket" at bounding box center [1429, 99] width 93 height 27
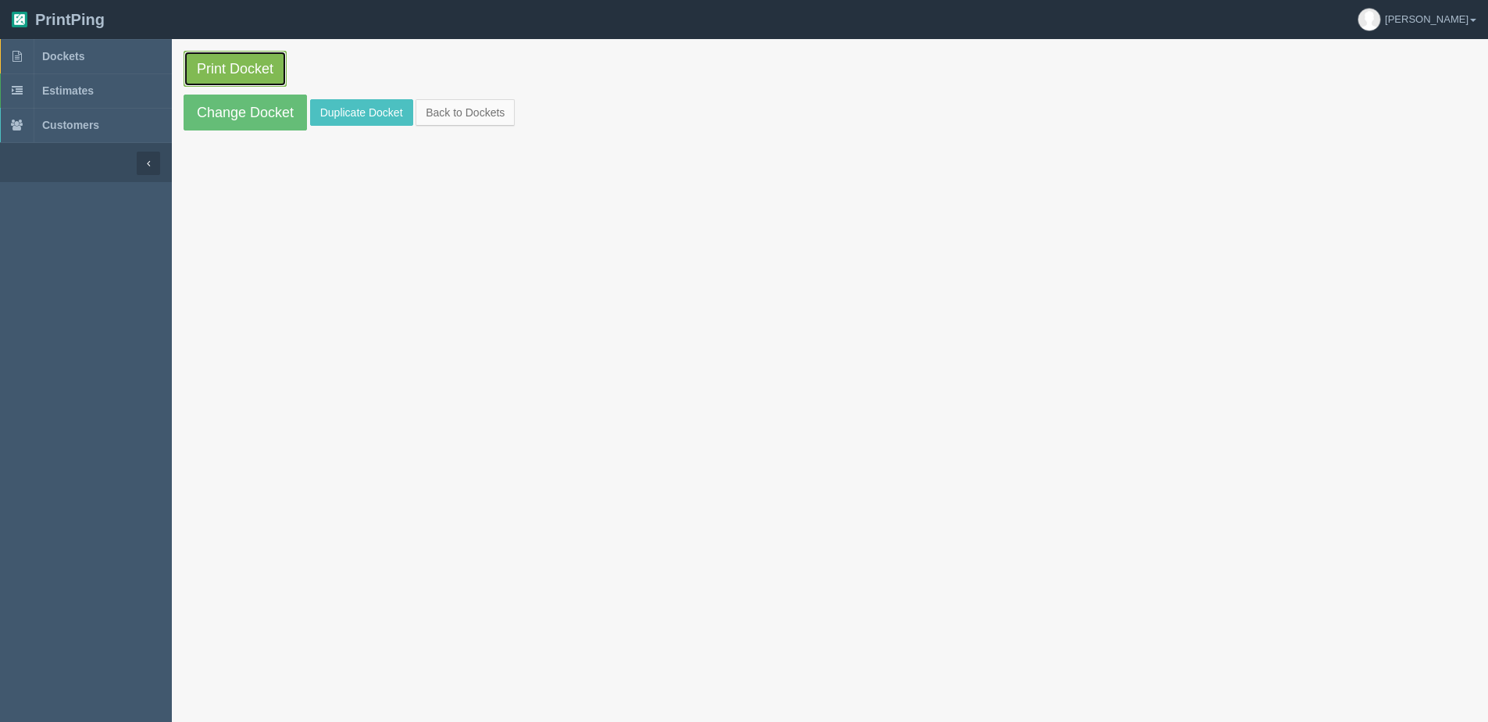
click at [252, 73] on link "Print Docket" at bounding box center [235, 69] width 103 height 36
